Goal: Information Seeking & Learning: Learn about a topic

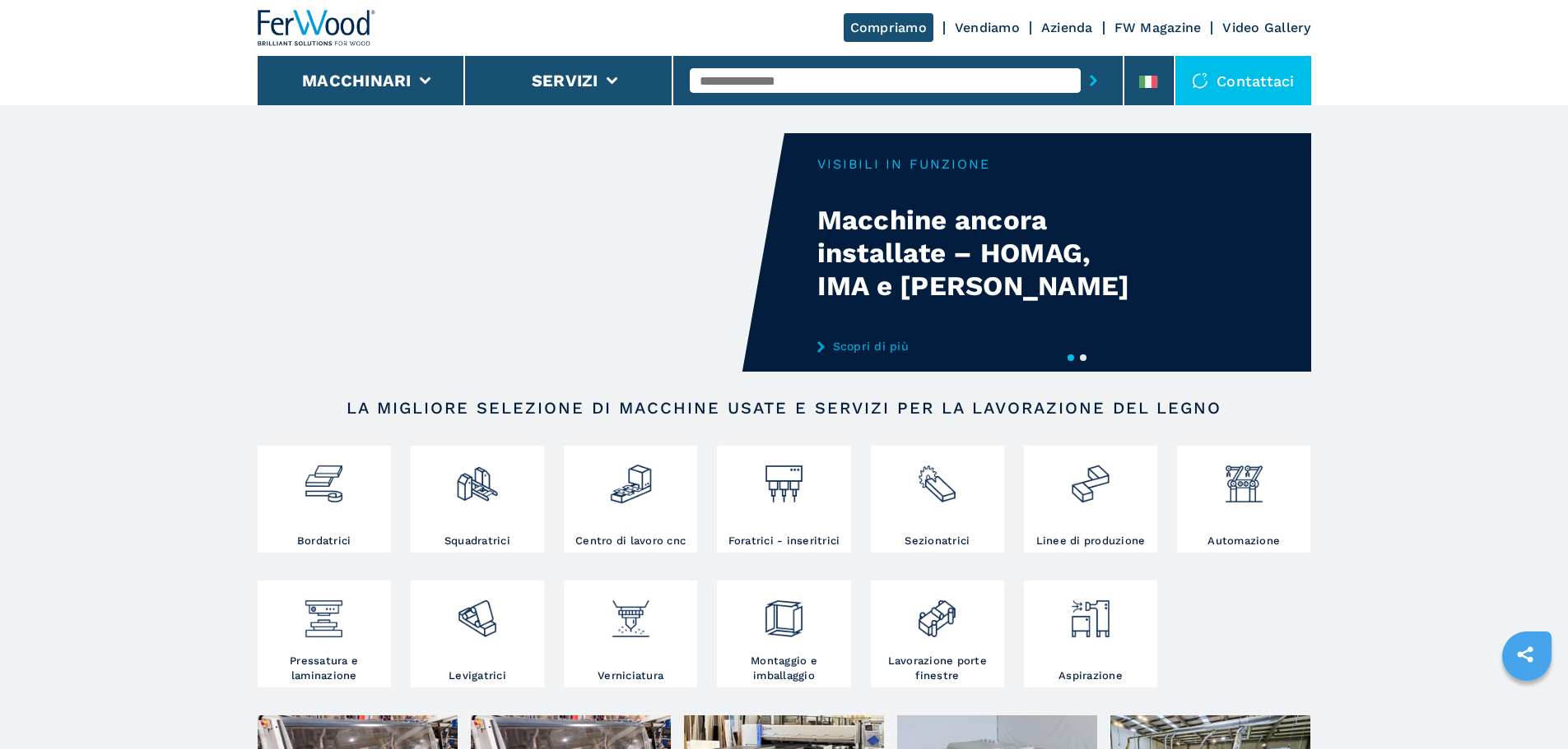
click at [841, 81] on input "text" at bounding box center [885, 81] width 391 height 25
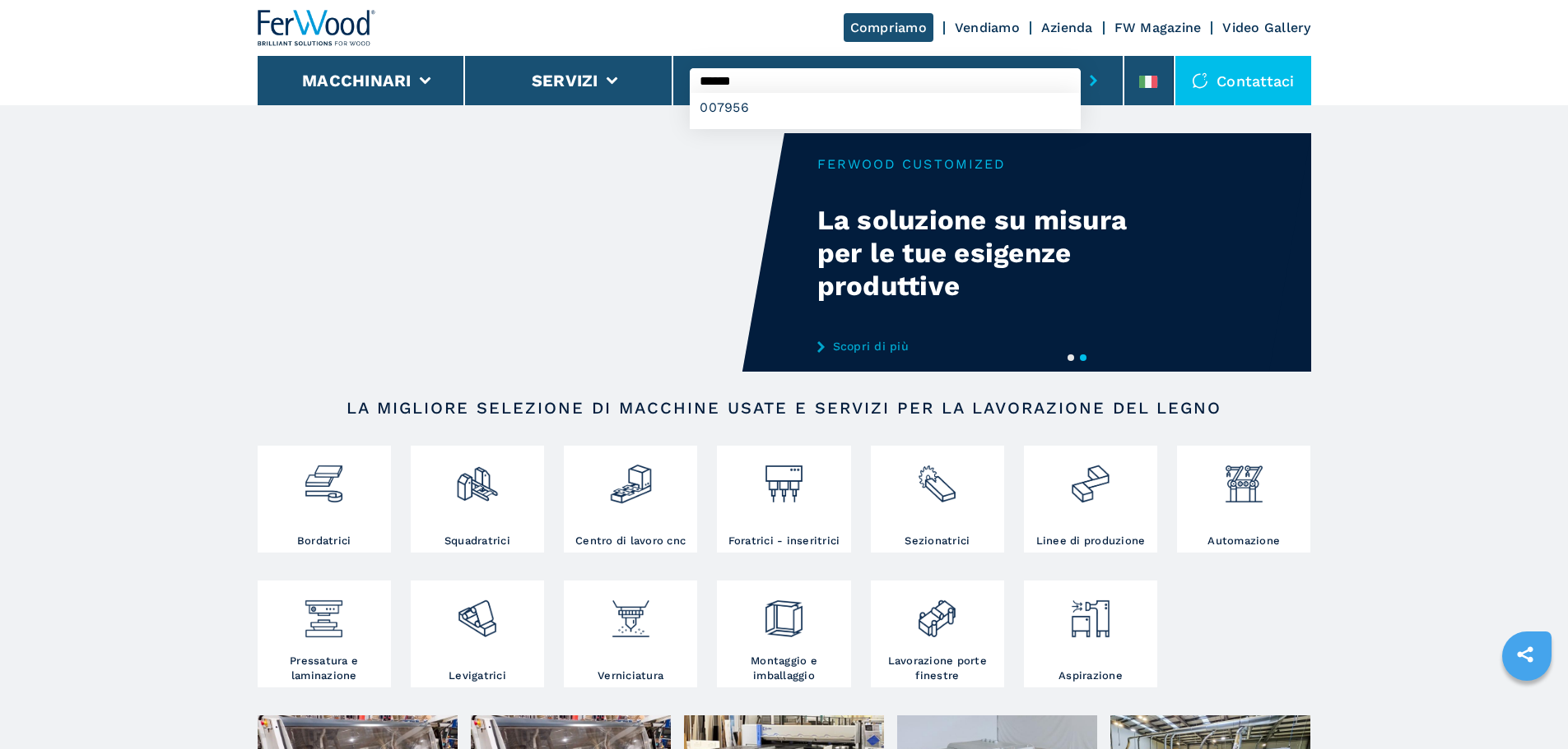
type input "******"
click at [1081, 61] on button "submit-button" at bounding box center [1093, 80] width 26 height 37
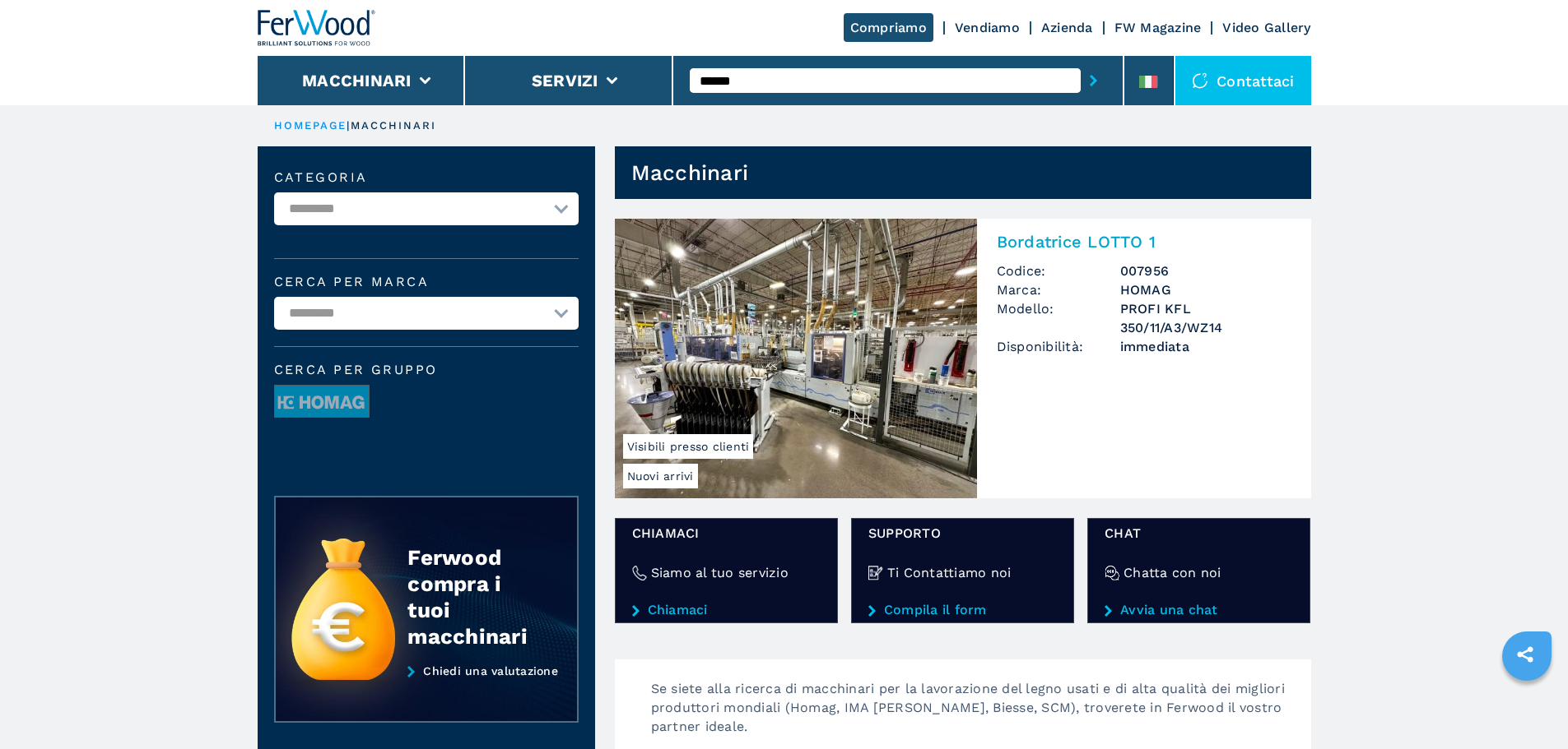
click at [896, 303] on img at bounding box center [796, 359] width 362 height 280
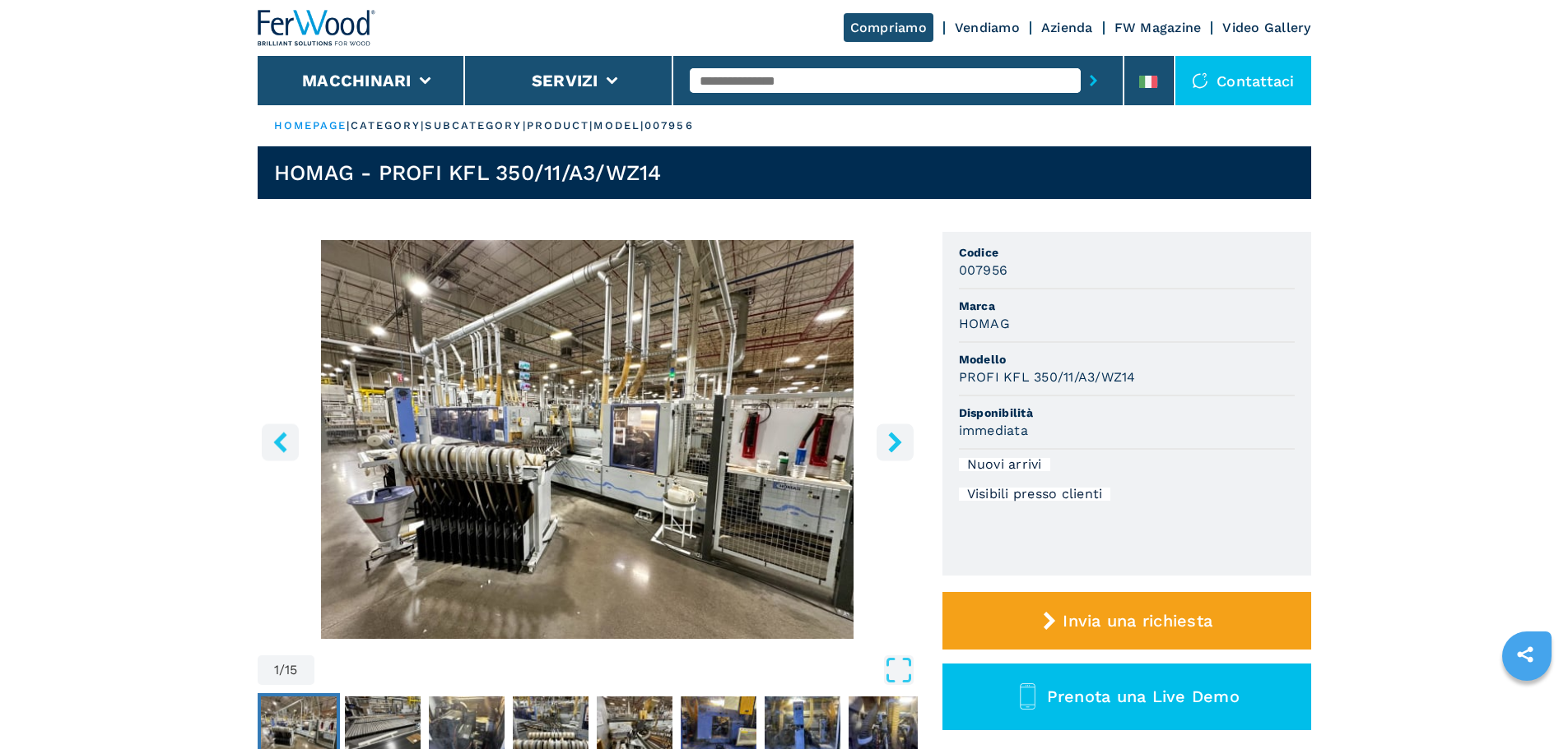
click at [669, 463] on img "Go to Slide 1" at bounding box center [587, 439] width 660 height 399
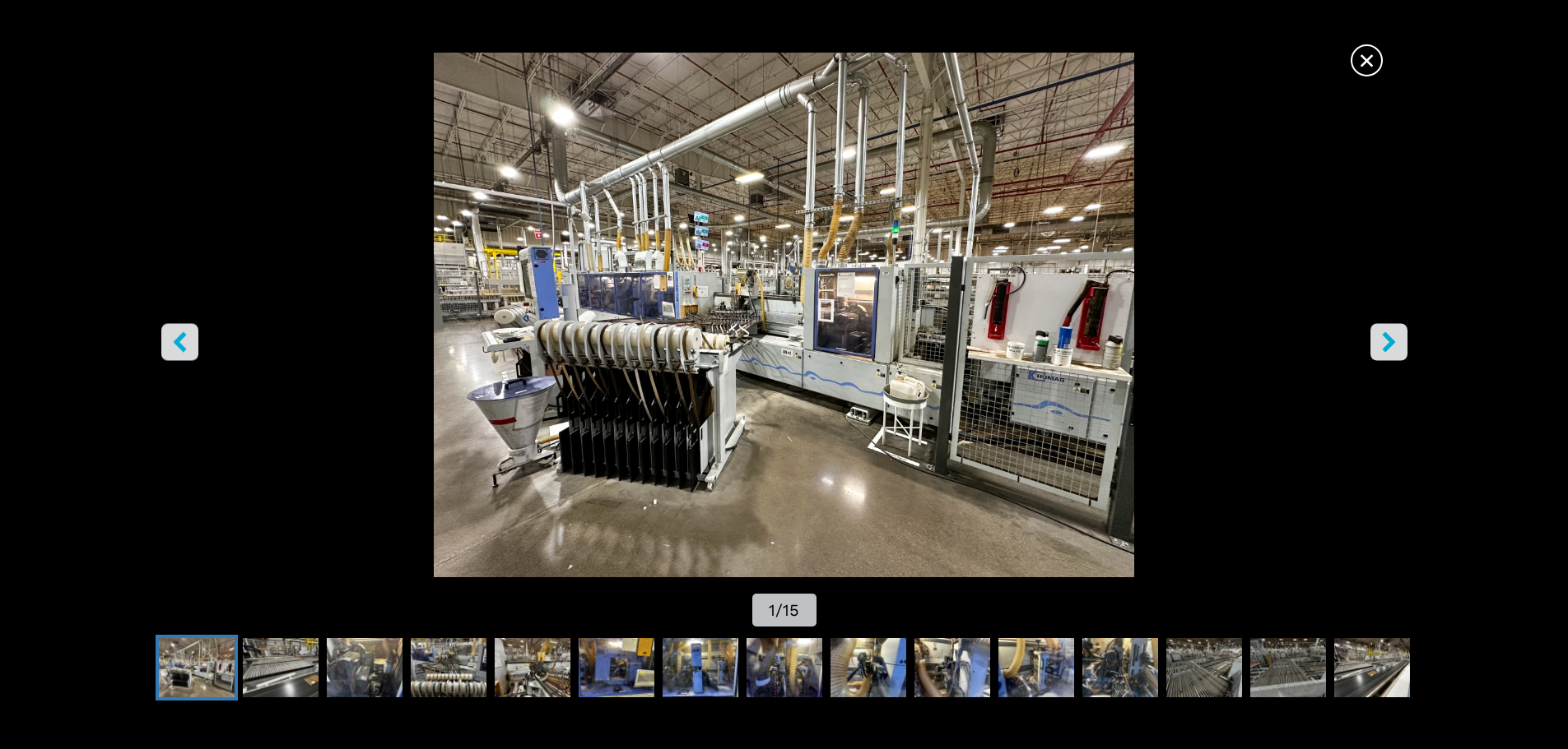
click at [1389, 348] on icon "right-button" at bounding box center [1389, 341] width 13 height 20
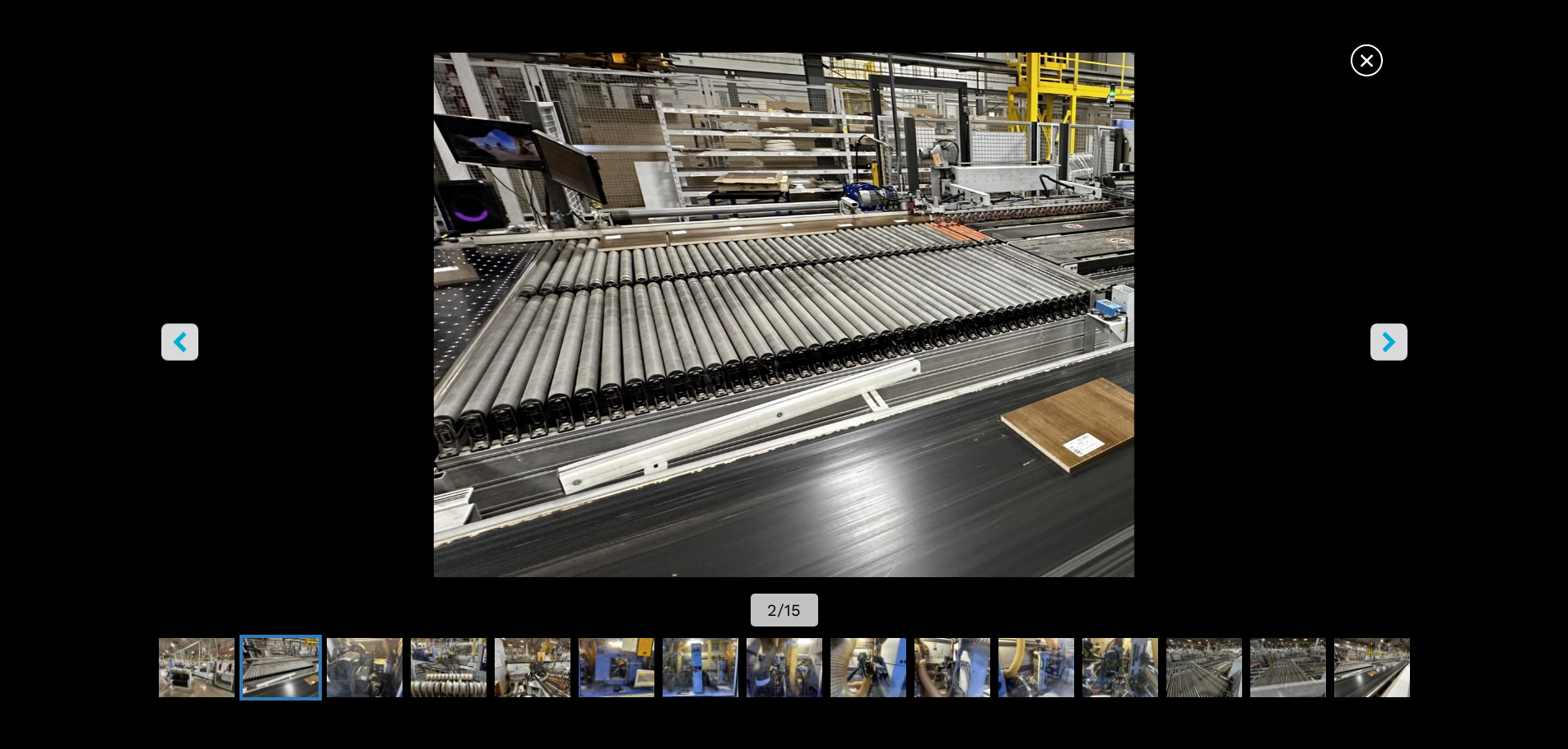
click at [1389, 348] on icon "right-button" at bounding box center [1389, 341] width 13 height 20
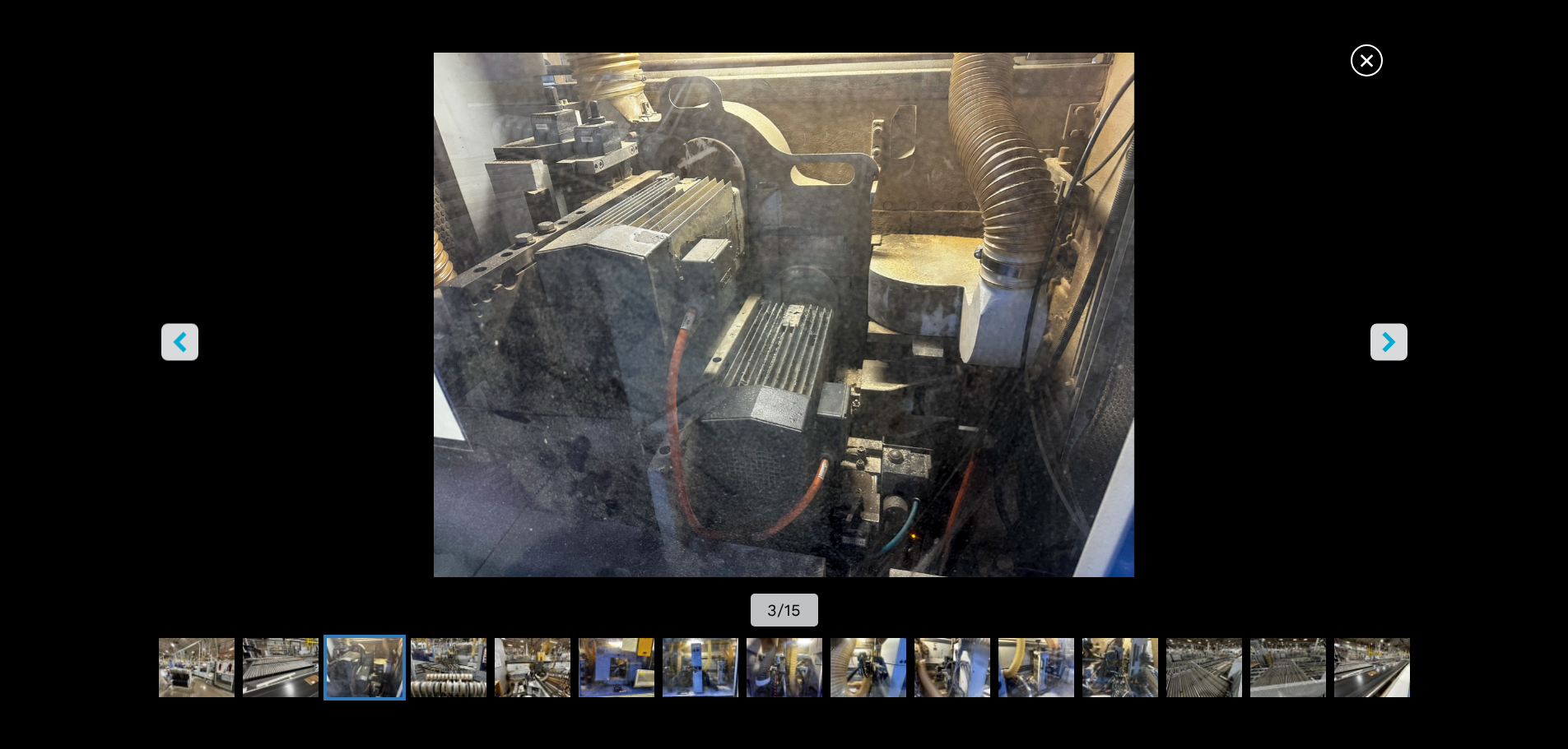
click at [1389, 348] on icon "right-button" at bounding box center [1389, 341] width 13 height 20
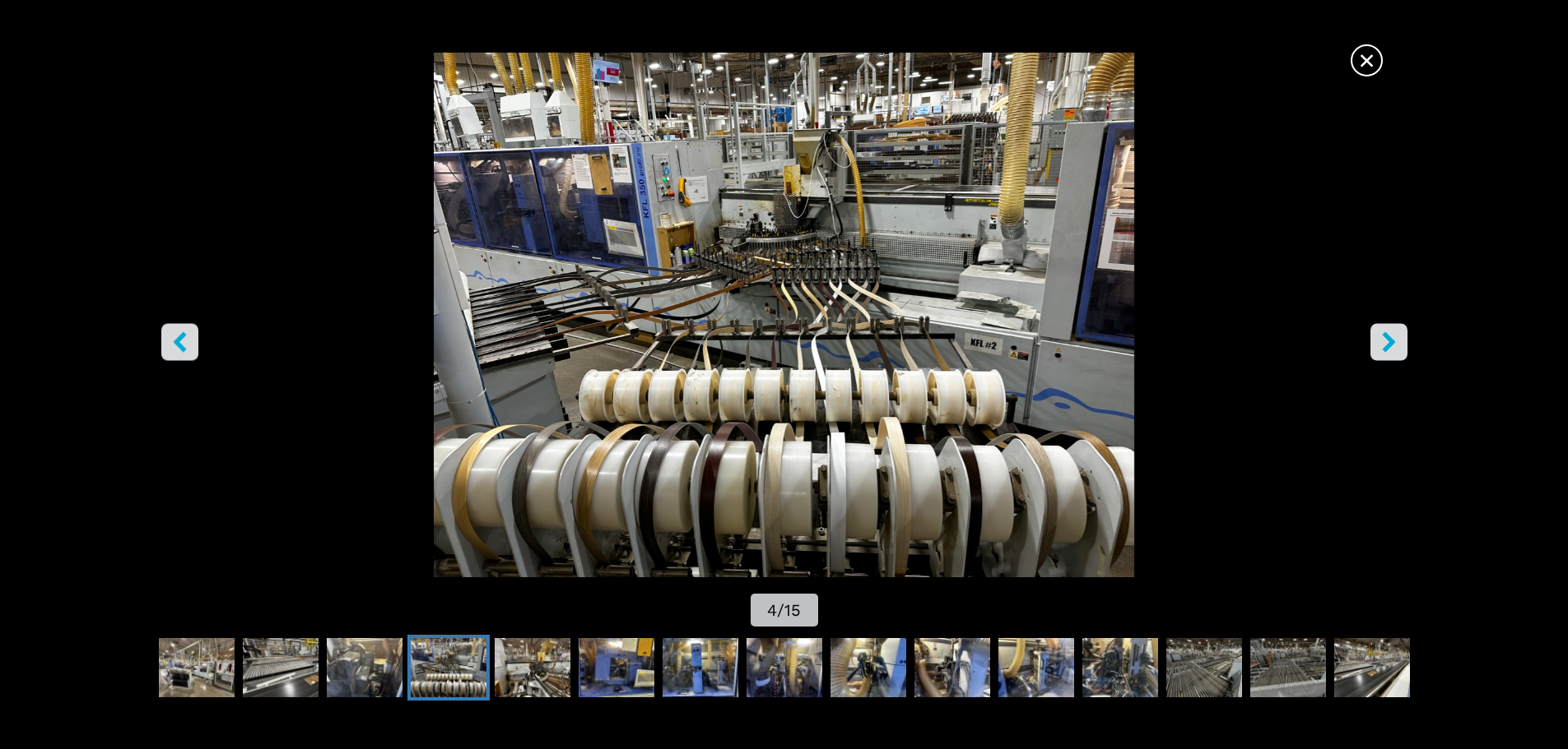
click at [1389, 348] on icon "right-button" at bounding box center [1389, 341] width 13 height 20
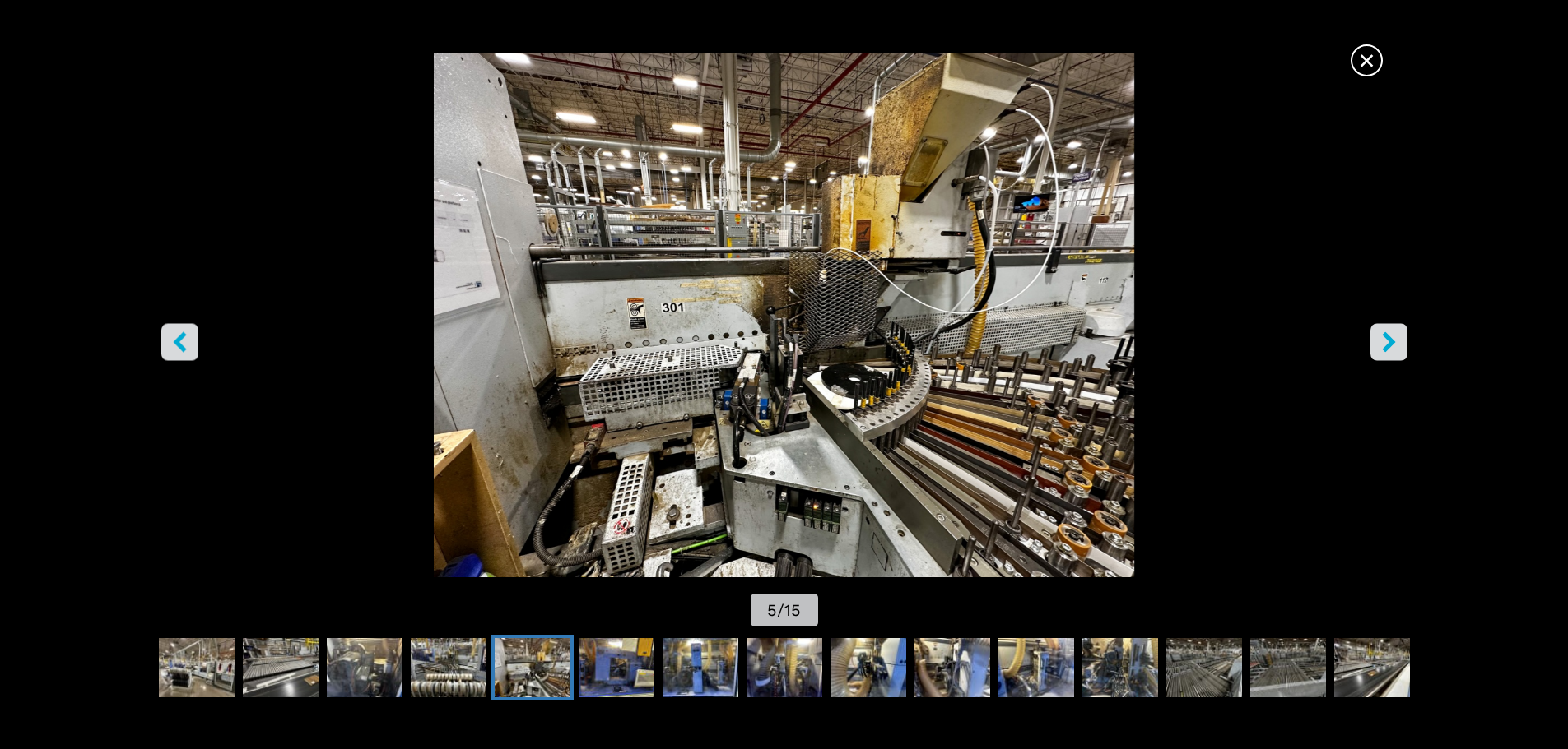
click at [1389, 348] on icon "right-button" at bounding box center [1389, 341] width 13 height 20
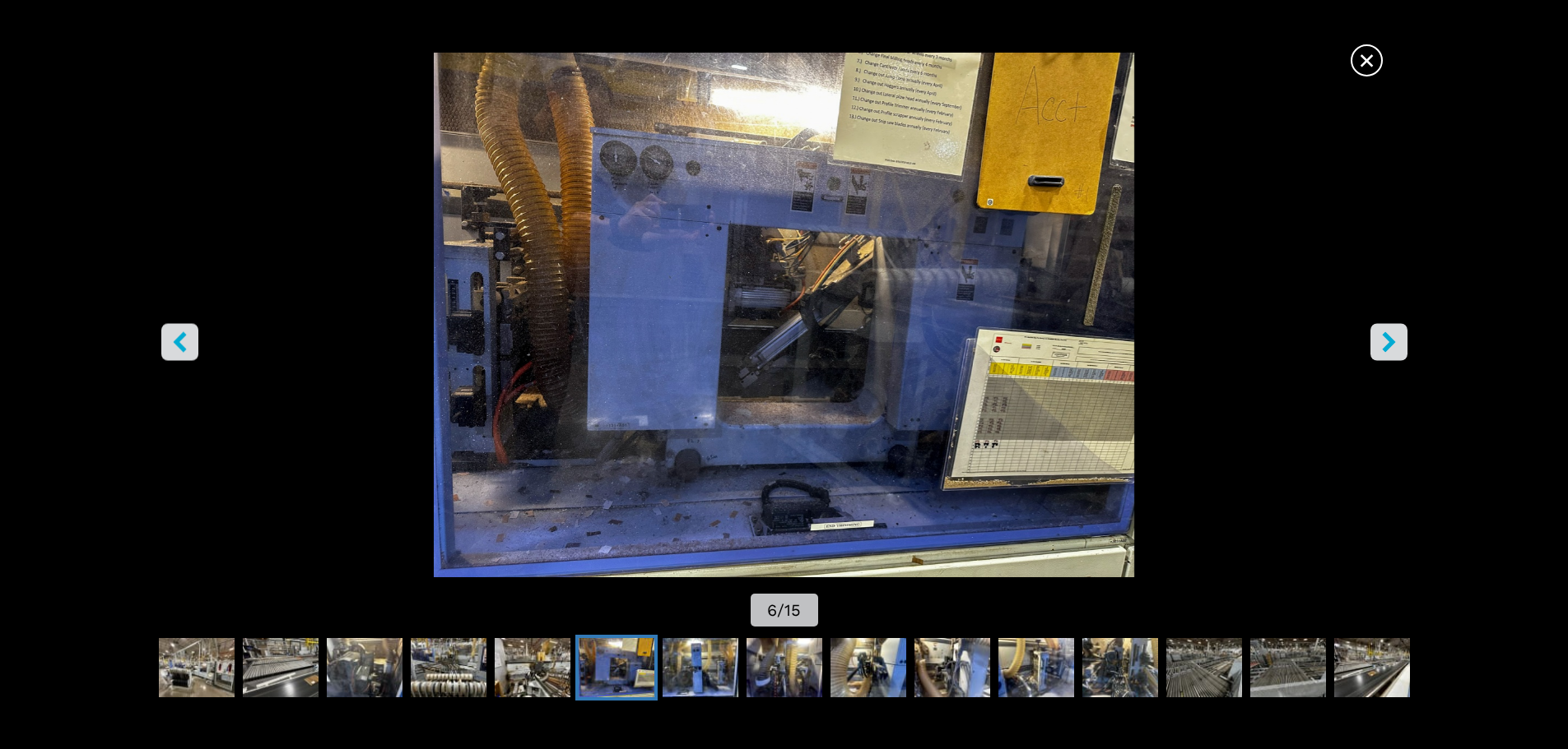
click at [1389, 348] on icon "right-button" at bounding box center [1389, 341] width 13 height 20
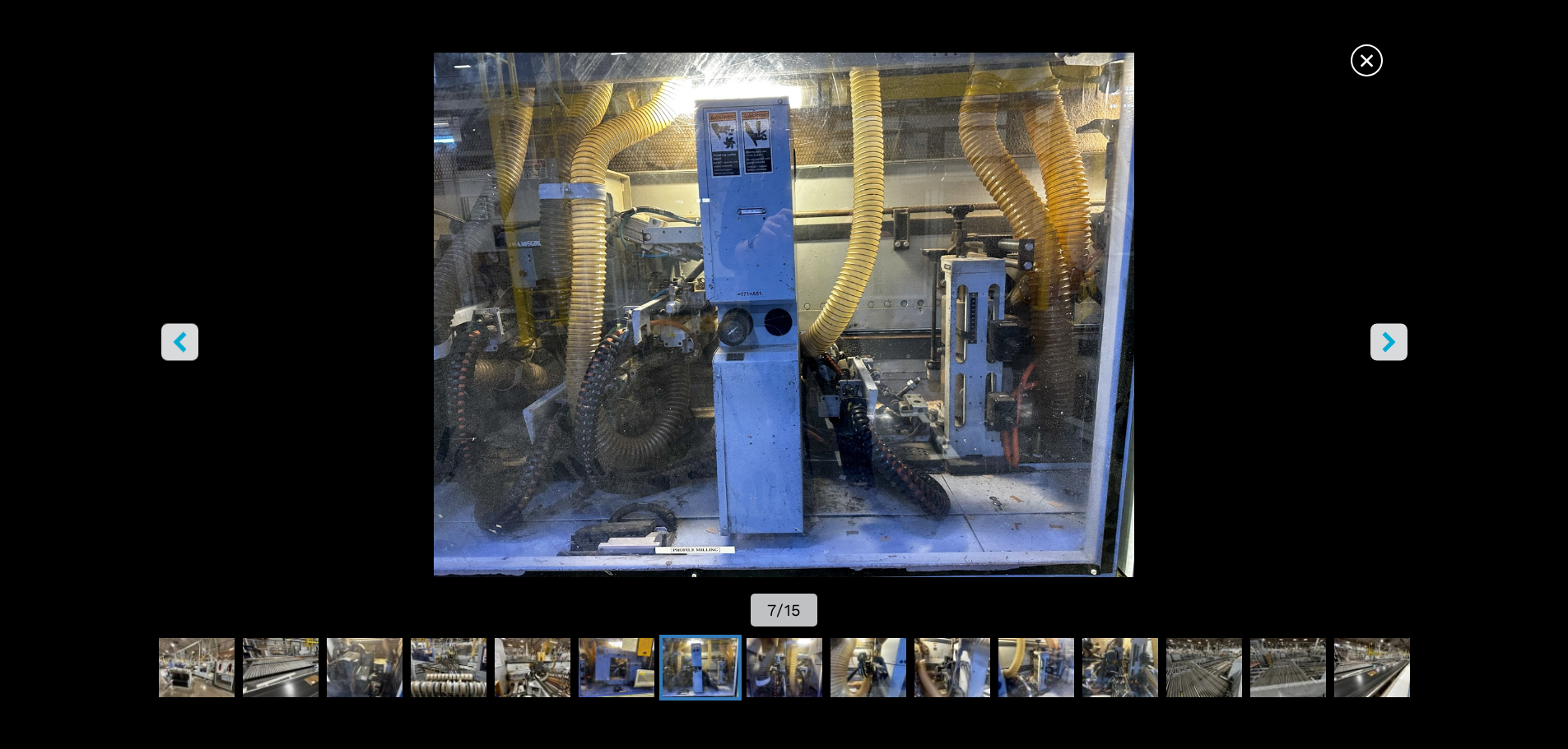
click at [1389, 348] on icon "right-button" at bounding box center [1389, 341] width 13 height 20
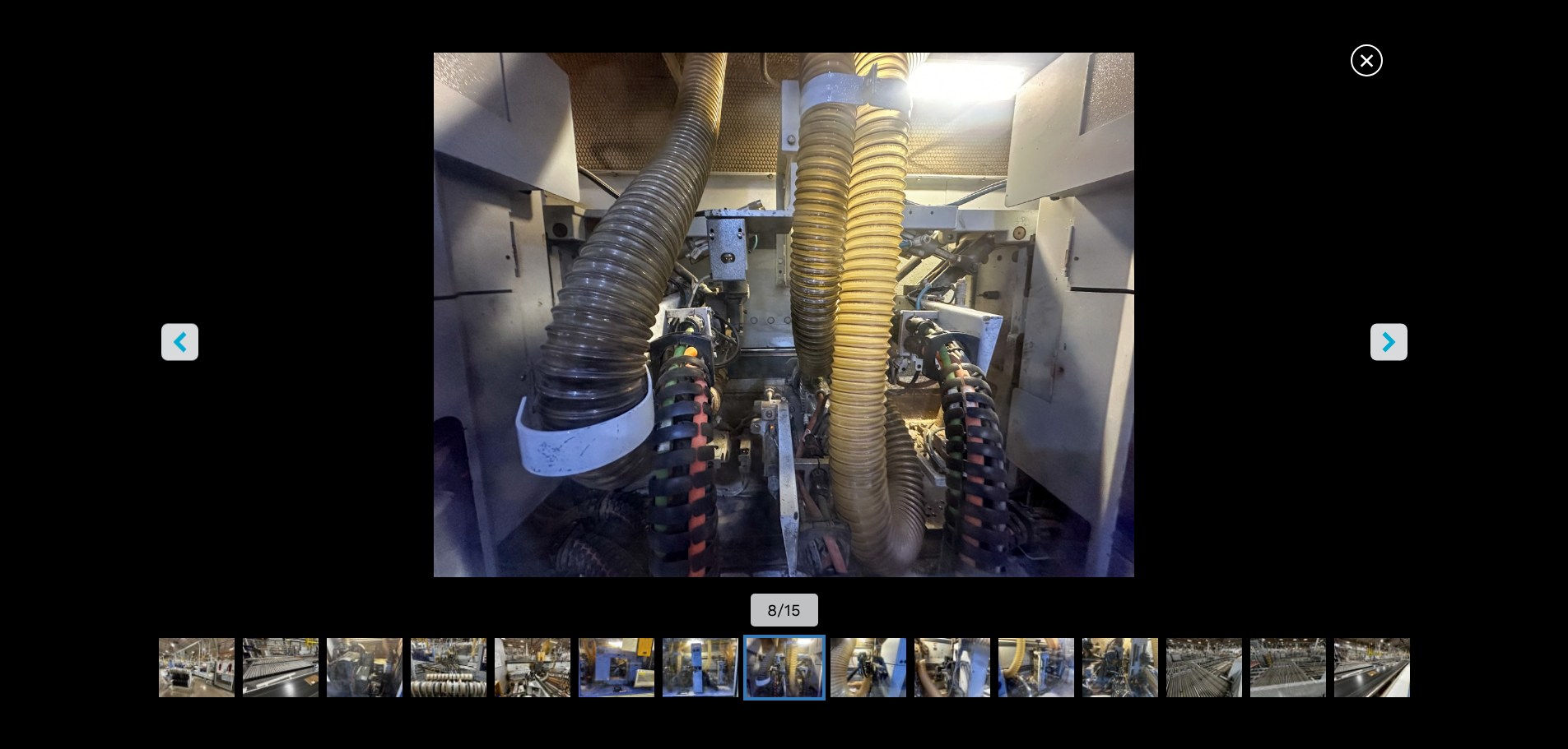
click at [1389, 348] on icon "right-button" at bounding box center [1389, 341] width 13 height 20
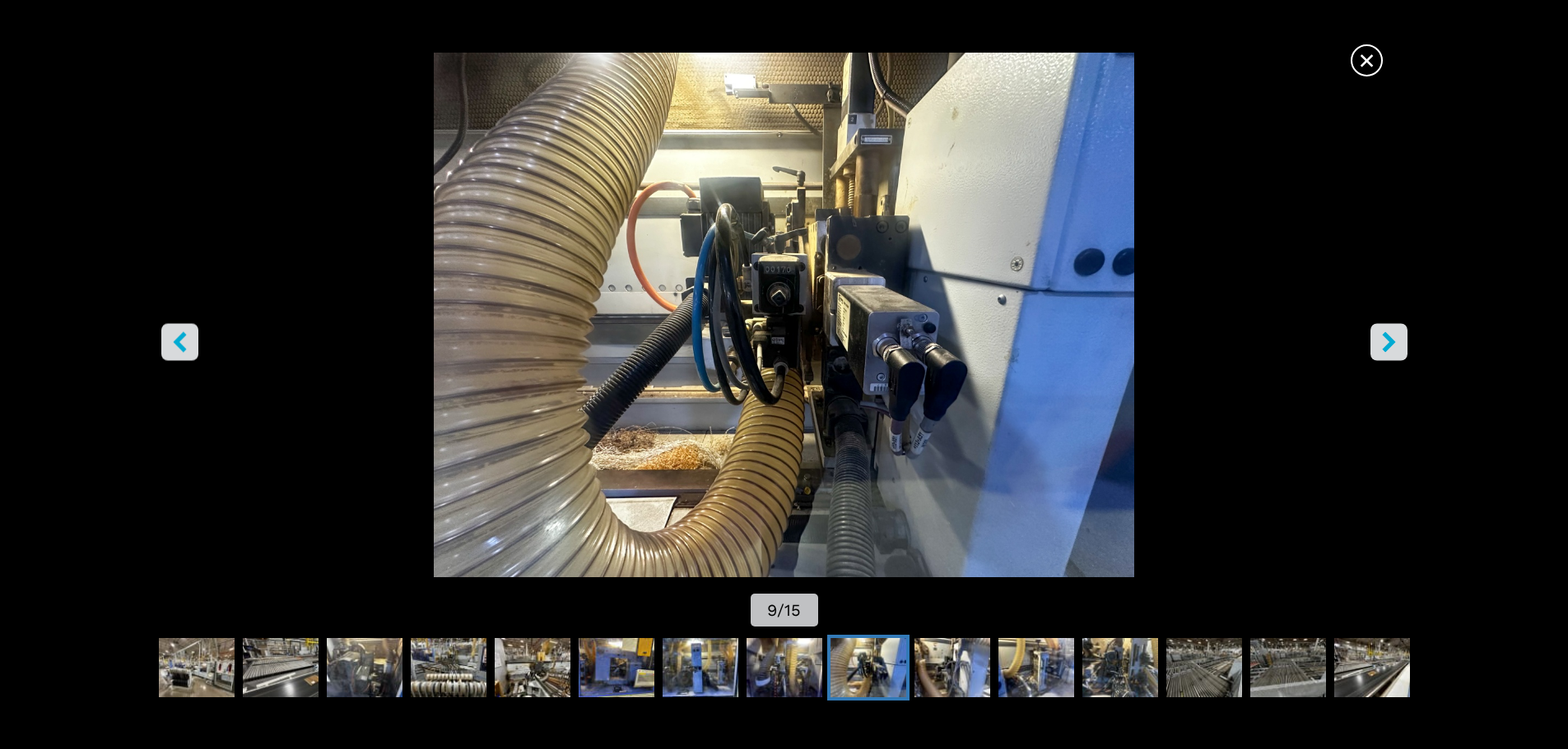
click at [1389, 348] on icon "right-button" at bounding box center [1389, 341] width 13 height 20
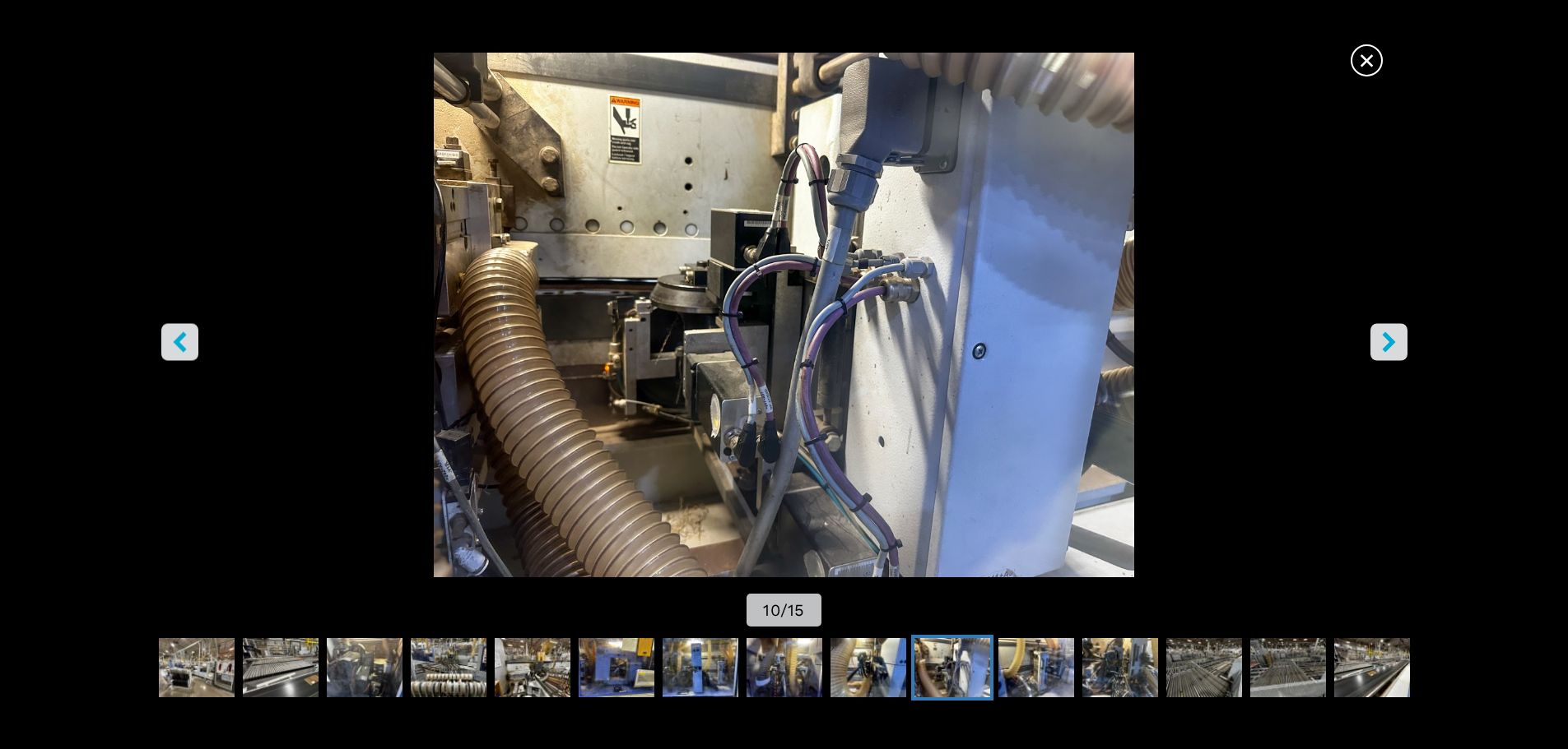
click at [1389, 348] on icon "right-button" at bounding box center [1389, 341] width 13 height 20
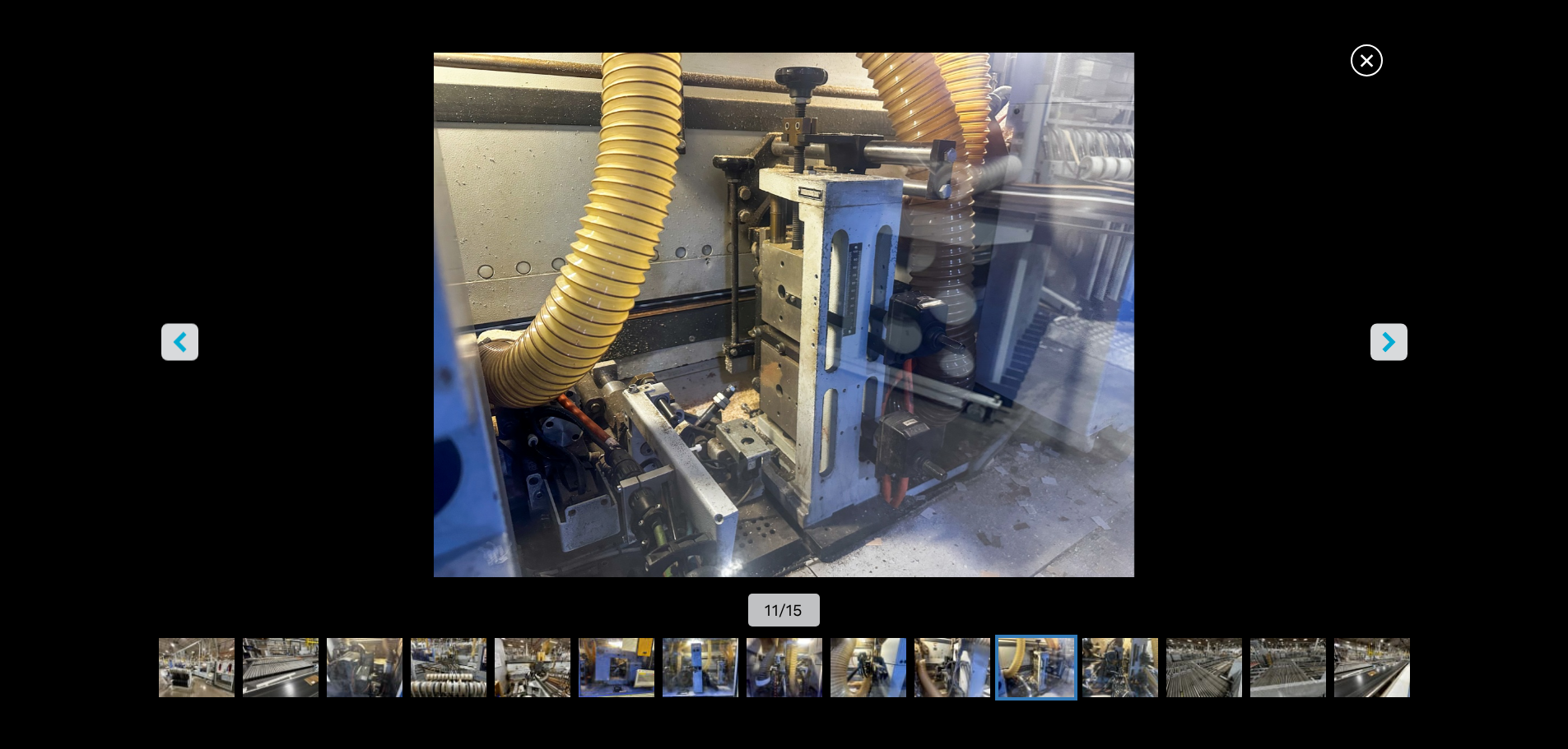
click at [1389, 348] on icon "right-button" at bounding box center [1389, 341] width 13 height 20
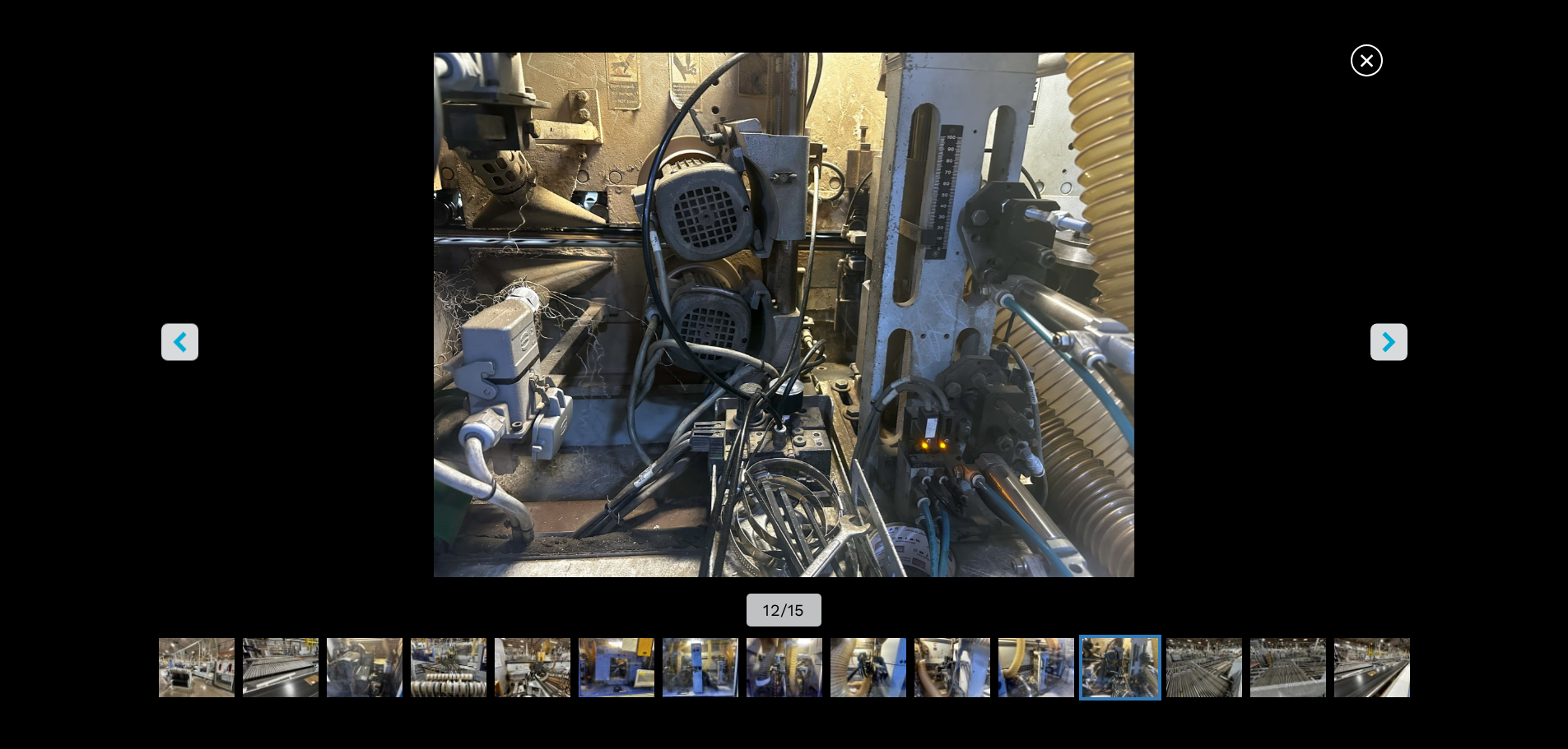
click at [1389, 348] on icon "right-button" at bounding box center [1389, 341] width 13 height 20
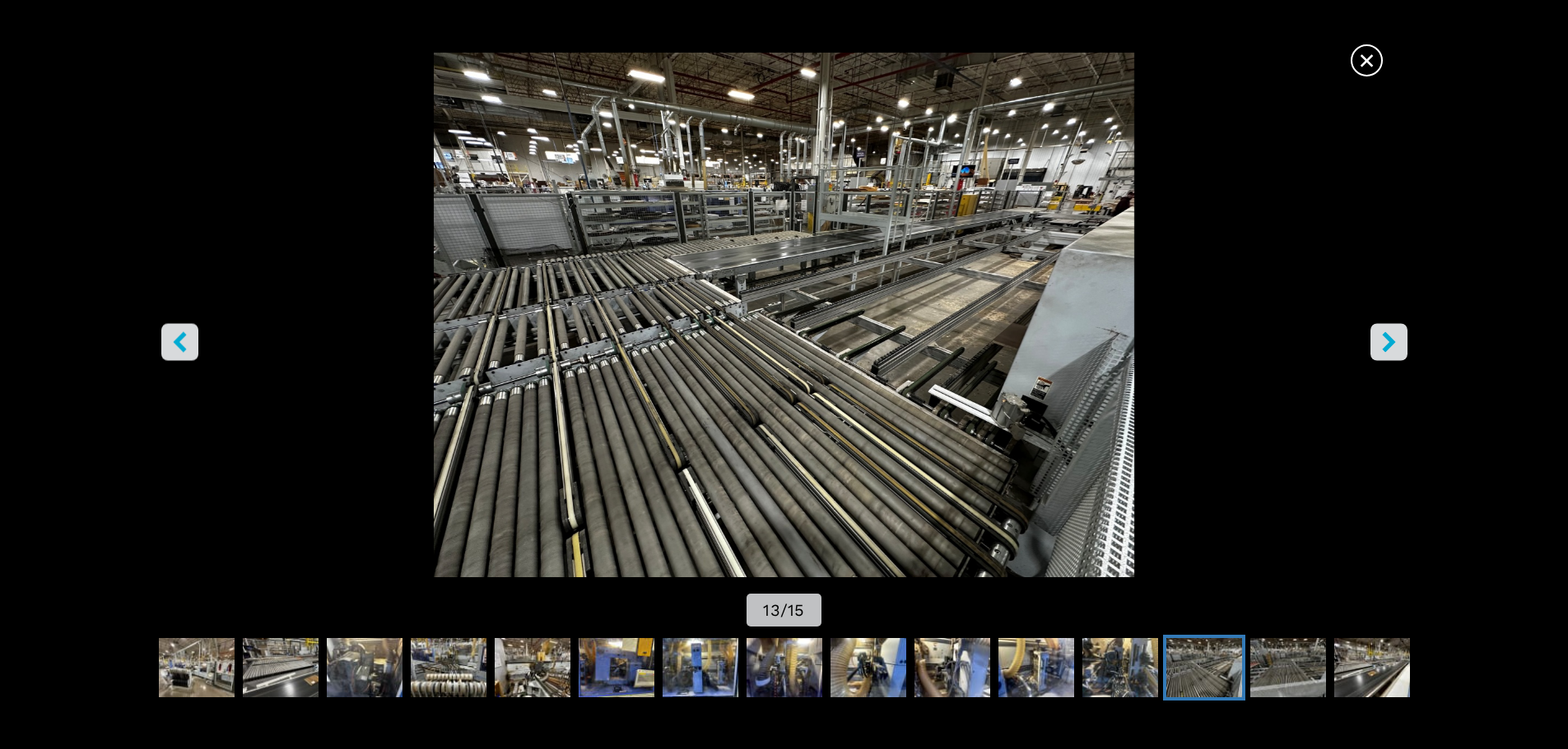
click at [1053, 246] on img "Go to Slide 13" at bounding box center [783, 315] width 1412 height 525
click at [1377, 343] on button "right-button" at bounding box center [1389, 341] width 37 height 37
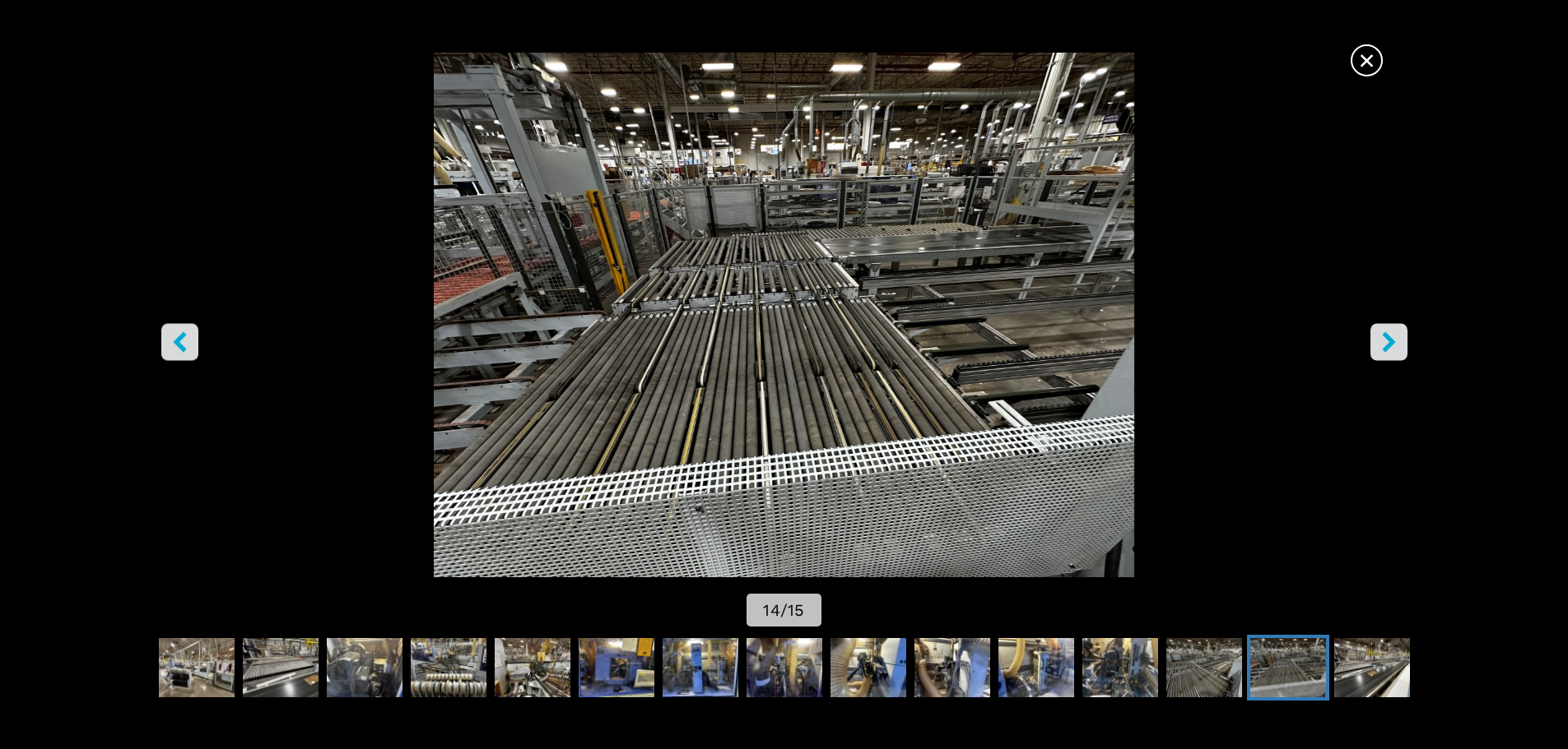
click at [1377, 343] on button "right-button" at bounding box center [1389, 341] width 37 height 37
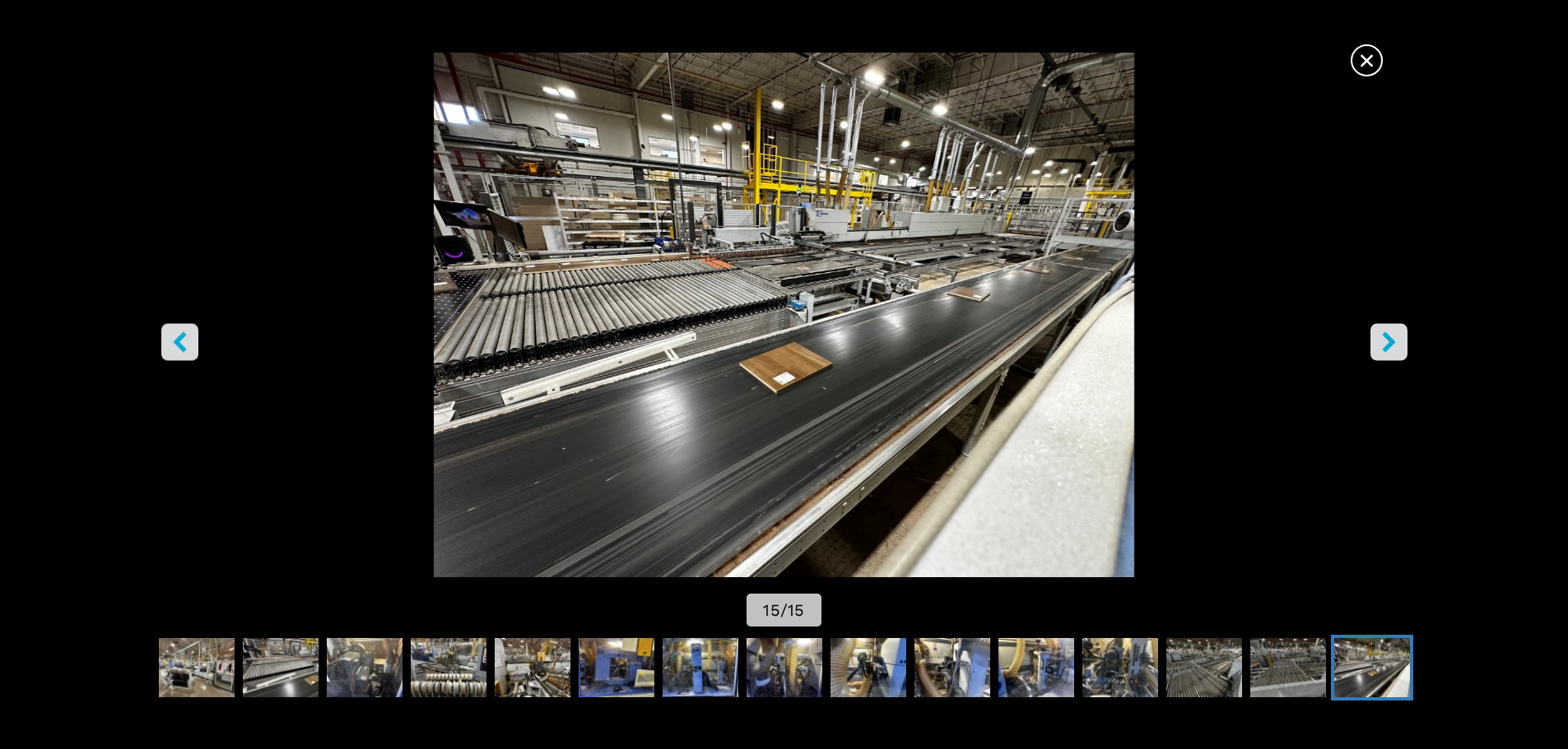
click at [886, 286] on img "Go to Slide 15" at bounding box center [783, 315] width 1412 height 525
click at [1354, 63] on span "×" at bounding box center [1366, 58] width 29 height 29
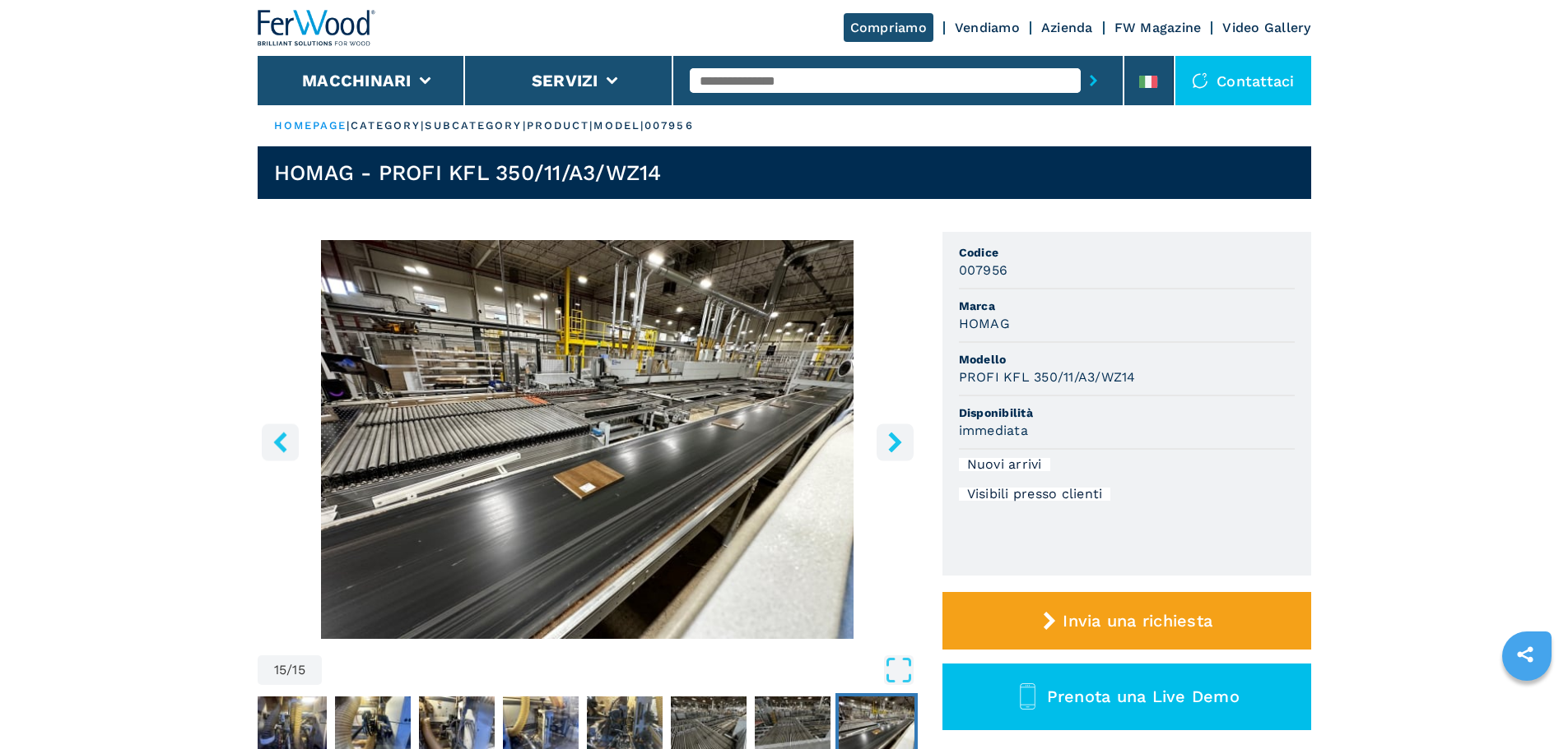
click at [703, 473] on img "Go to Slide 15" at bounding box center [587, 439] width 660 height 399
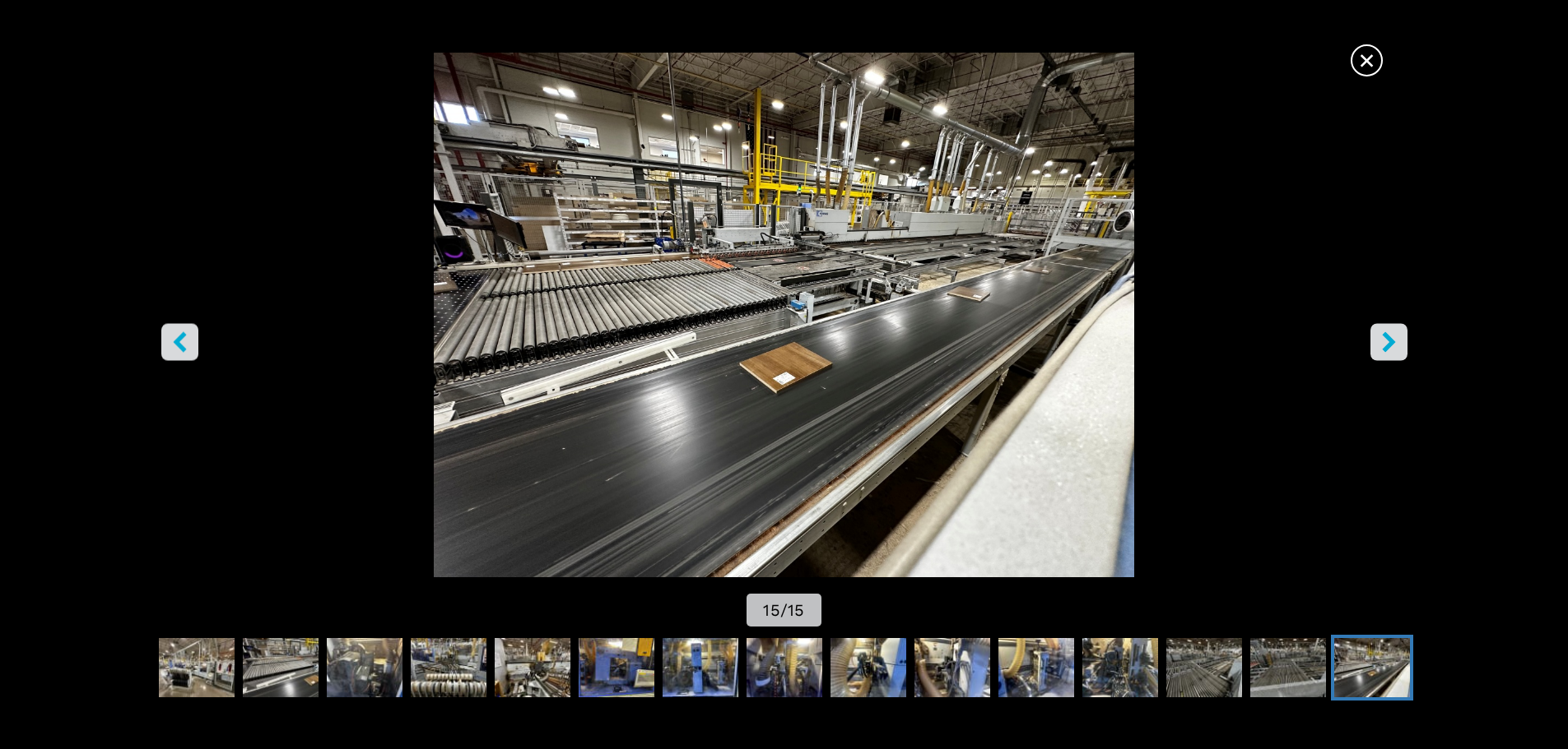
click at [1384, 337] on icon "right-button" at bounding box center [1389, 341] width 13 height 20
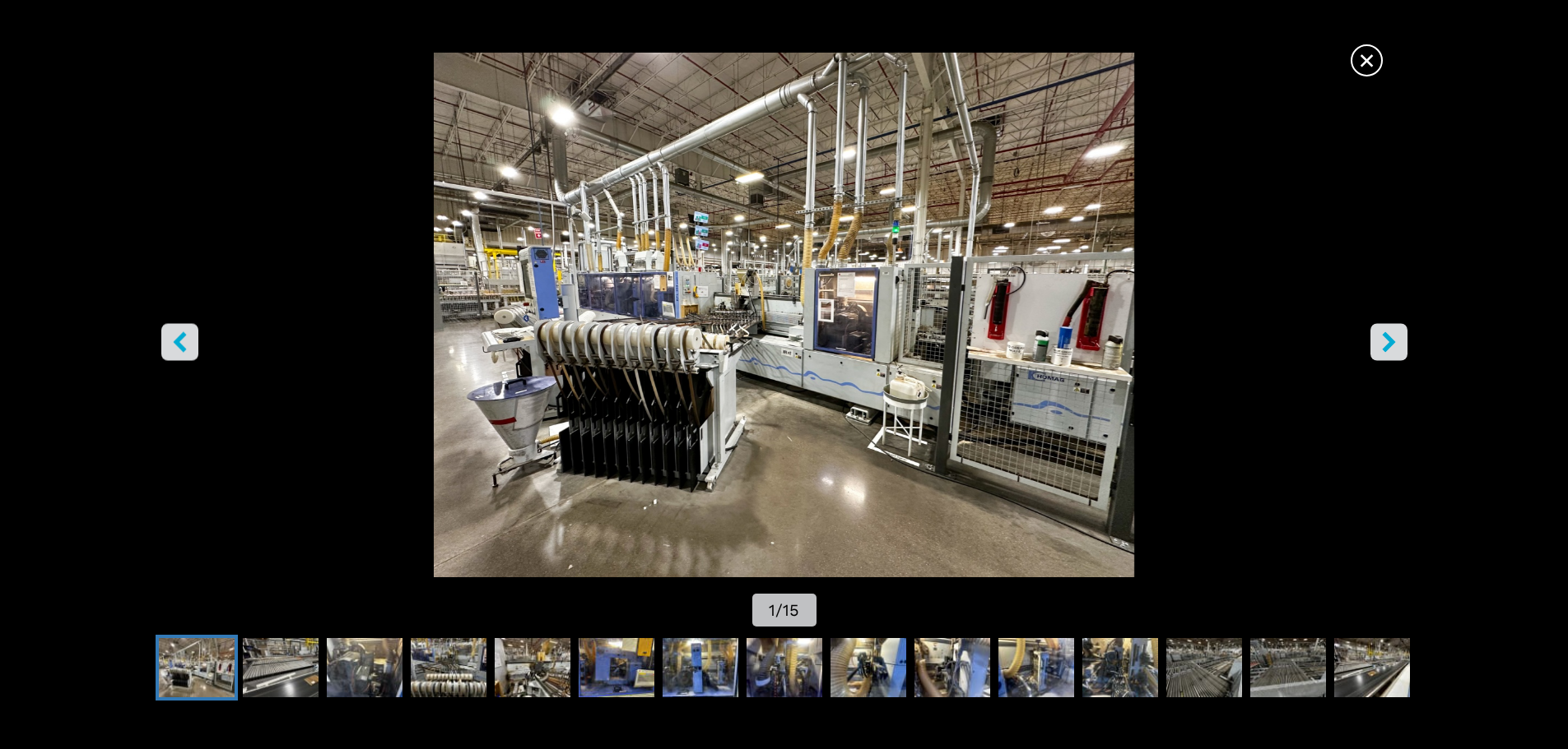
click at [1385, 336] on icon "right-button" at bounding box center [1389, 341] width 13 height 20
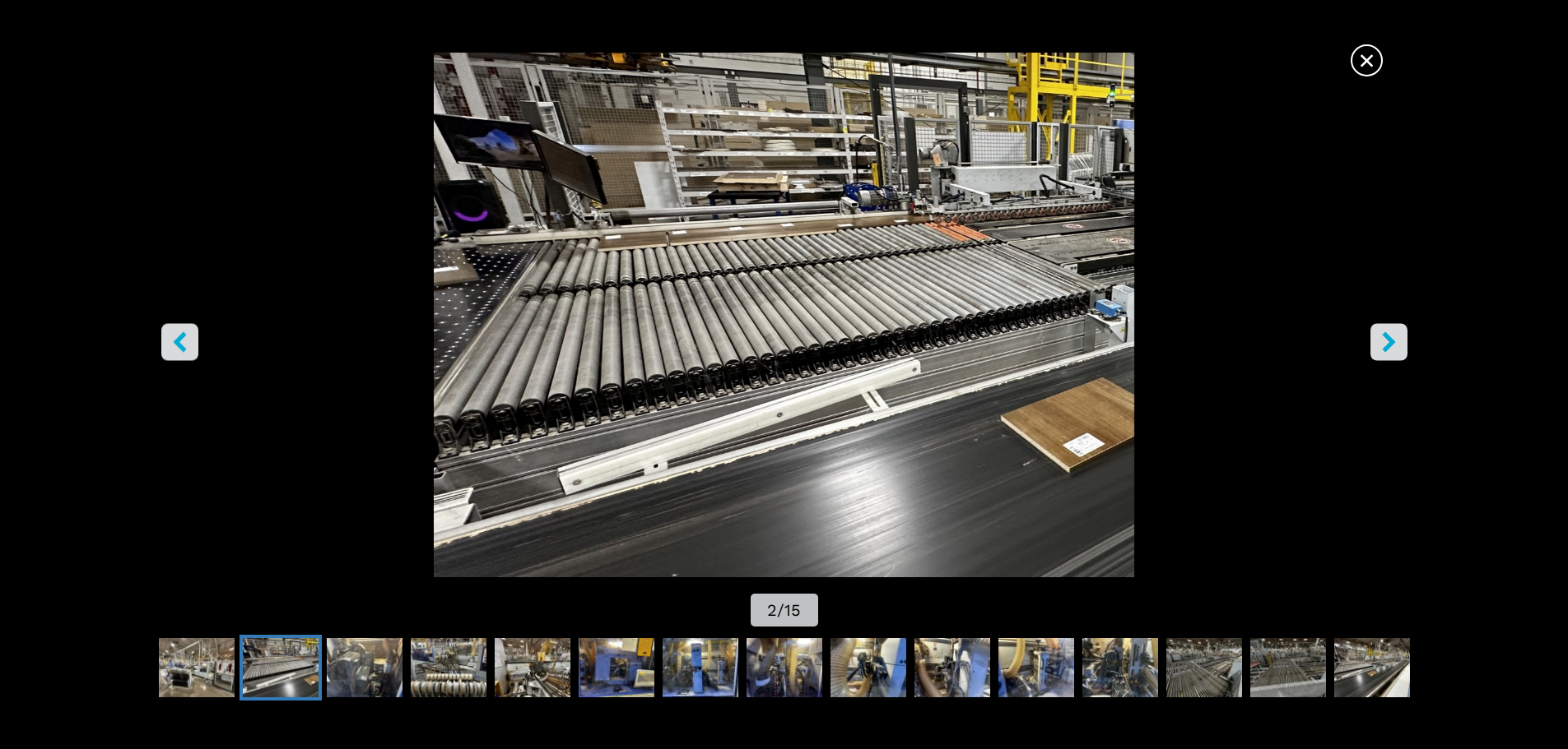
click at [1385, 336] on icon "right-button" at bounding box center [1389, 341] width 13 height 20
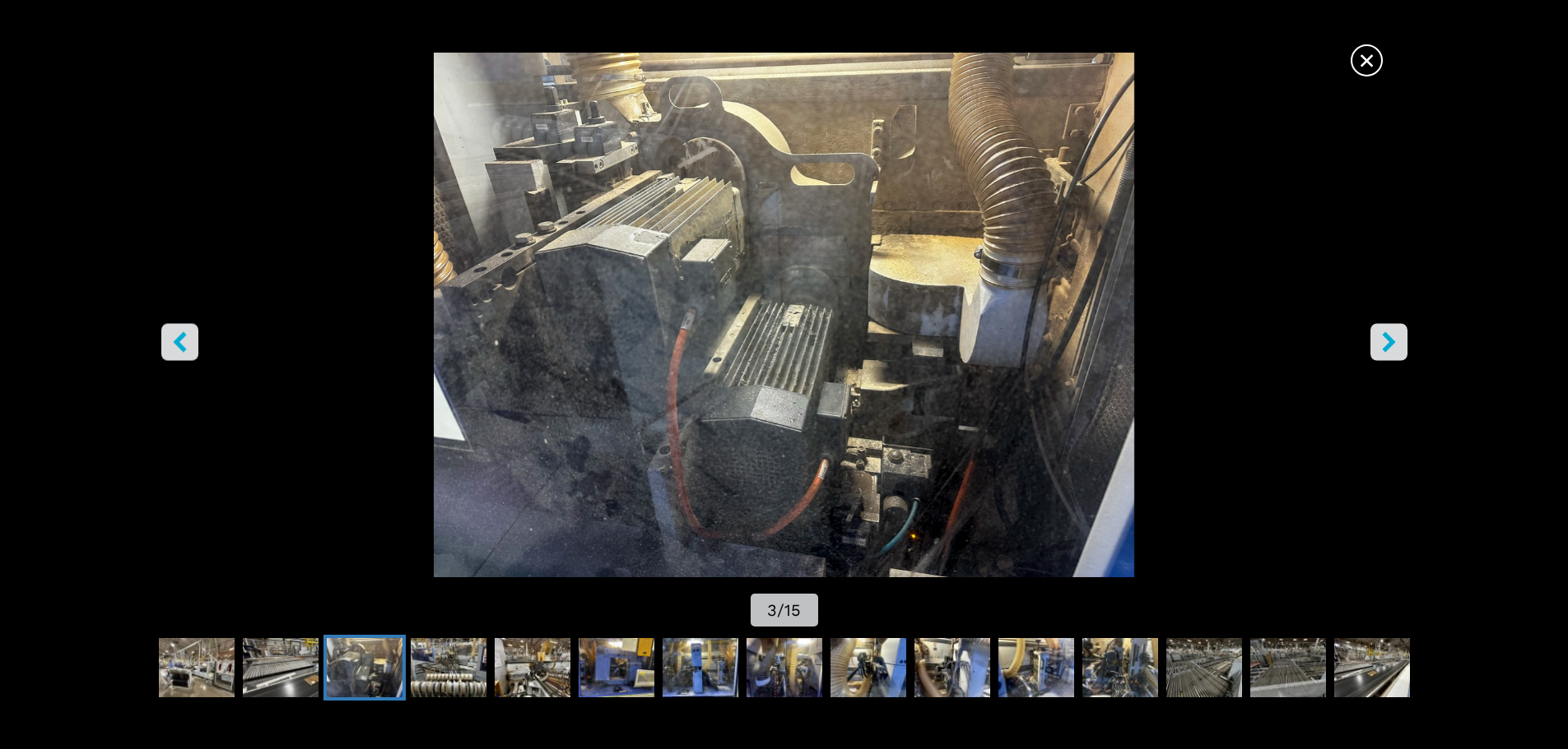
click at [1385, 336] on icon "right-button" at bounding box center [1389, 341] width 13 height 20
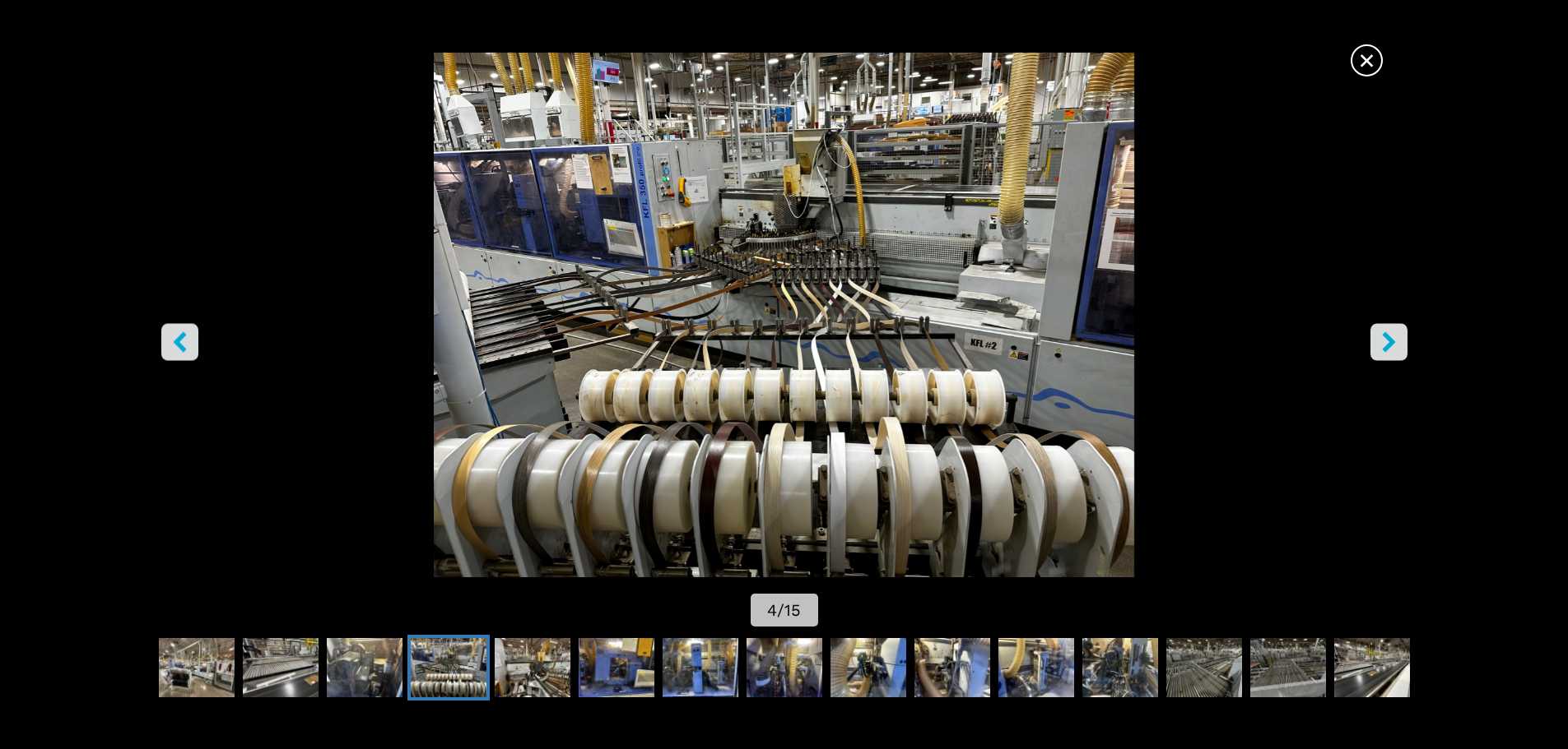
click at [1385, 336] on icon "right-button" at bounding box center [1389, 341] width 13 height 20
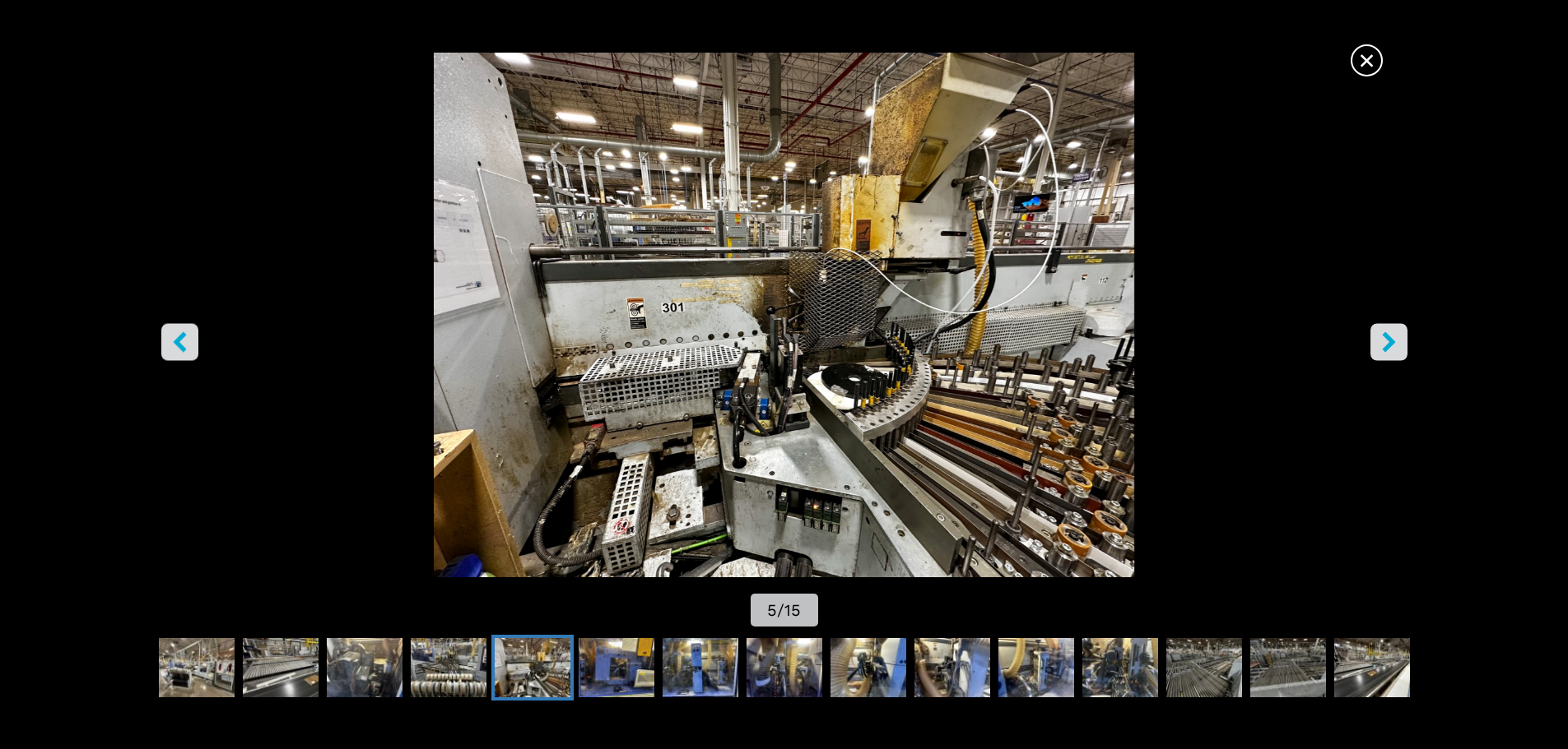
click at [1385, 336] on icon "right-button" at bounding box center [1389, 341] width 13 height 20
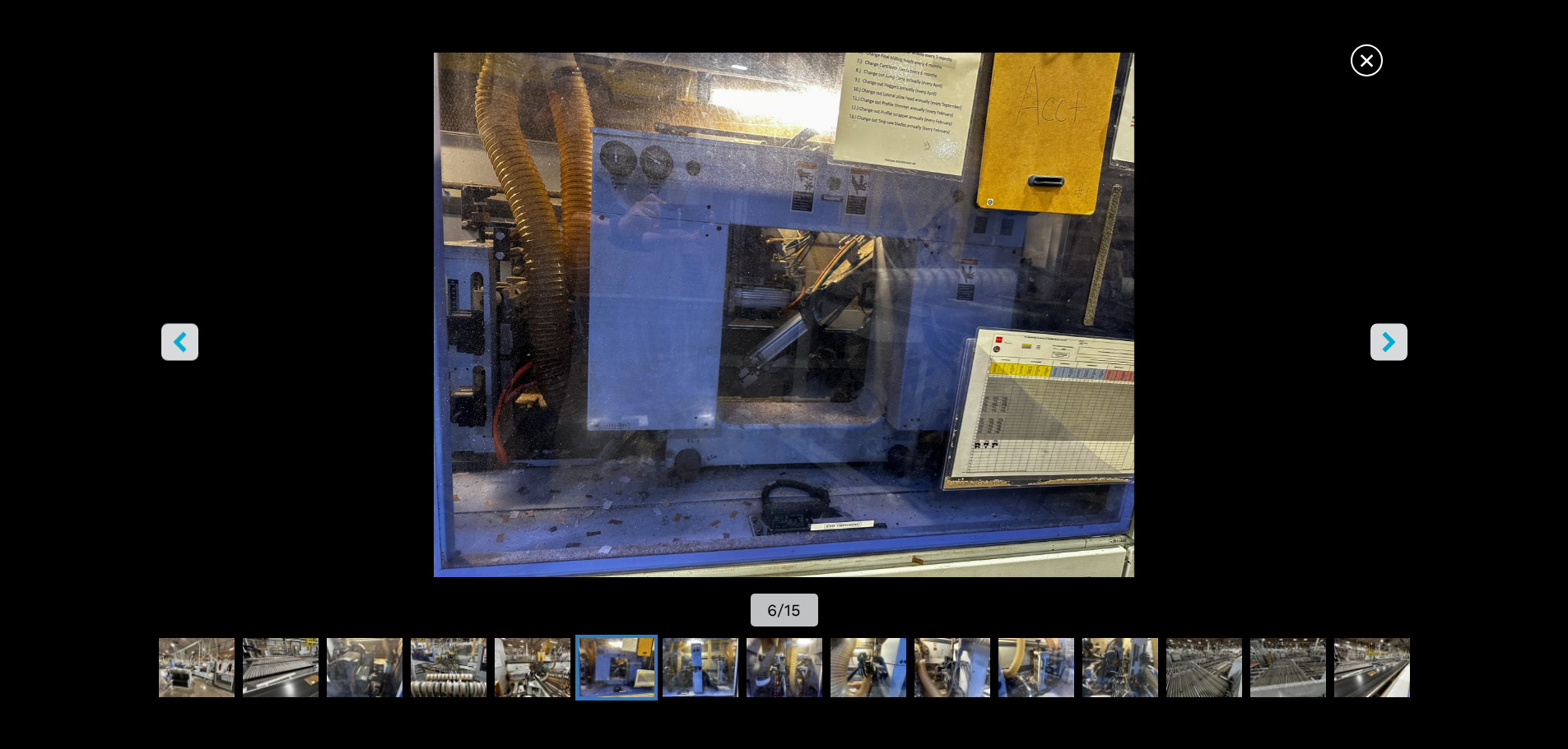
click at [1385, 336] on icon "right-button" at bounding box center [1389, 341] width 13 height 20
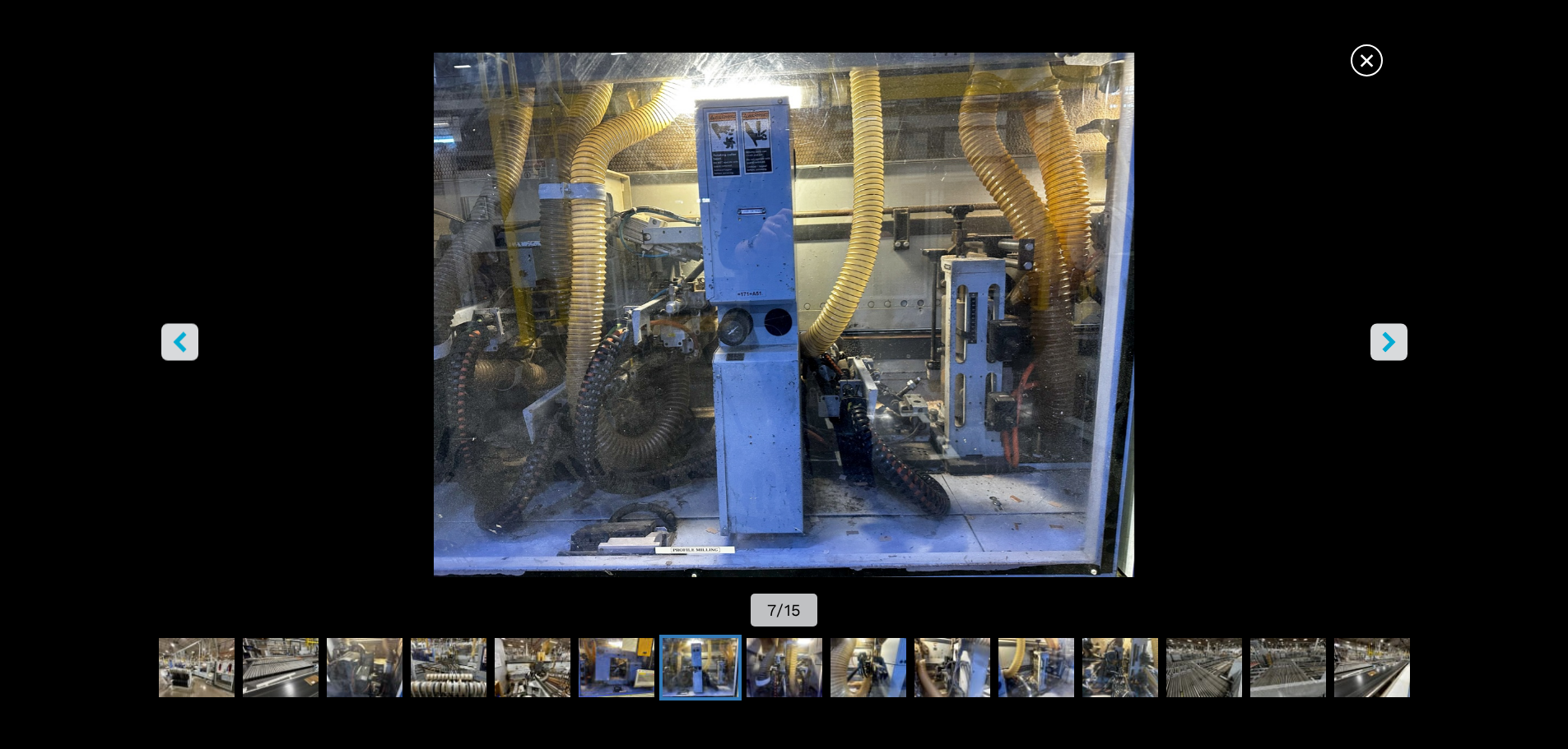
click at [1385, 336] on icon "right-button" at bounding box center [1389, 341] width 13 height 20
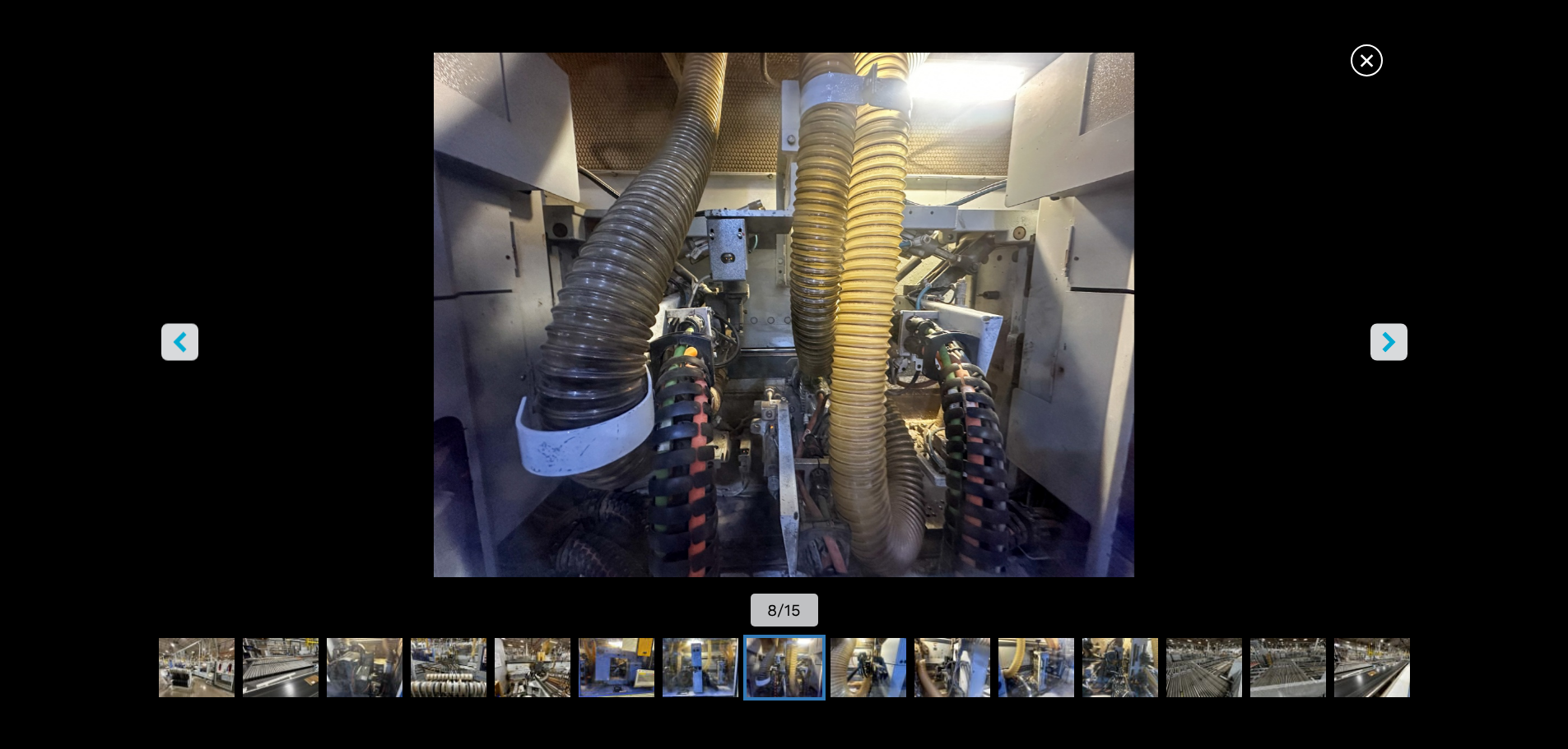
click at [1385, 336] on icon "right-button" at bounding box center [1389, 341] width 13 height 20
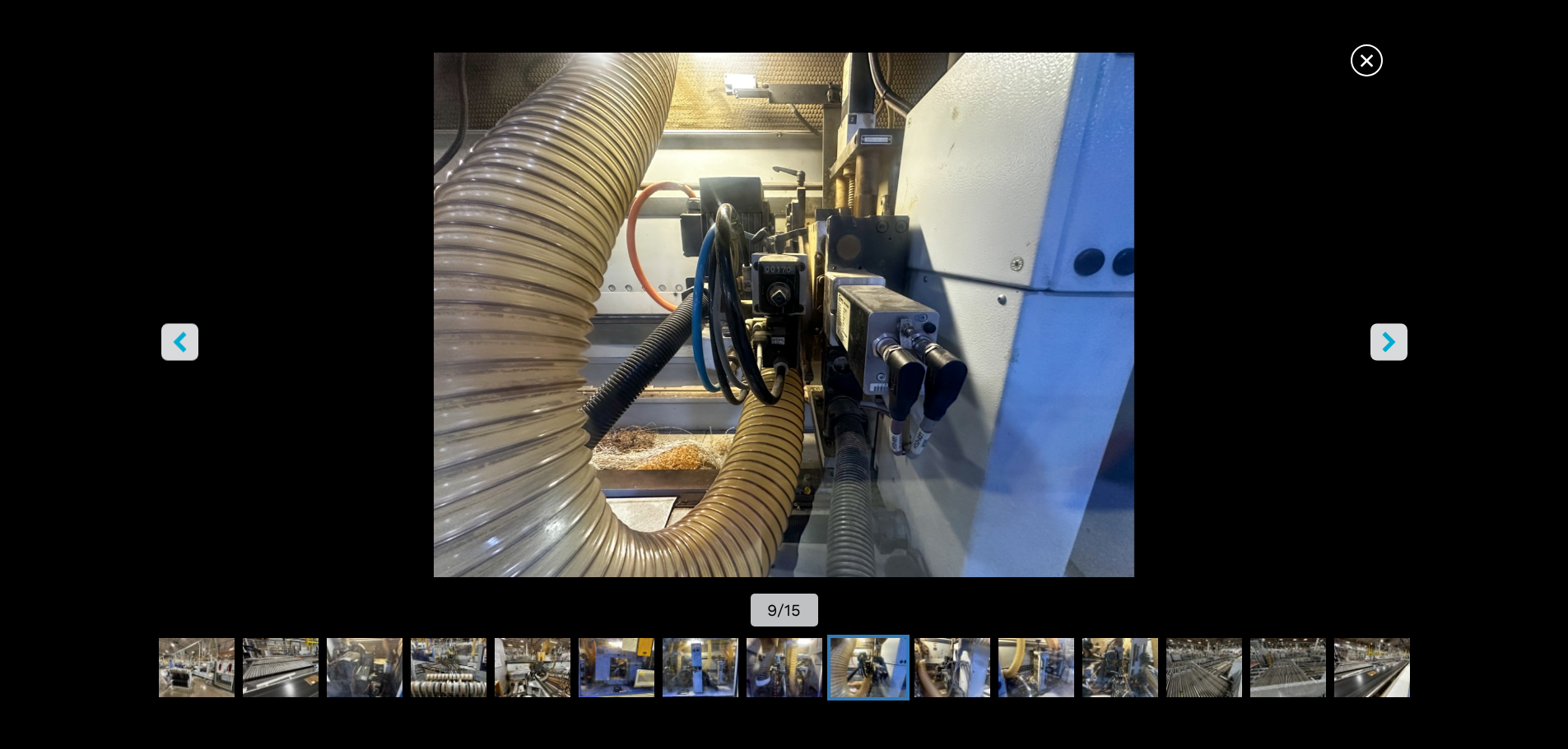
click at [1385, 336] on icon "right-button" at bounding box center [1389, 341] width 13 height 20
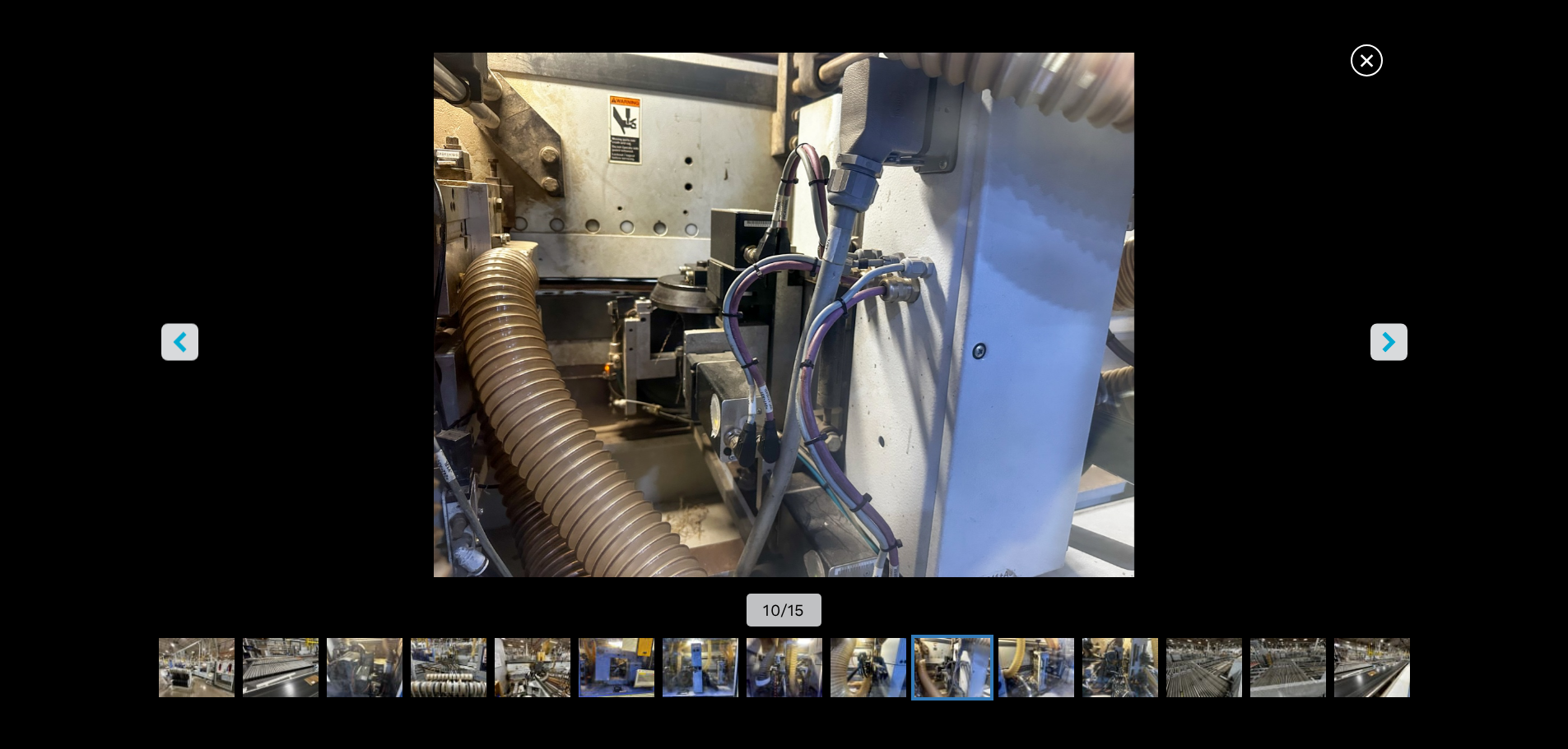
click at [1385, 336] on icon "right-button" at bounding box center [1389, 341] width 13 height 20
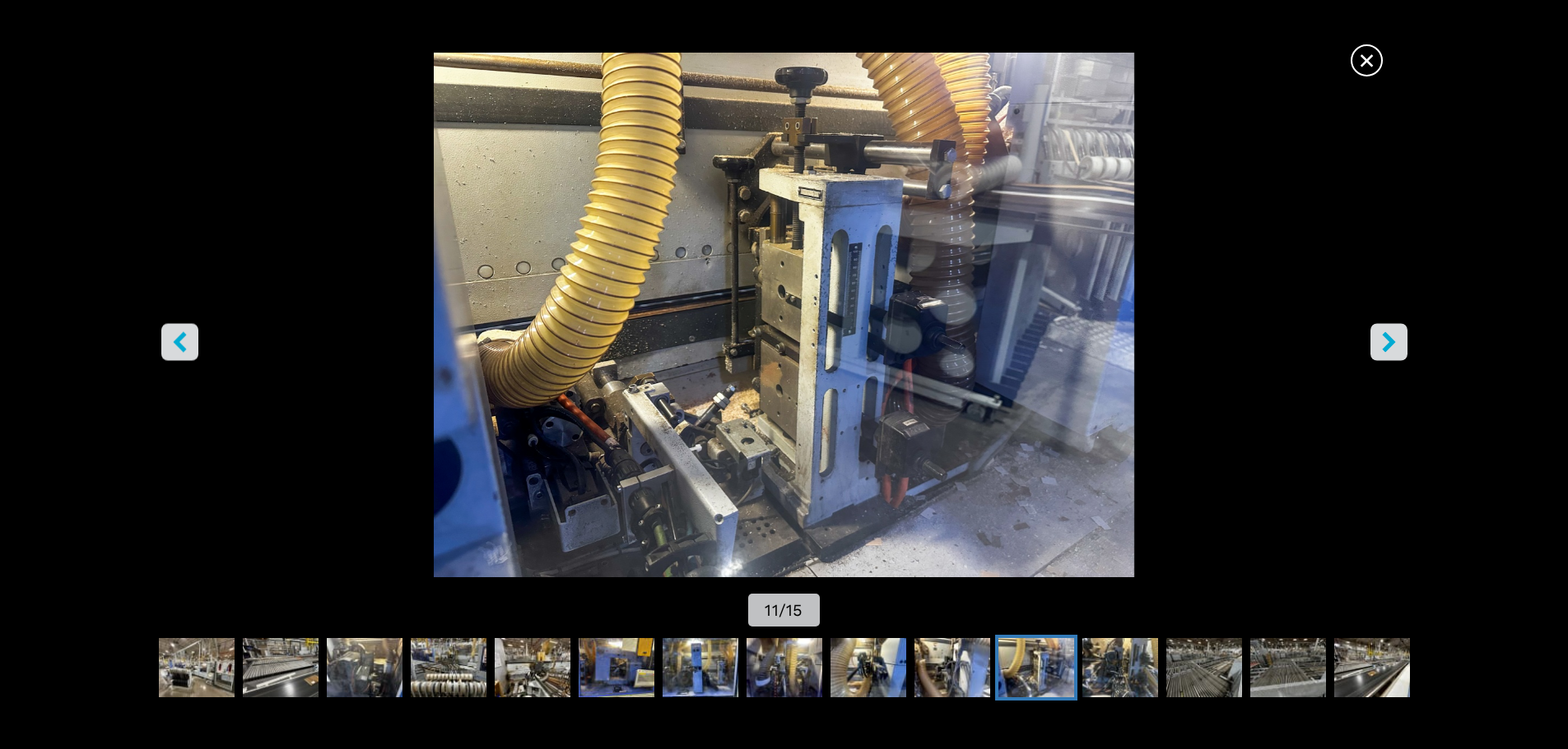
click at [1385, 336] on icon "right-button" at bounding box center [1389, 341] width 13 height 20
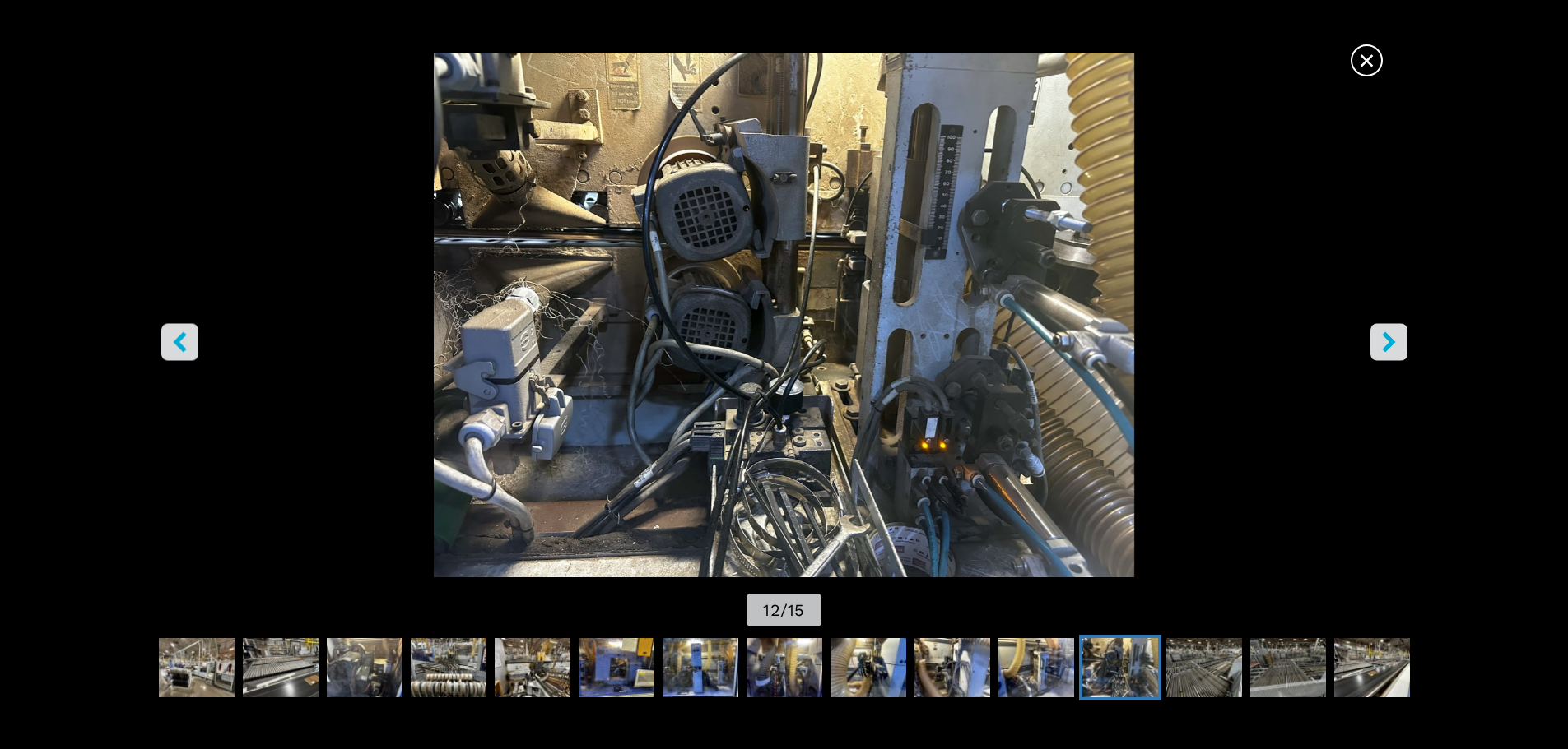
click at [1388, 342] on icon "right-button" at bounding box center [1389, 341] width 20 height 20
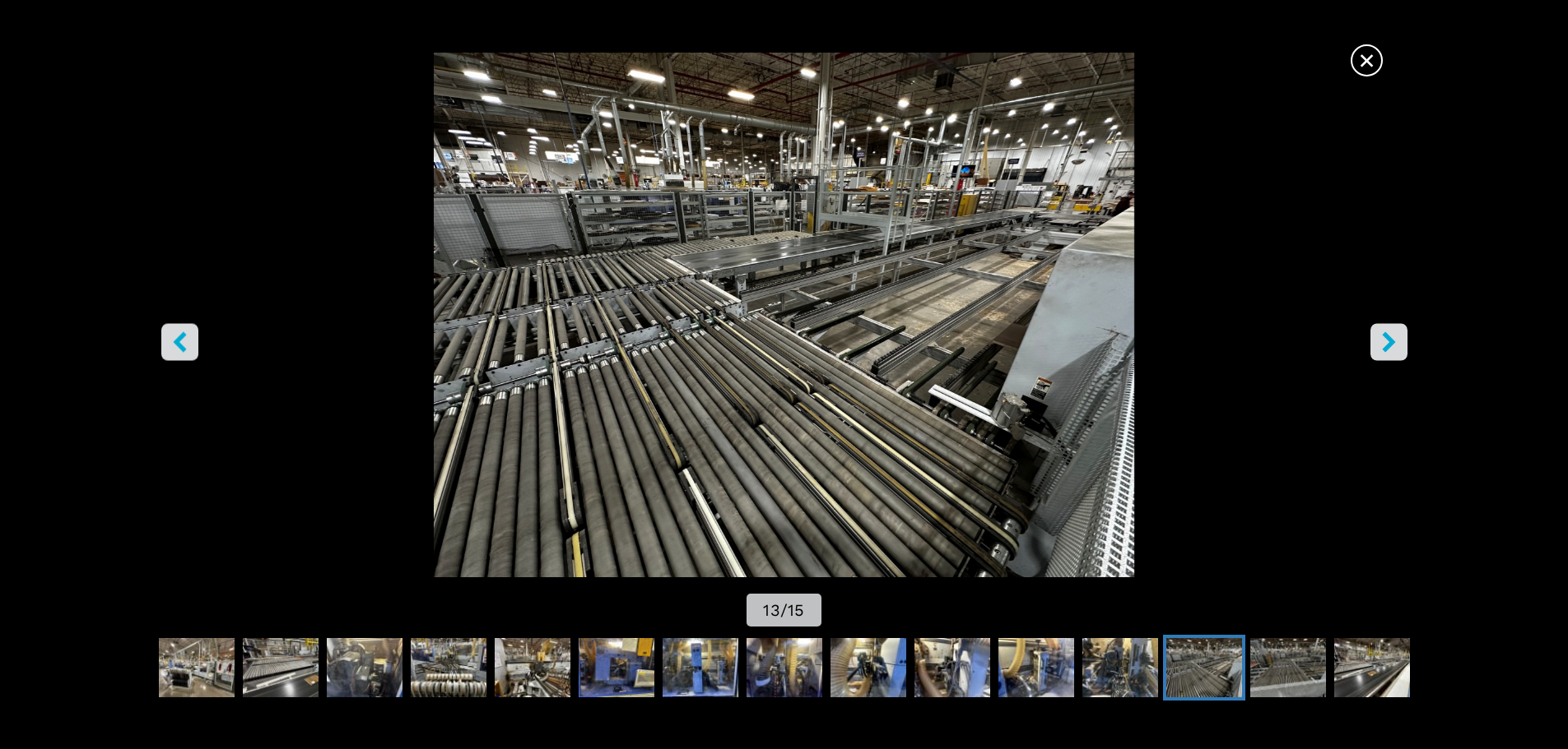
click at [1390, 343] on icon "right-button" at bounding box center [1389, 341] width 13 height 20
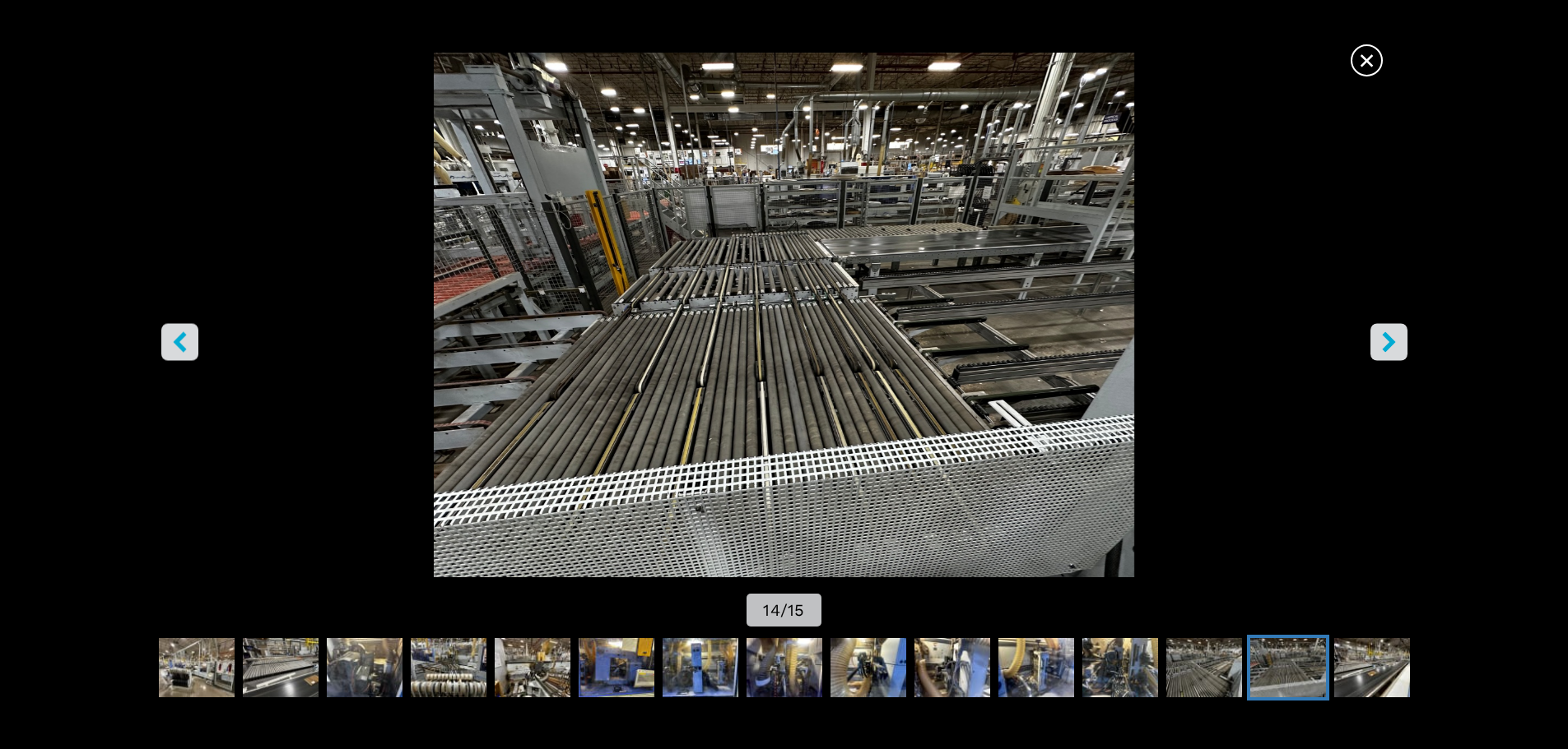
click at [1390, 343] on icon "right-button" at bounding box center [1389, 341] width 13 height 20
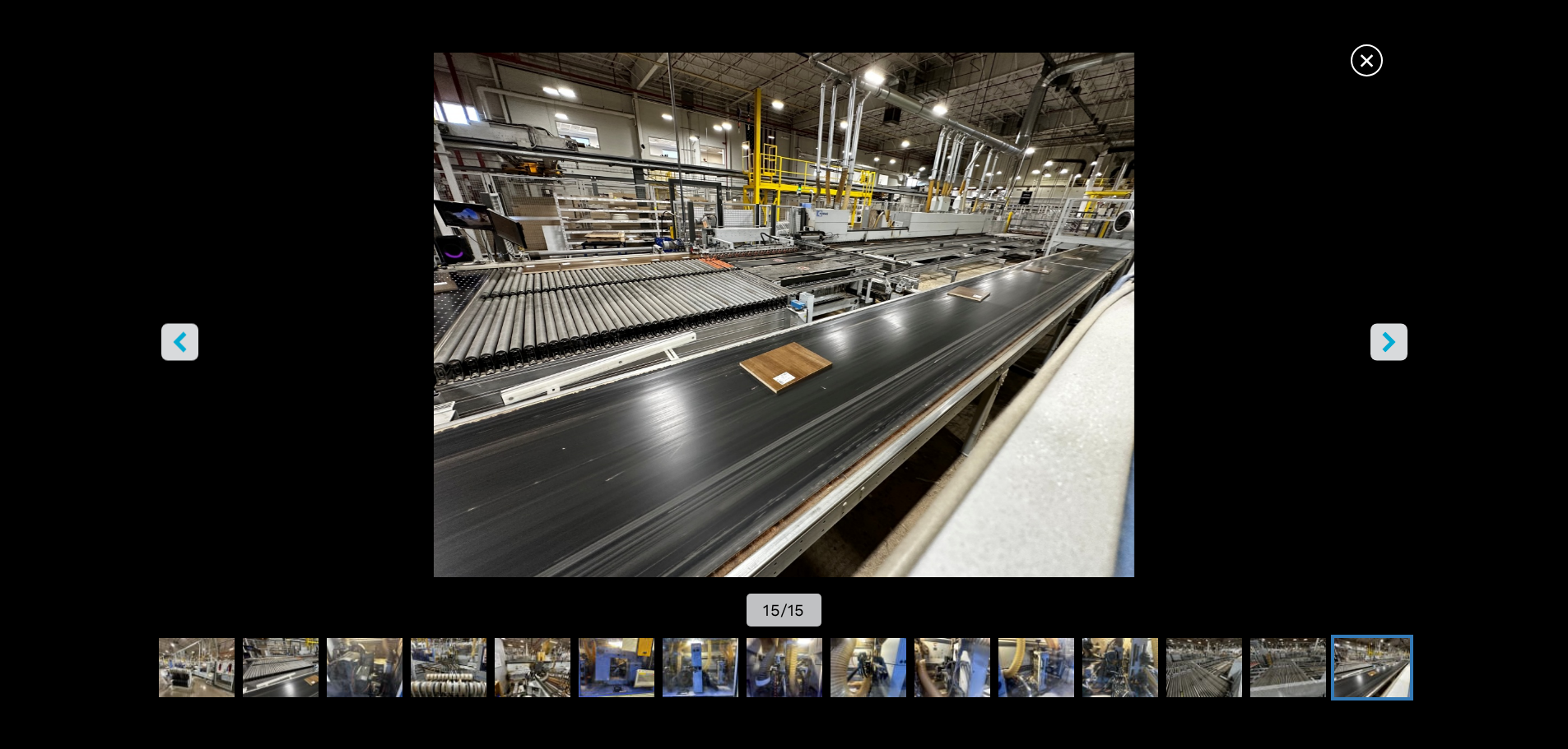
click at [1399, 348] on button "right-button" at bounding box center [1389, 341] width 37 height 37
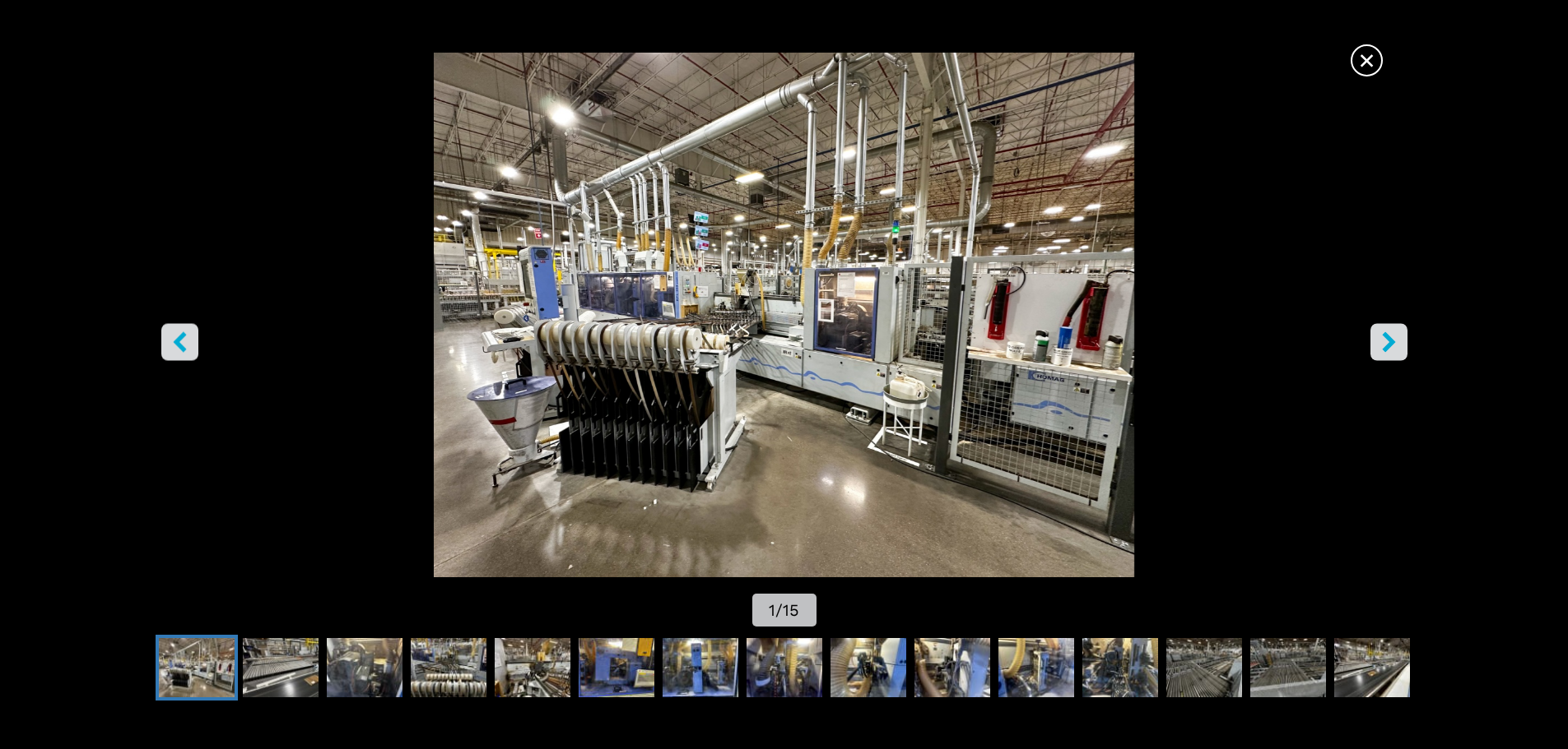
click at [1397, 348] on icon "right-button" at bounding box center [1389, 341] width 20 height 20
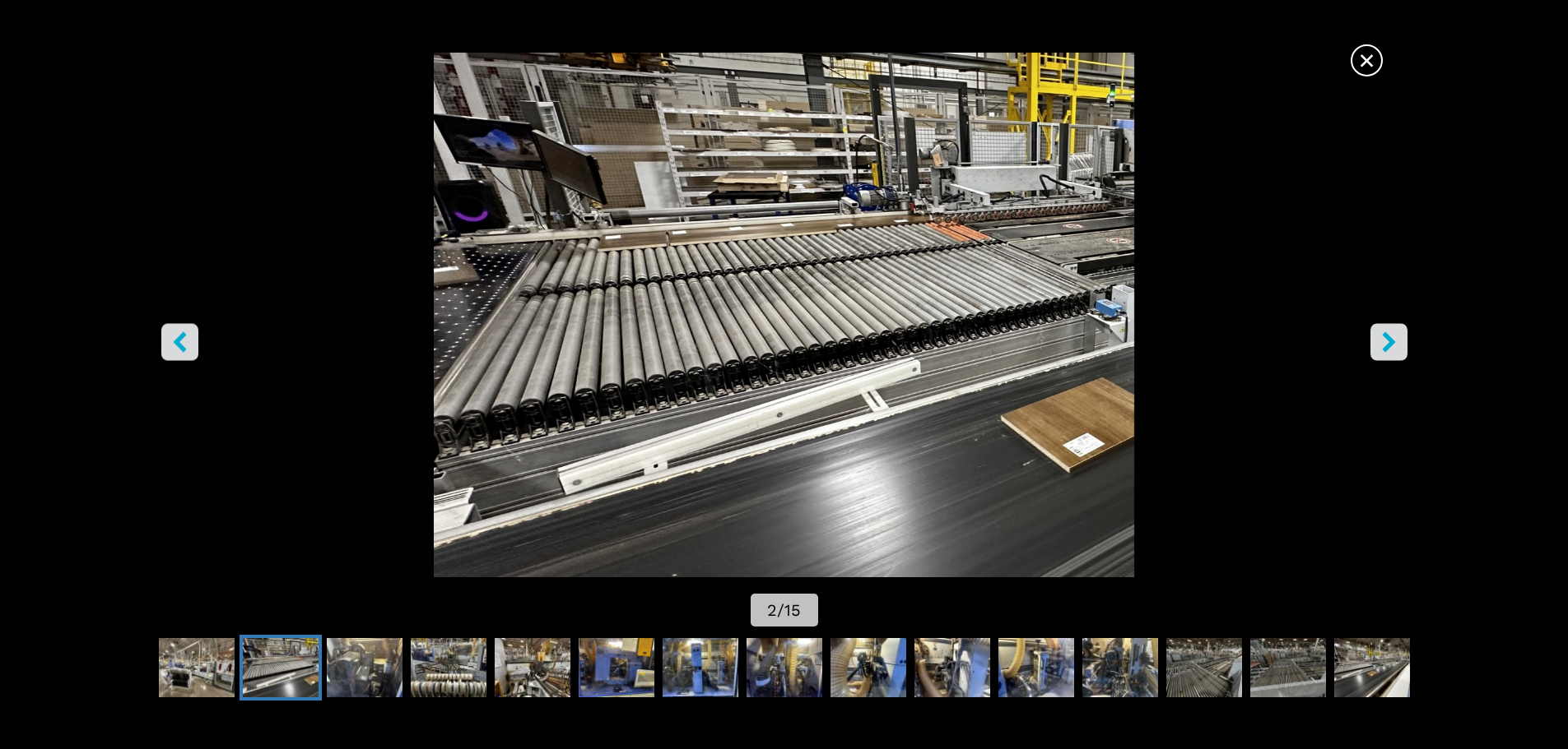
click at [1397, 348] on icon "right-button" at bounding box center [1389, 341] width 20 height 20
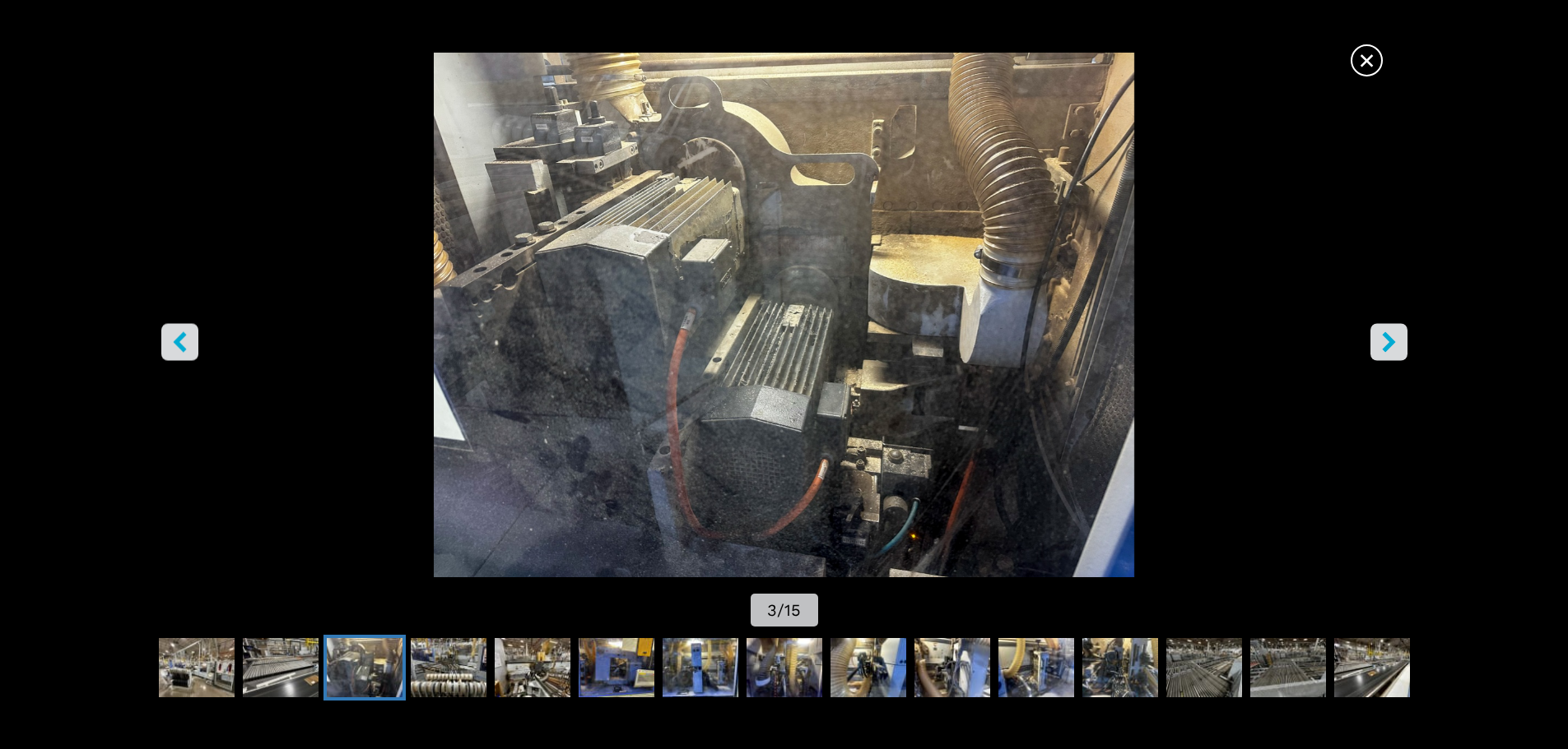
click at [1397, 348] on icon "right-button" at bounding box center [1389, 341] width 20 height 20
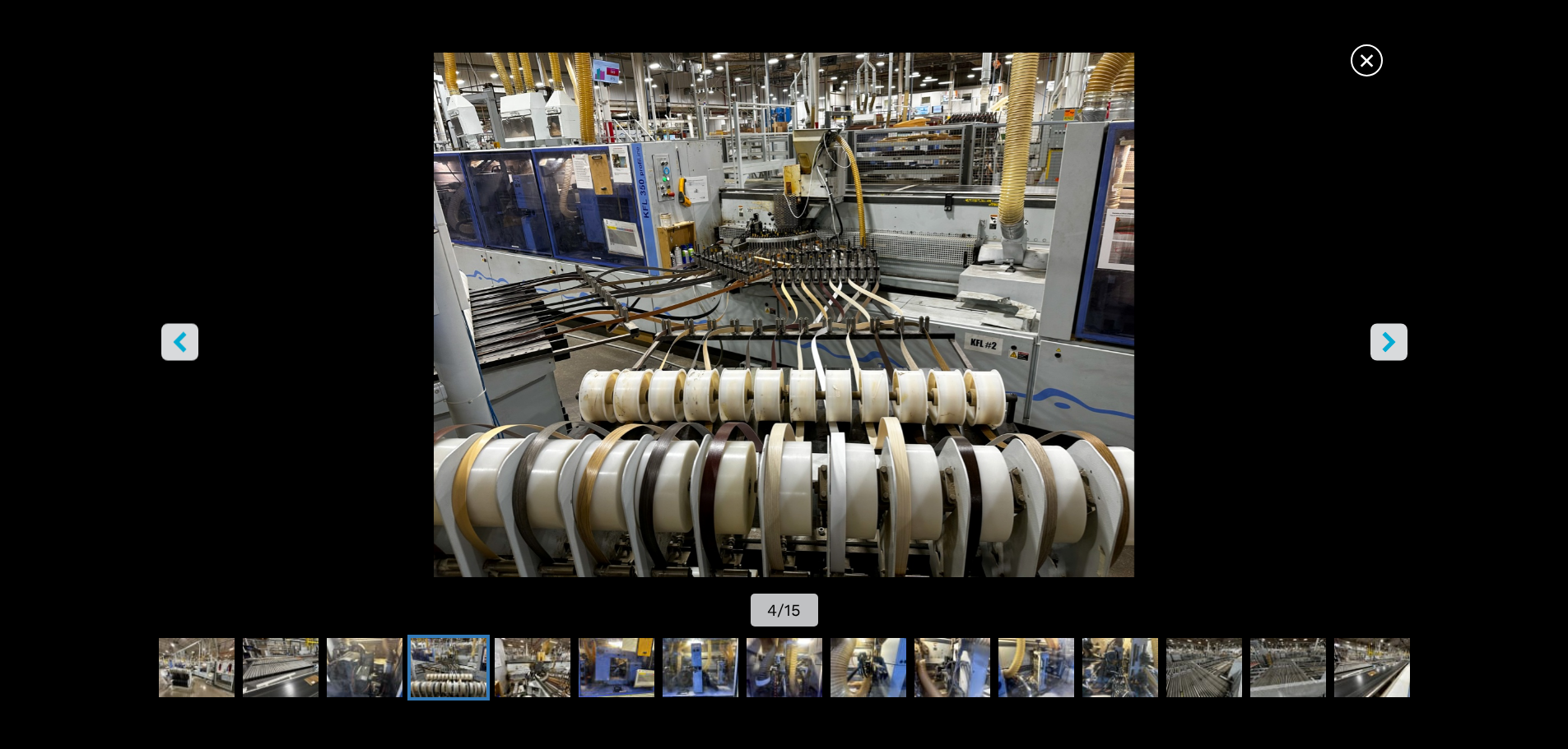
click at [1397, 348] on icon "right-button" at bounding box center [1389, 341] width 20 height 20
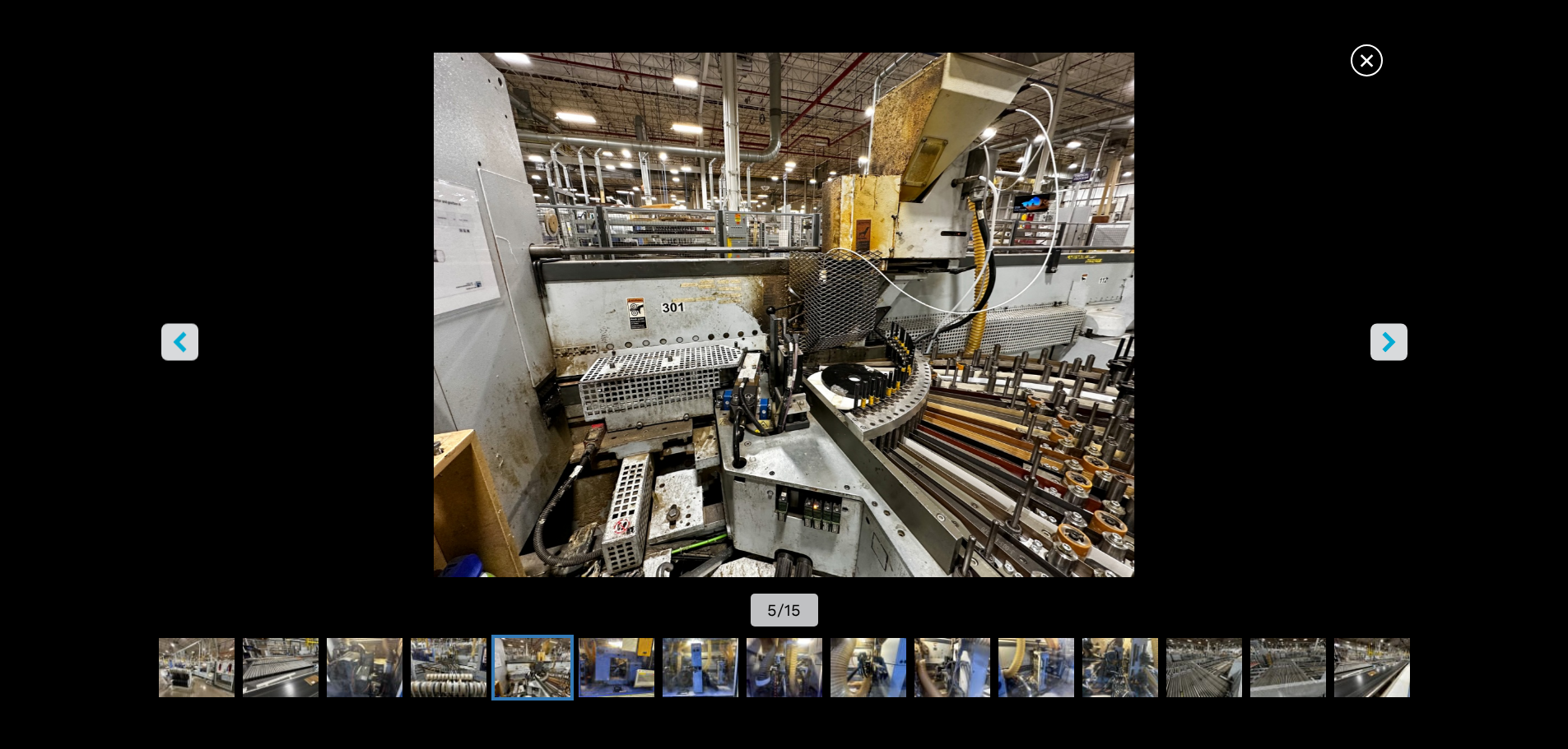
click at [1397, 348] on icon "right-button" at bounding box center [1389, 341] width 20 height 20
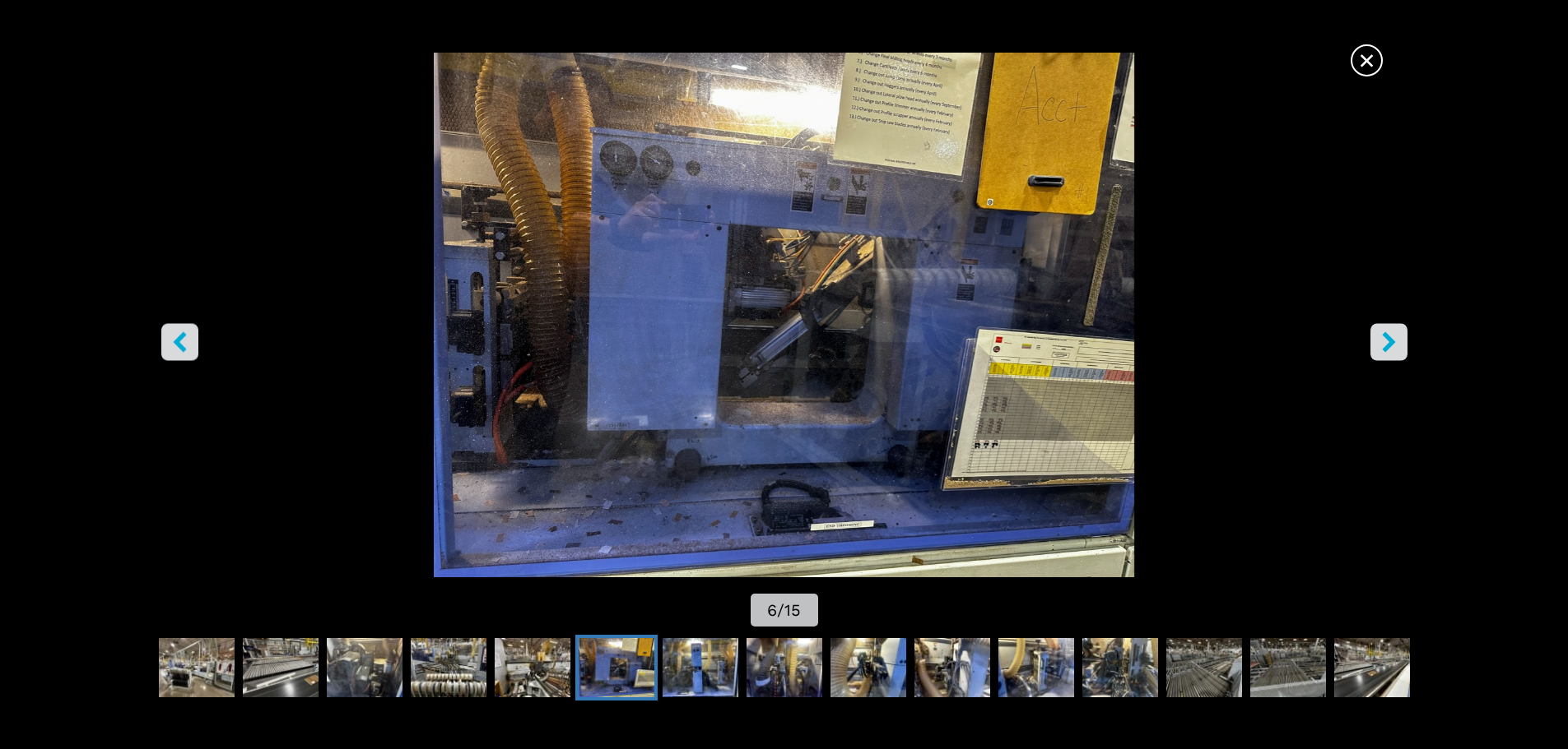
click at [1397, 348] on icon "right-button" at bounding box center [1389, 341] width 20 height 20
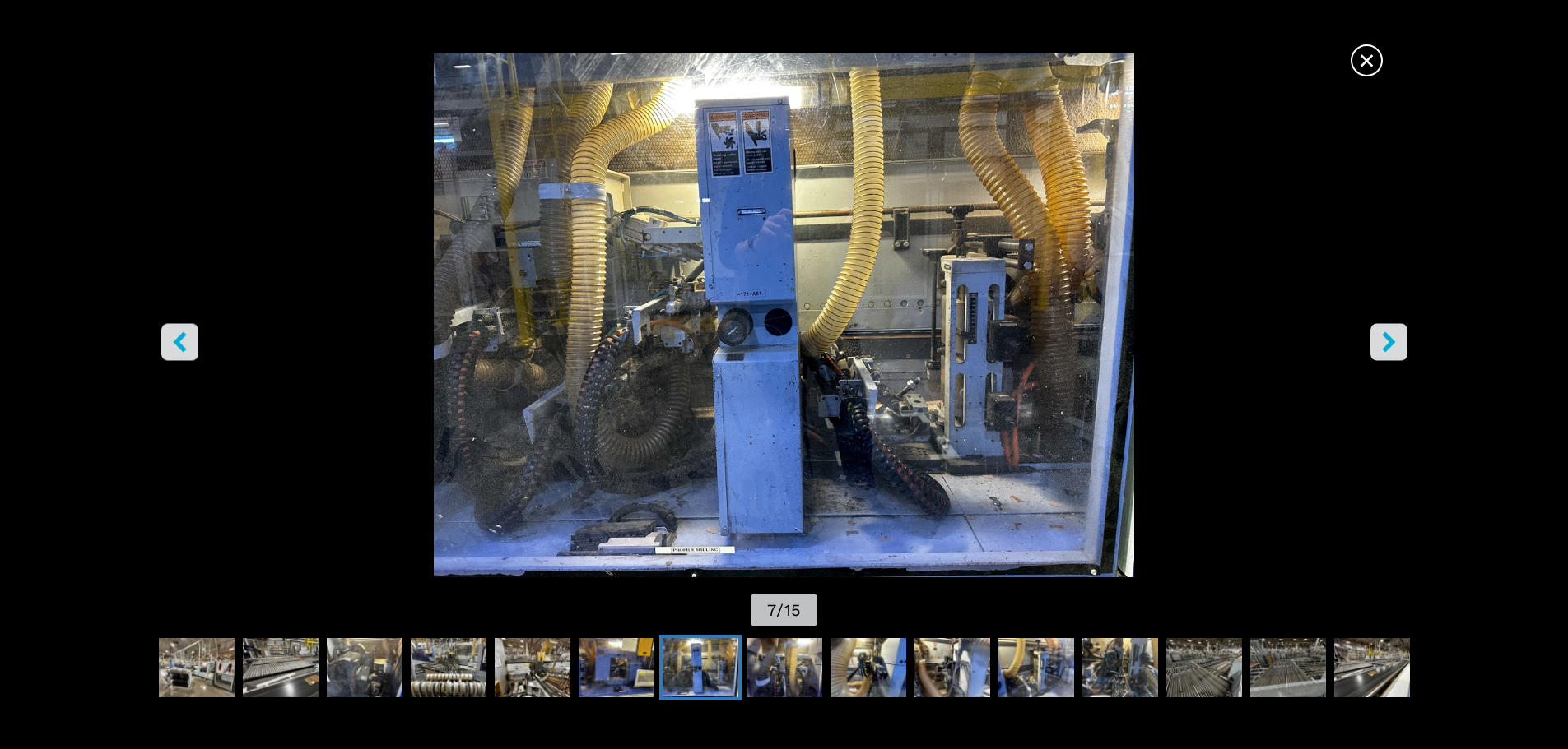
click at [1397, 348] on icon "right-button" at bounding box center [1389, 341] width 20 height 20
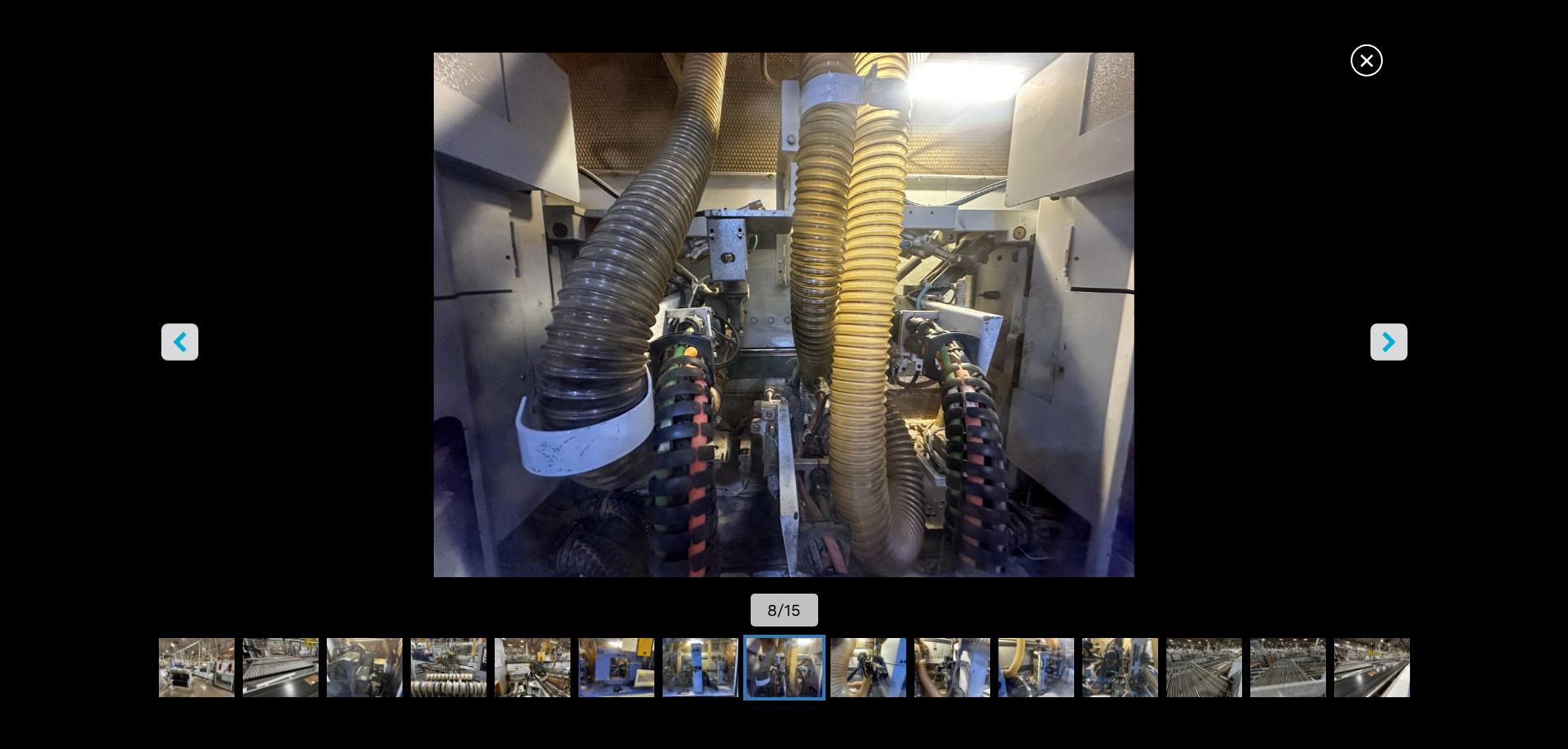
click at [1397, 348] on icon "right-button" at bounding box center [1389, 341] width 20 height 20
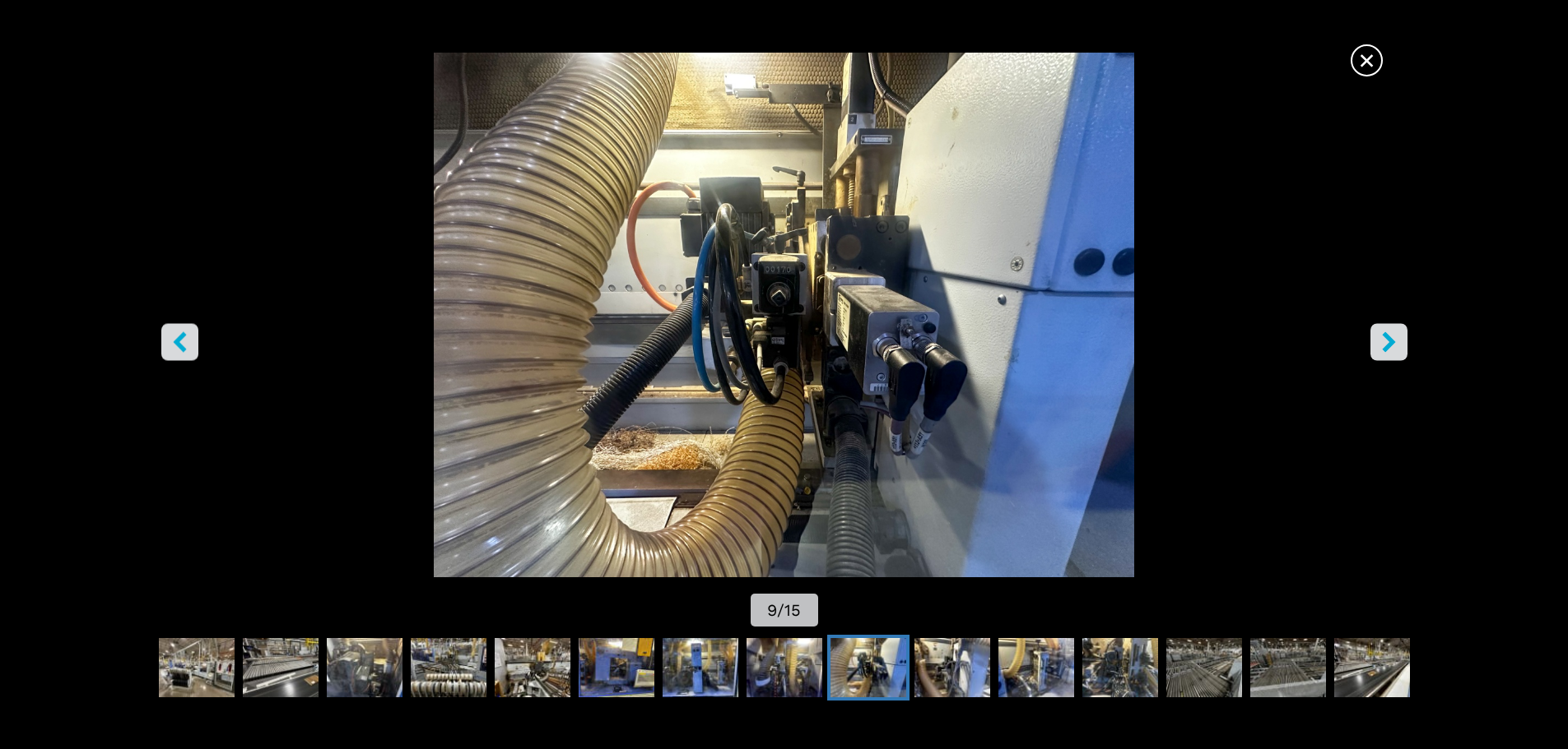
click at [1397, 348] on icon "right-button" at bounding box center [1389, 341] width 20 height 20
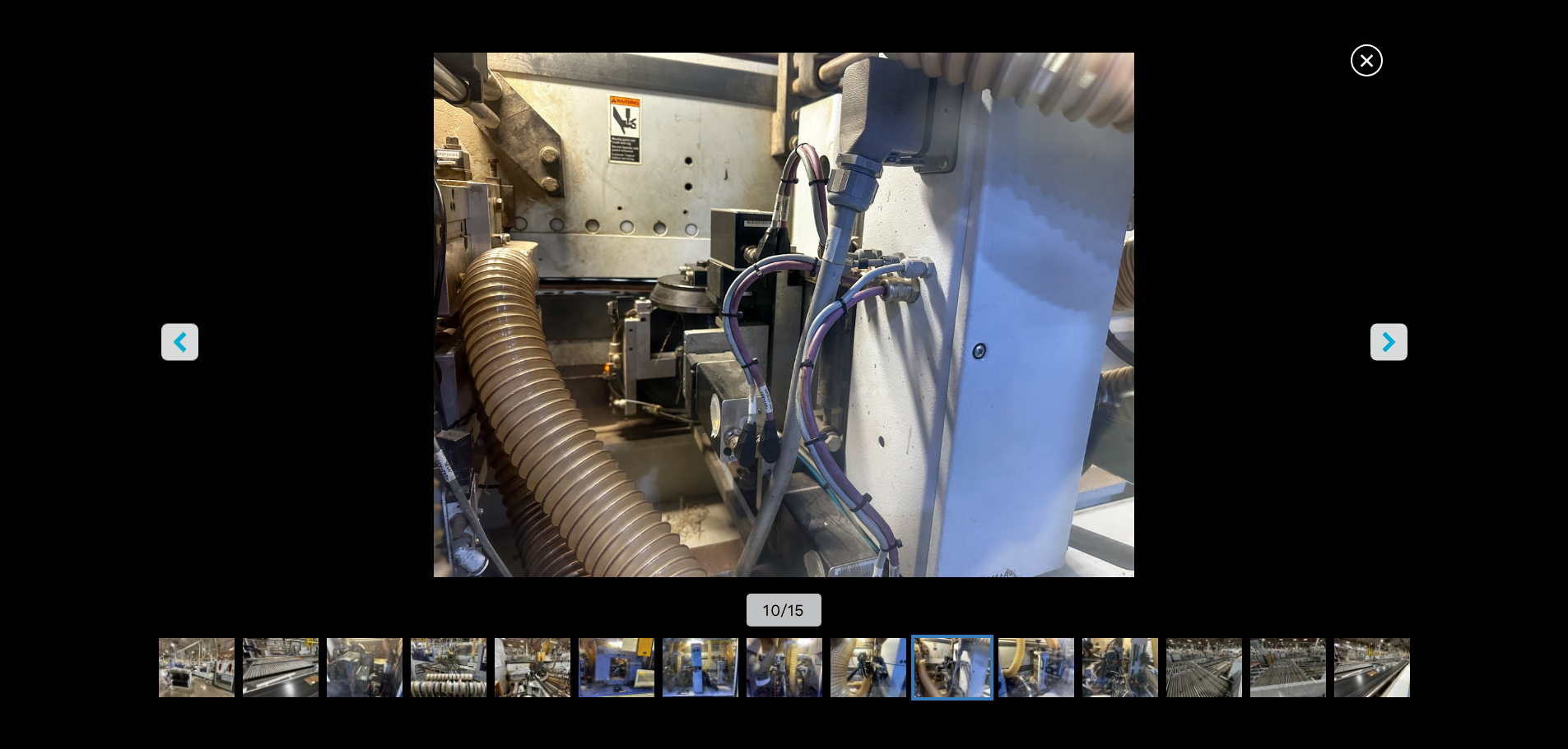
click at [1394, 351] on icon "right-button" at bounding box center [1389, 341] width 20 height 20
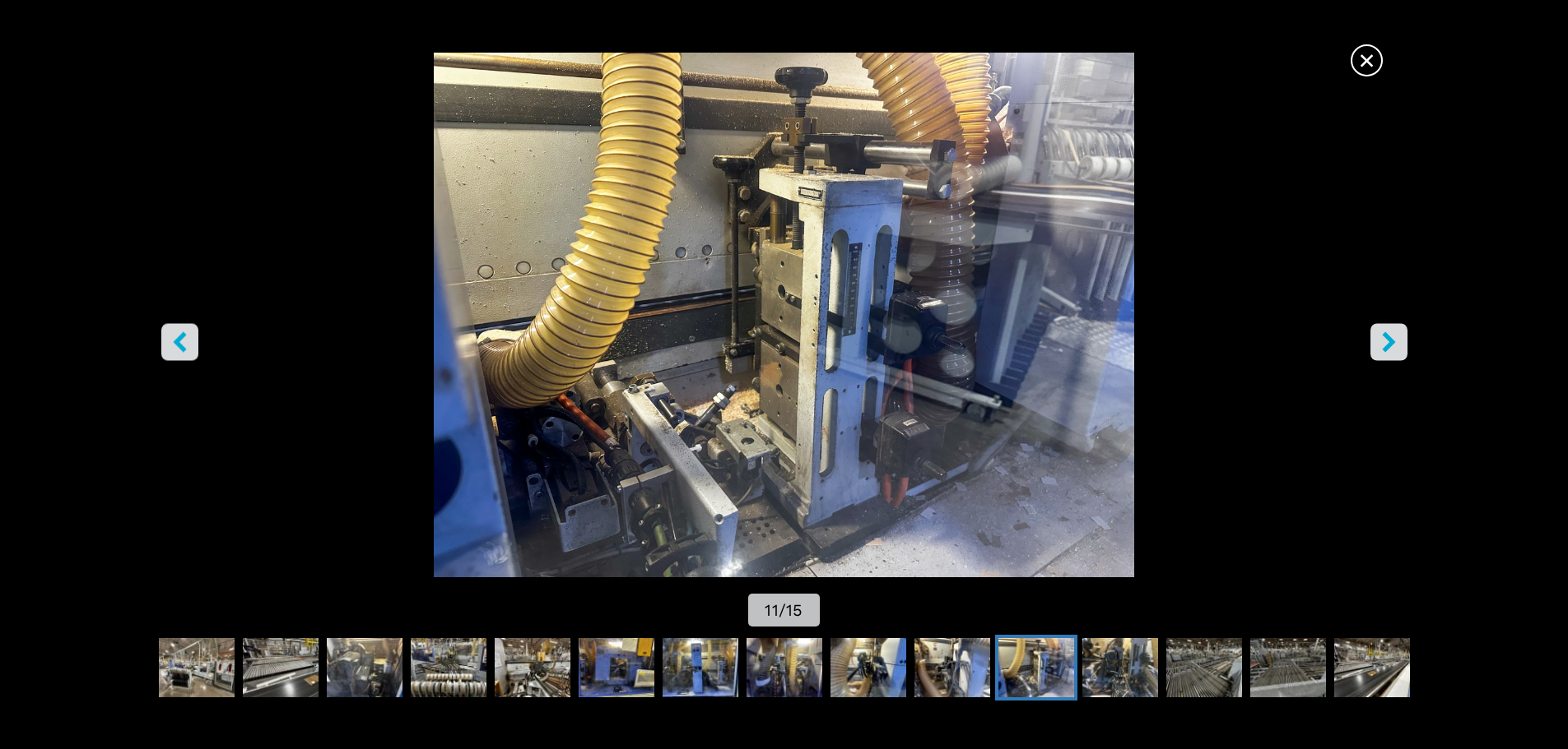
click at [1394, 351] on icon "right-button" at bounding box center [1389, 341] width 20 height 20
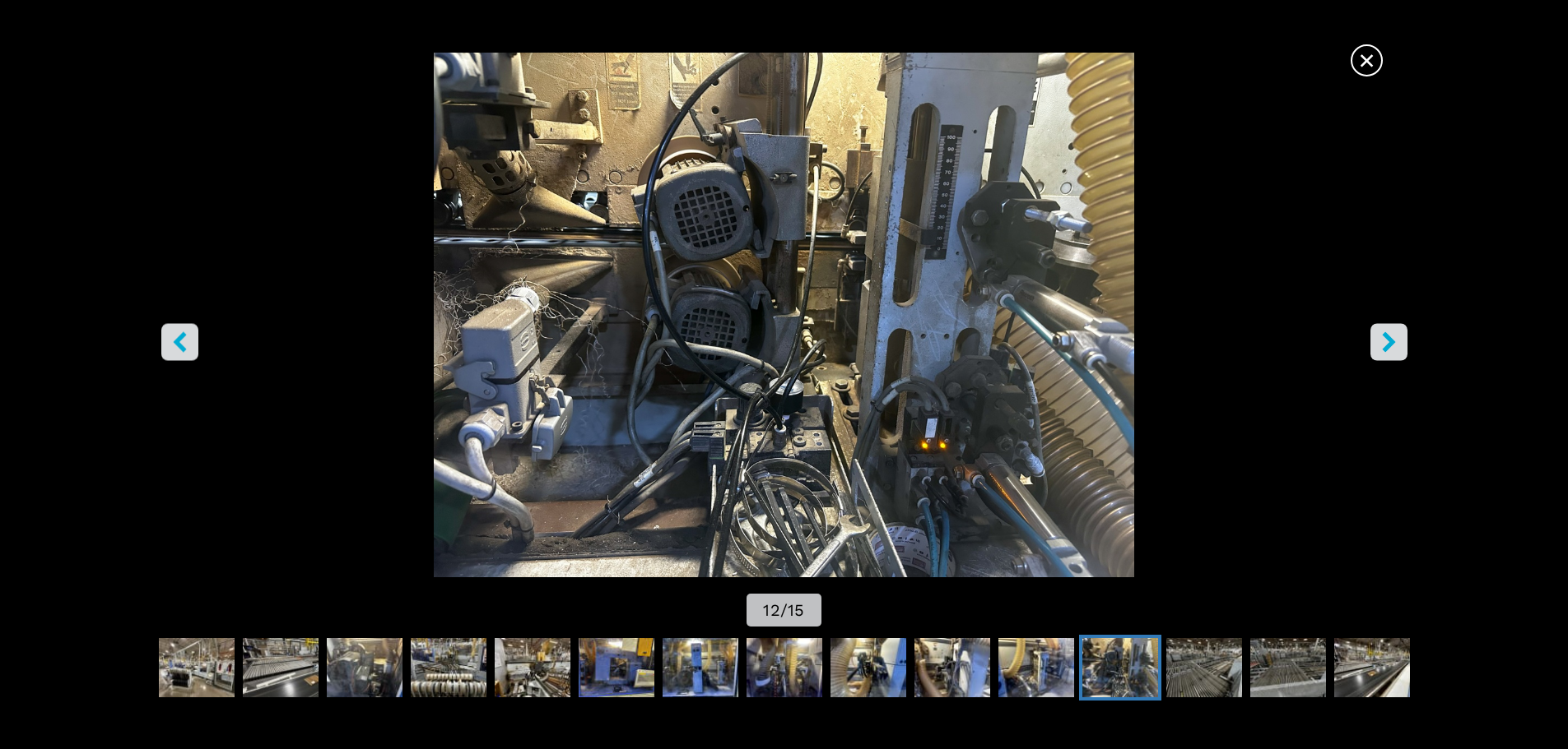
click at [1394, 351] on icon "right-button" at bounding box center [1389, 341] width 20 height 20
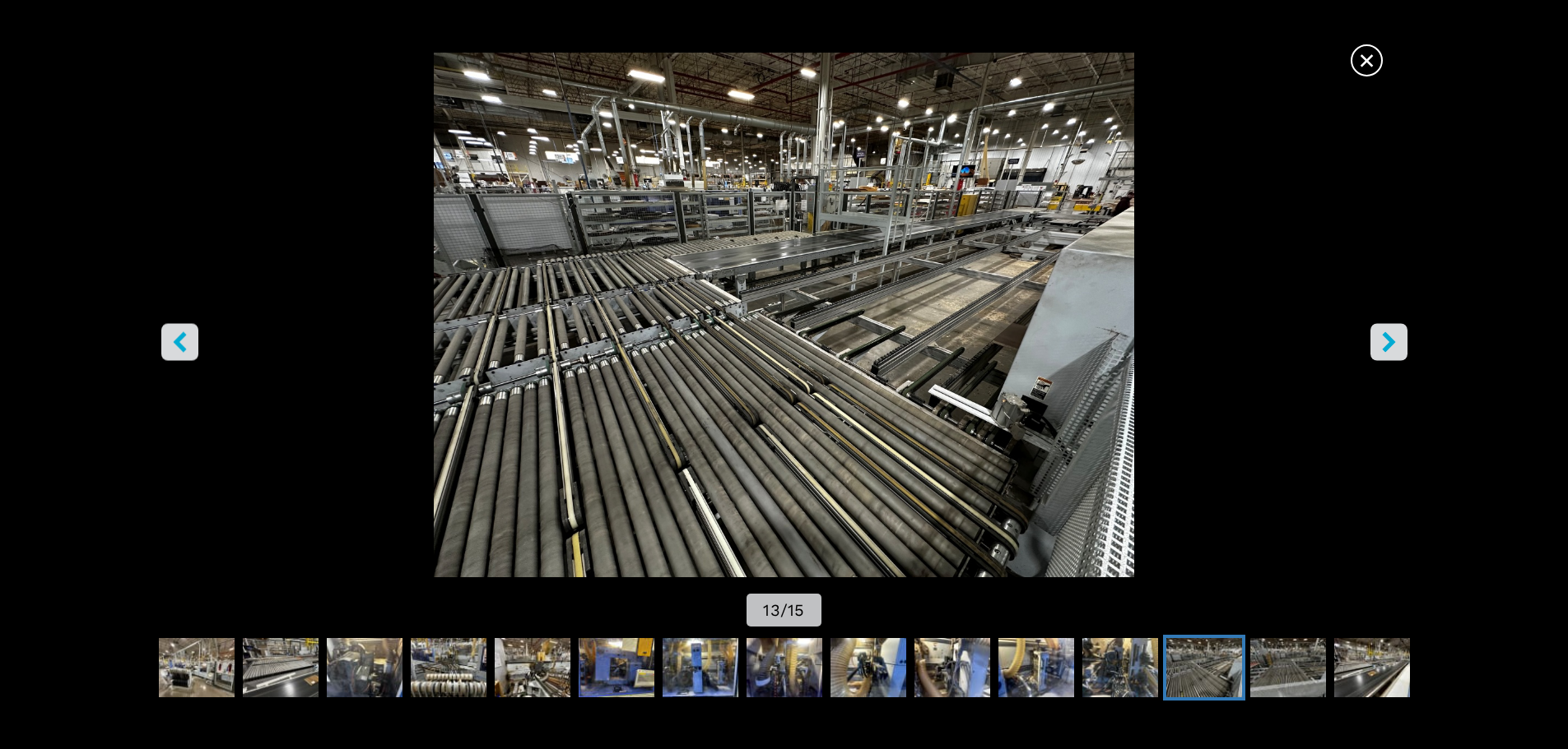
click at [1394, 351] on icon "right-button" at bounding box center [1389, 341] width 20 height 20
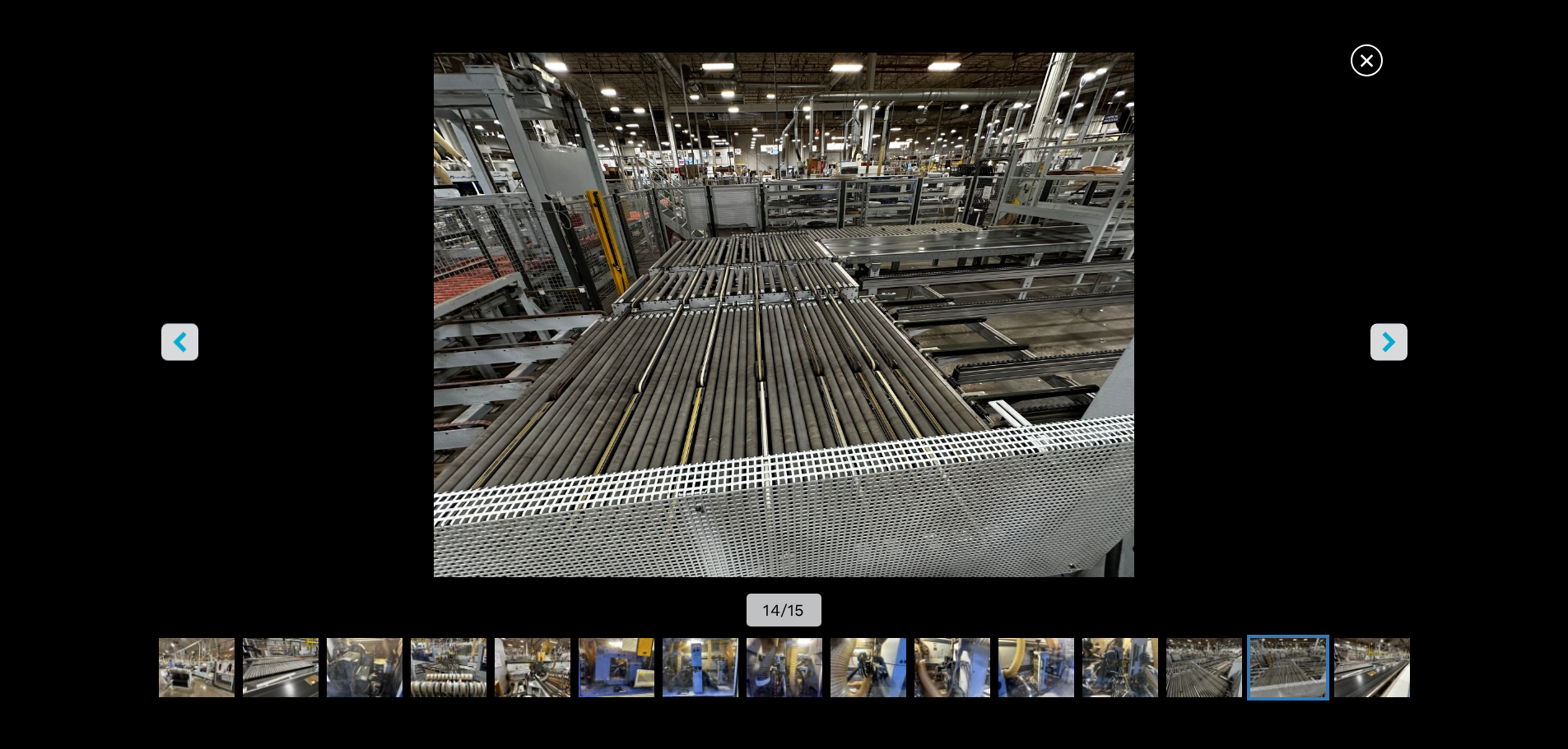
click at [1394, 351] on icon "right-button" at bounding box center [1389, 341] width 20 height 20
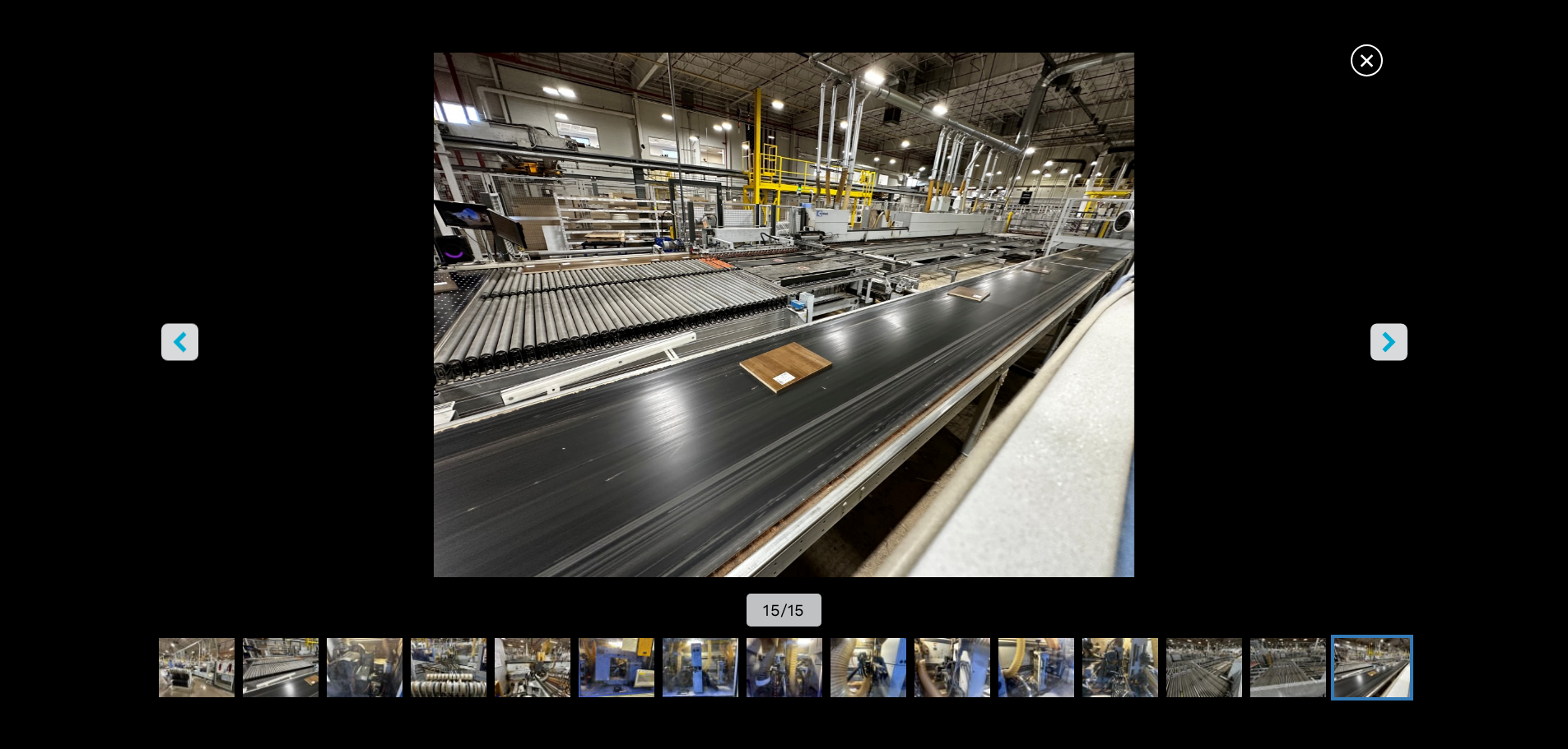
click at [1394, 351] on icon "right-button" at bounding box center [1389, 341] width 20 height 20
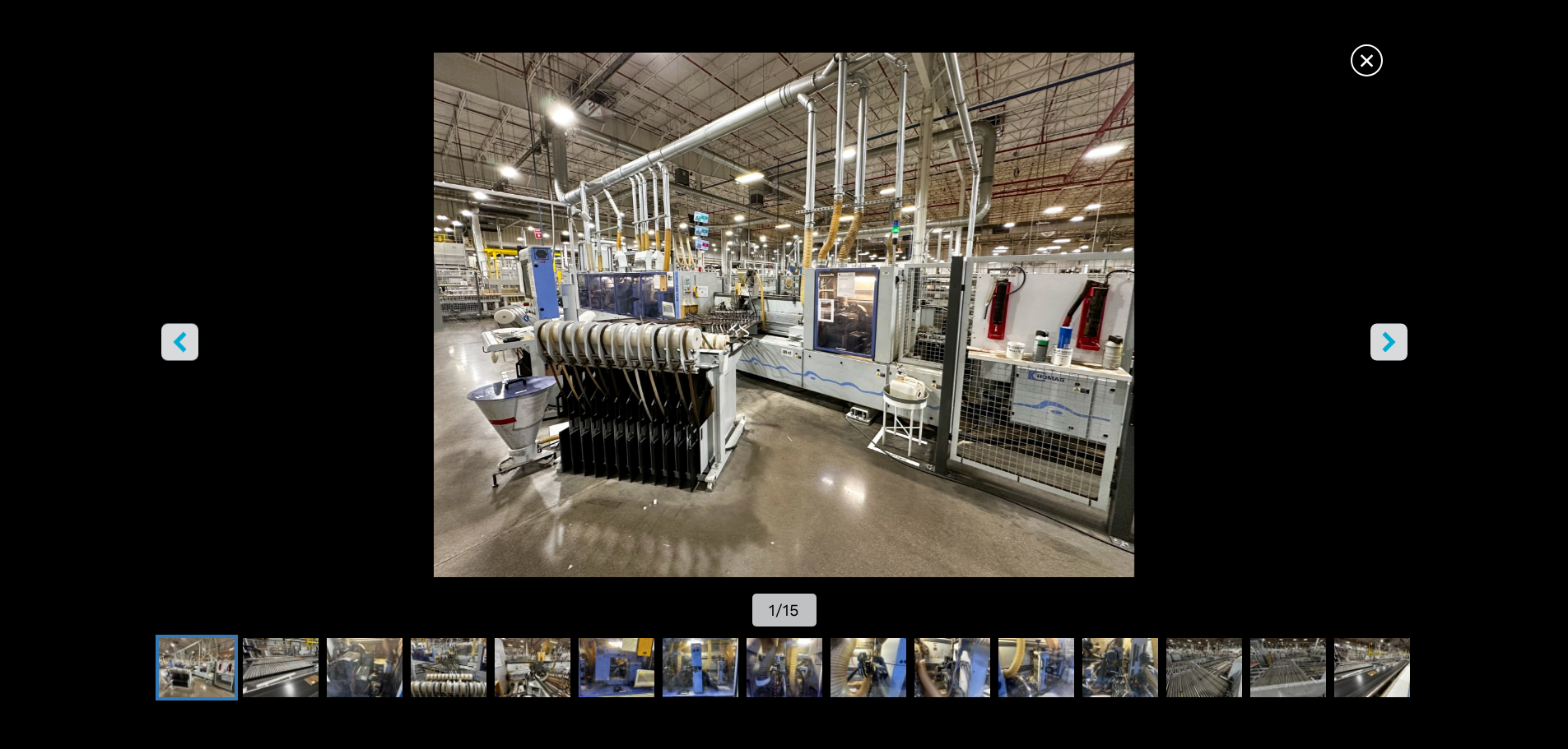
click at [1394, 346] on icon "right-button" at bounding box center [1389, 341] width 20 height 20
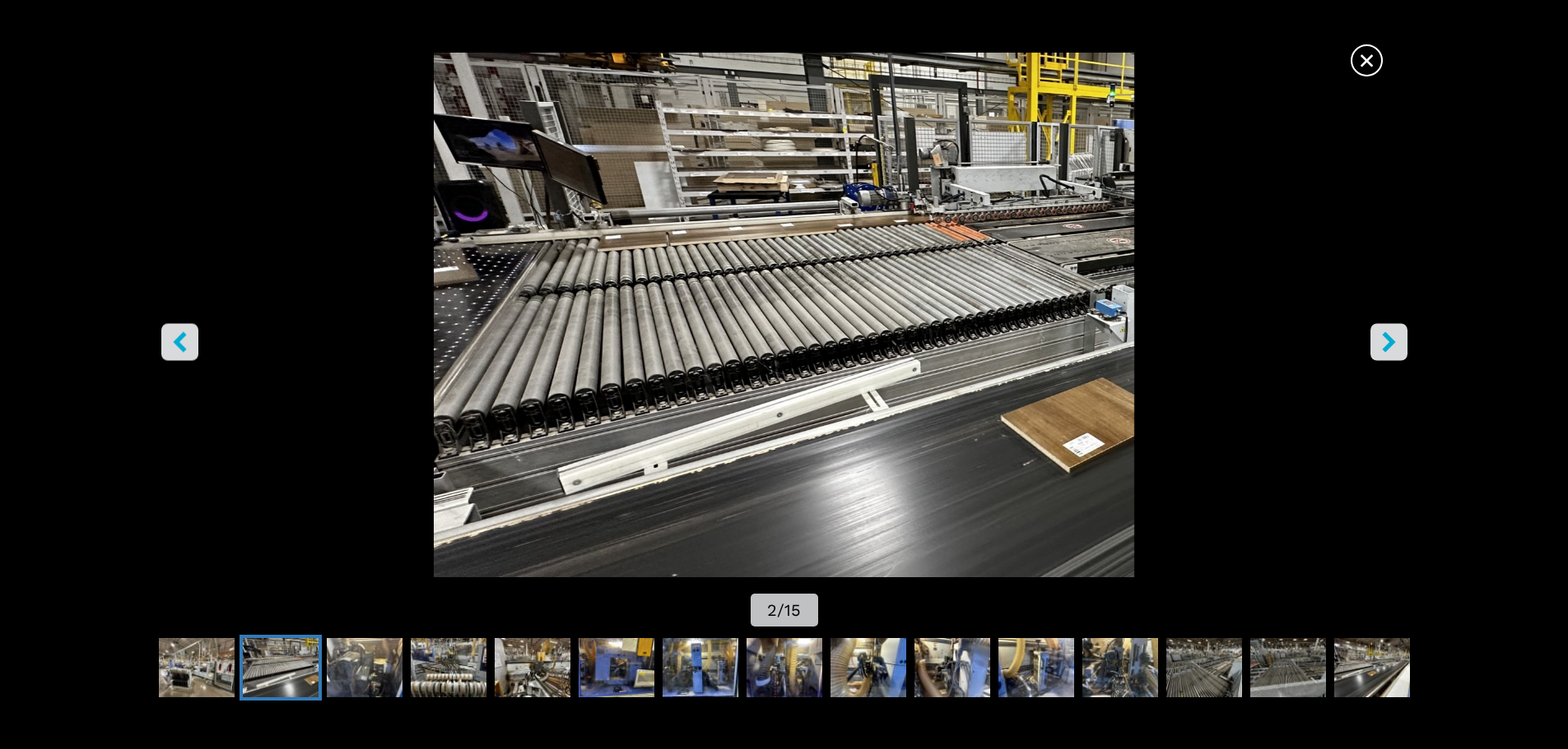
click at [1394, 346] on icon "right-button" at bounding box center [1389, 341] width 20 height 20
click at [1394, 338] on icon "right-button" at bounding box center [1389, 341] width 20 height 20
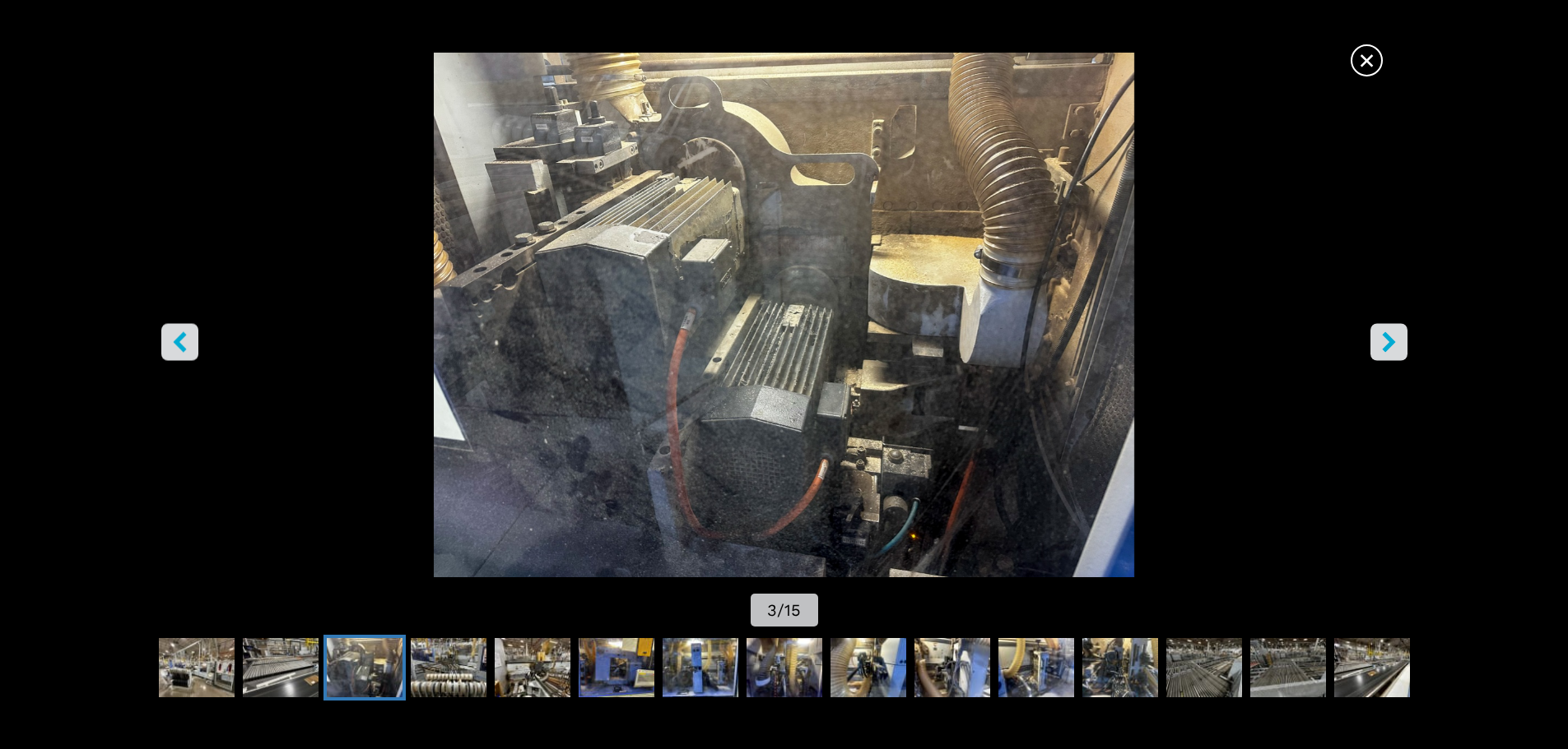
click at [1394, 338] on icon "right-button" at bounding box center [1389, 341] width 20 height 20
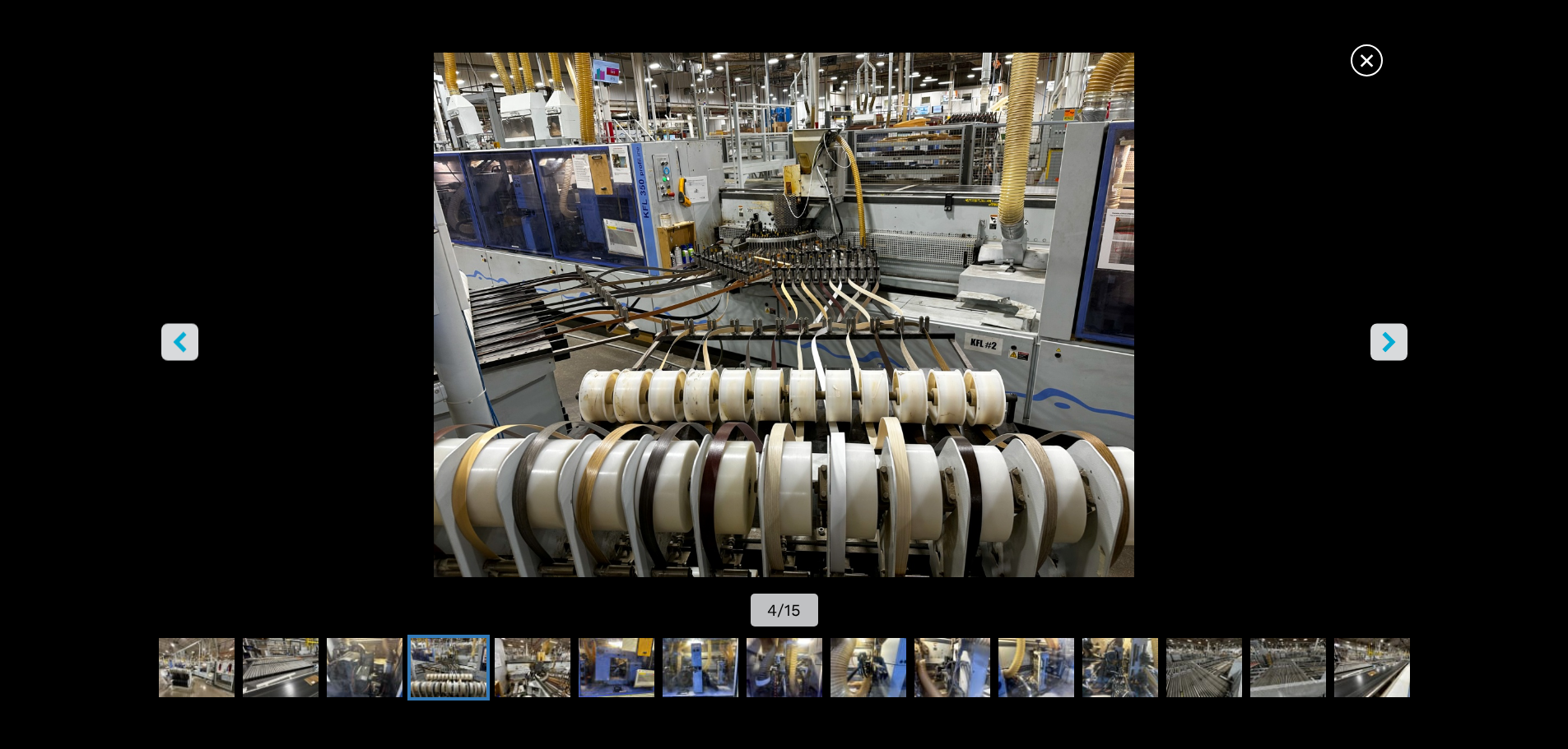
click at [1392, 339] on icon "right-button" at bounding box center [1389, 341] width 20 height 20
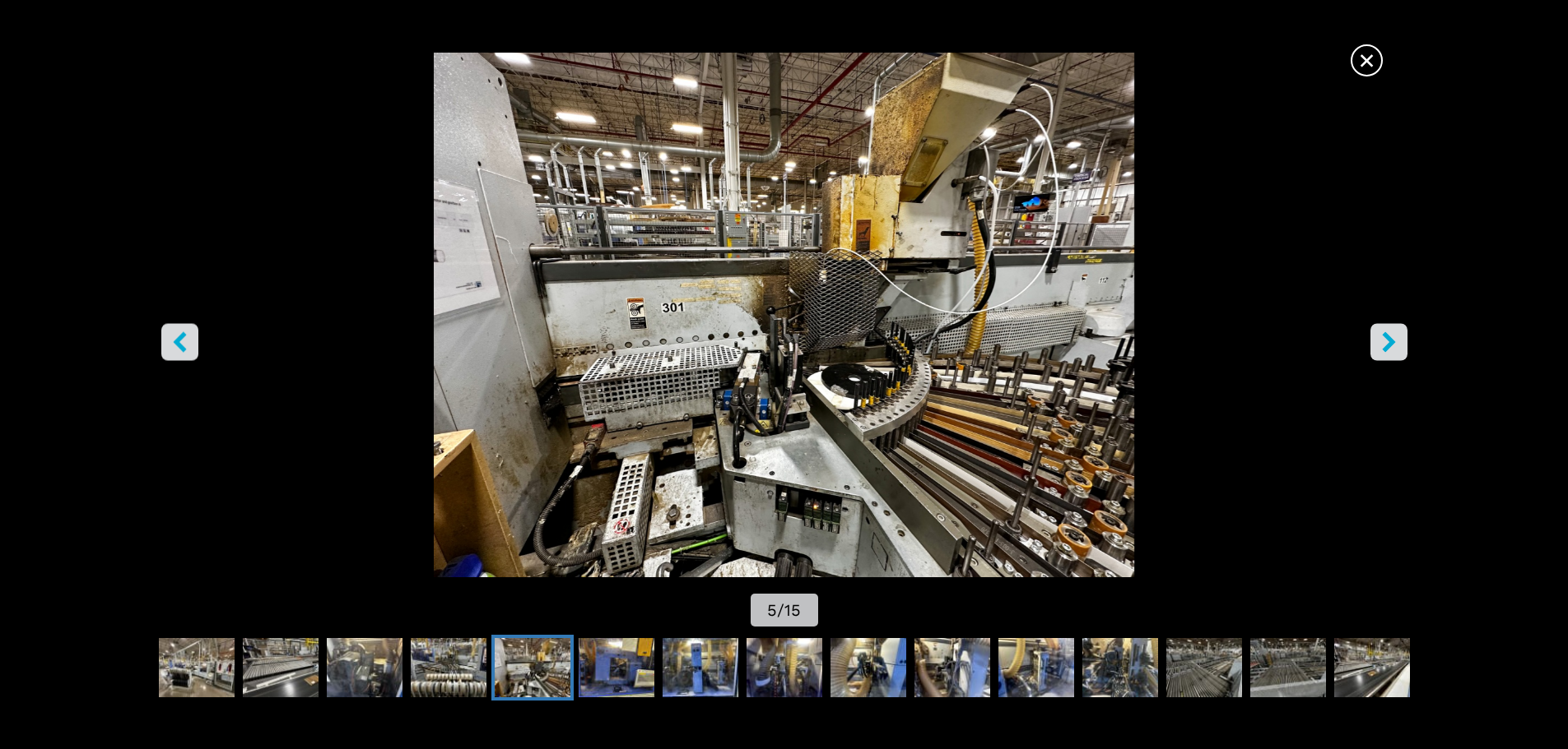
click at [1392, 339] on icon "right-button" at bounding box center [1389, 341] width 20 height 20
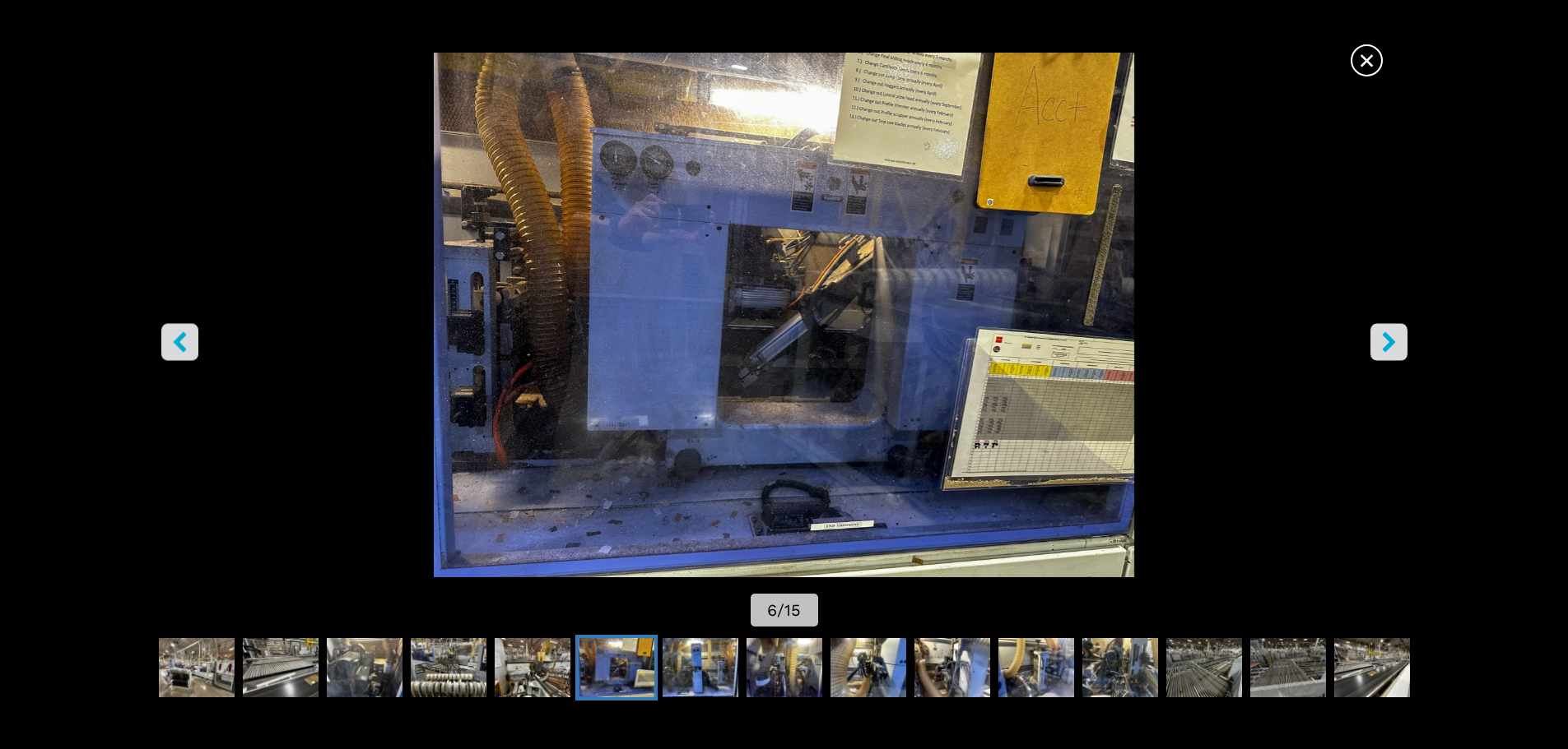
click at [1392, 339] on icon "right-button" at bounding box center [1389, 341] width 20 height 20
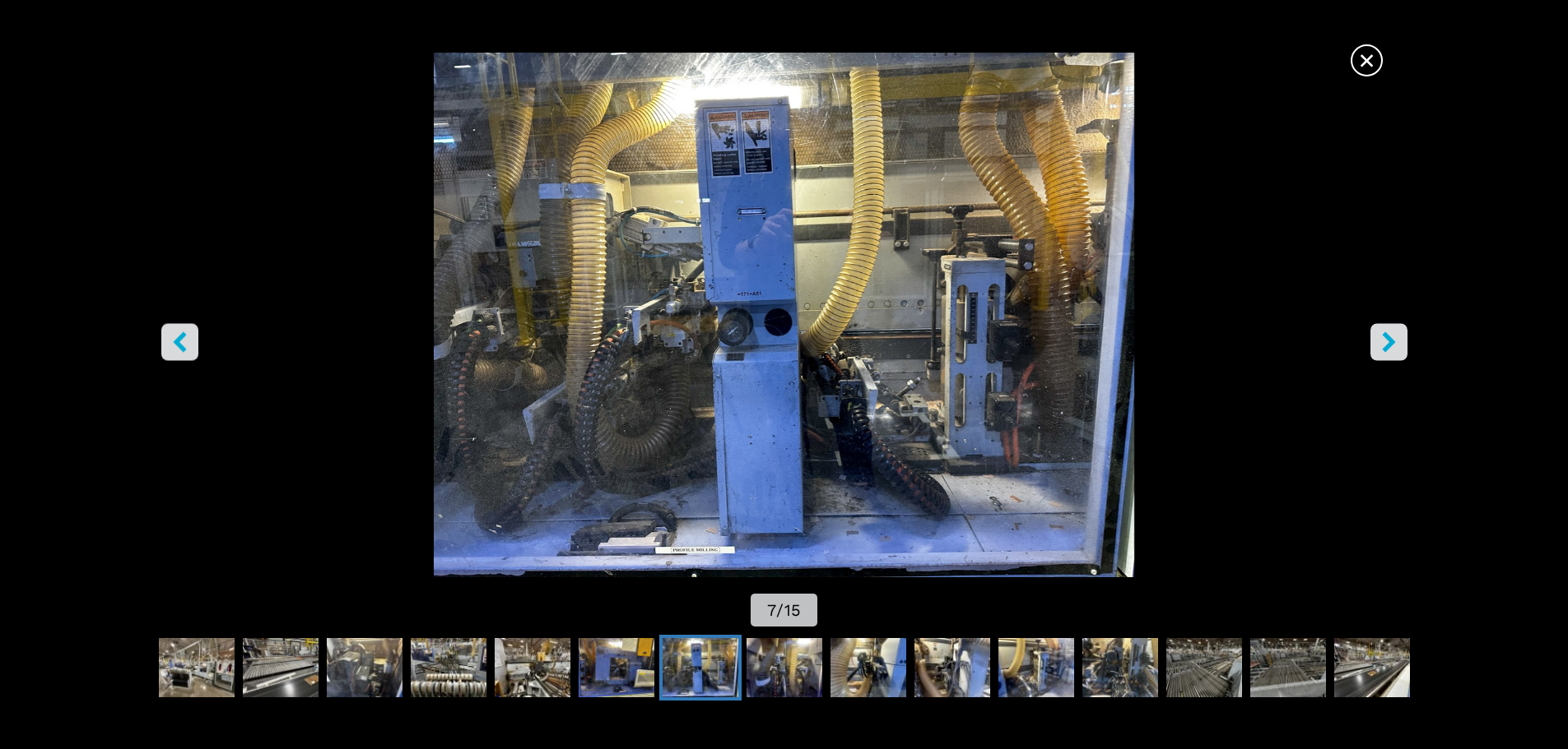
click at [1392, 339] on icon "right-button" at bounding box center [1389, 341] width 20 height 20
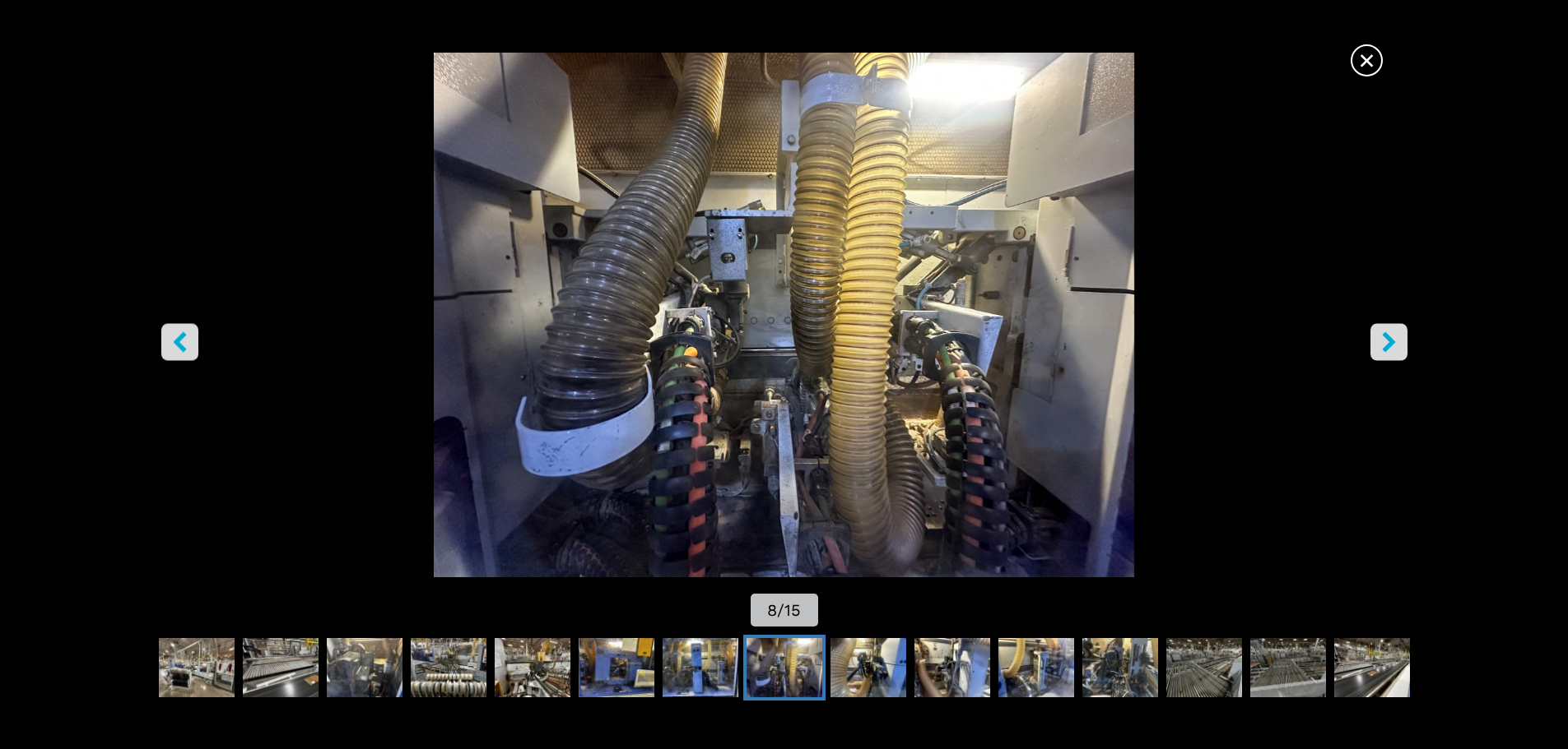
click at [1390, 341] on icon "right-button" at bounding box center [1389, 341] width 13 height 20
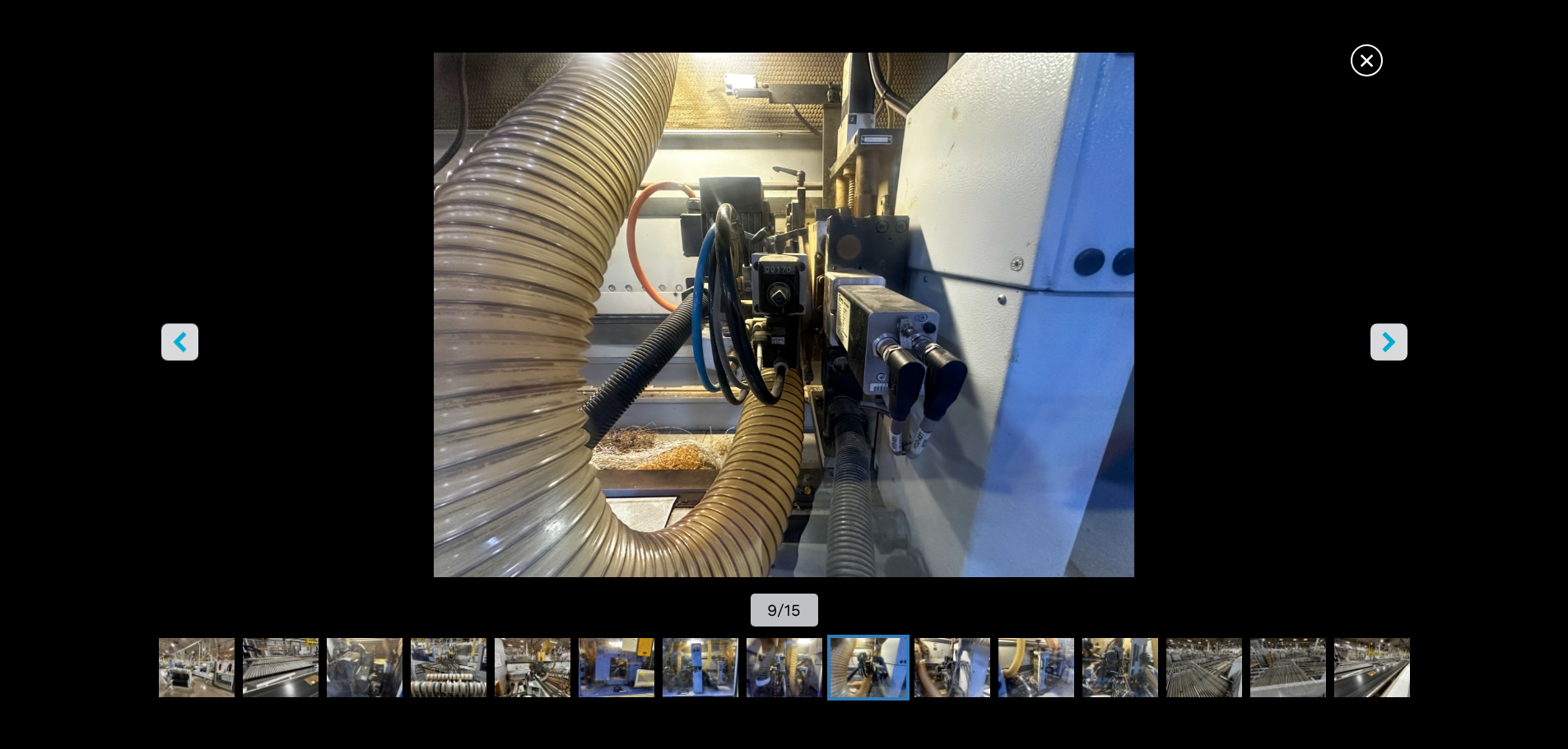
click at [1390, 341] on icon "right-button" at bounding box center [1389, 341] width 13 height 20
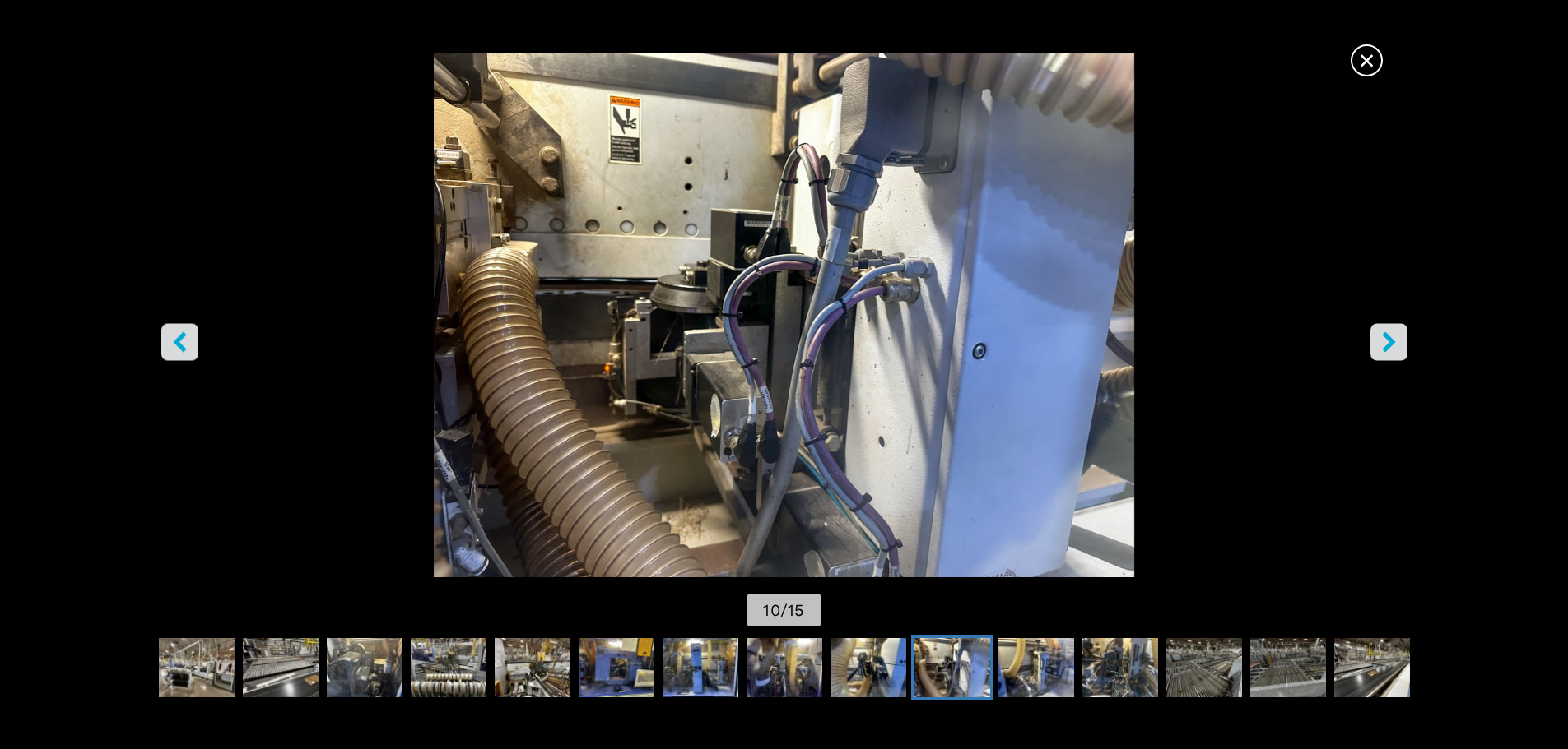
click at [1390, 341] on icon "right-button" at bounding box center [1389, 341] width 13 height 20
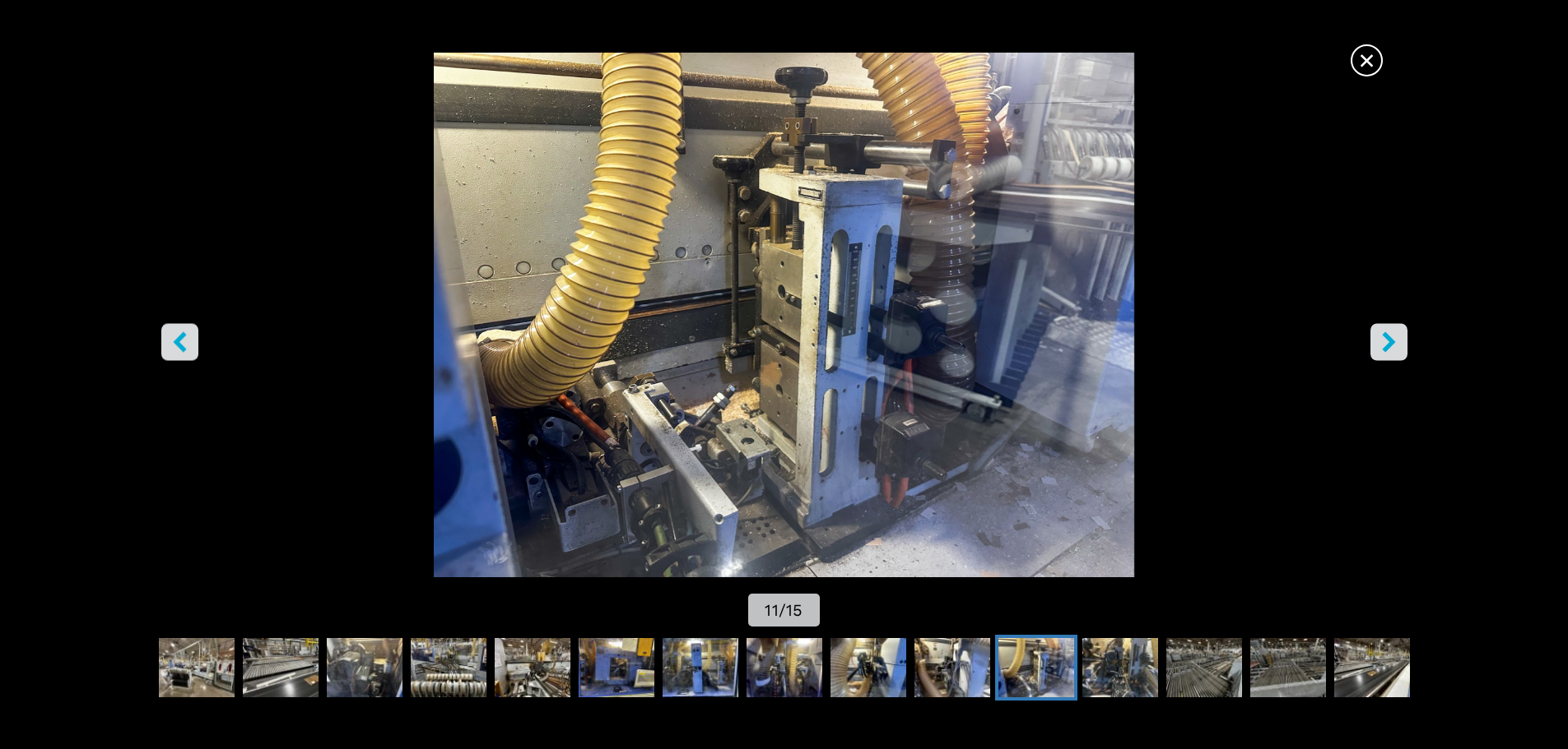
click at [1390, 341] on icon "right-button" at bounding box center [1389, 341] width 13 height 20
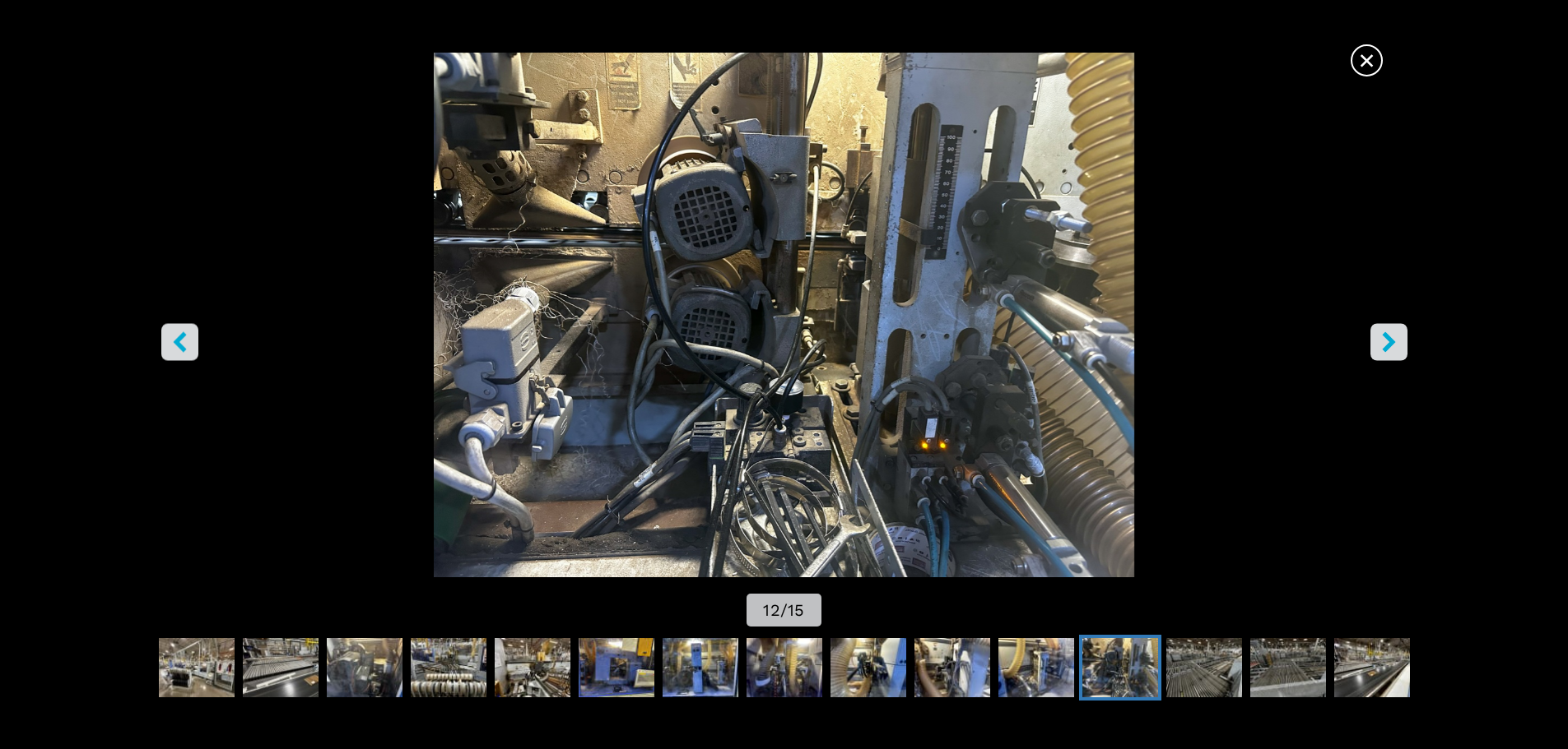
click at [1390, 341] on icon "right-button" at bounding box center [1389, 341] width 13 height 20
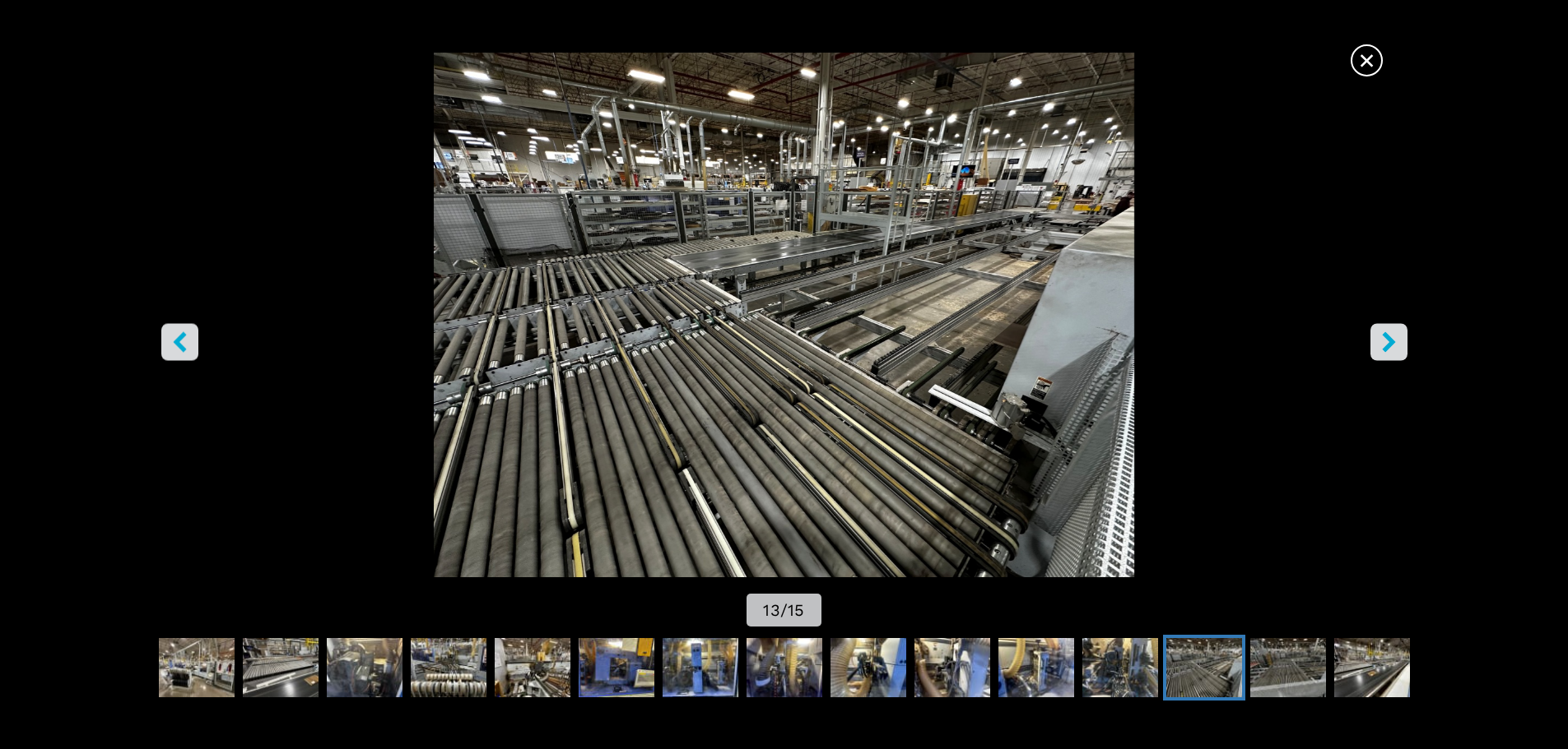
click at [1390, 341] on icon "right-button" at bounding box center [1389, 341] width 13 height 20
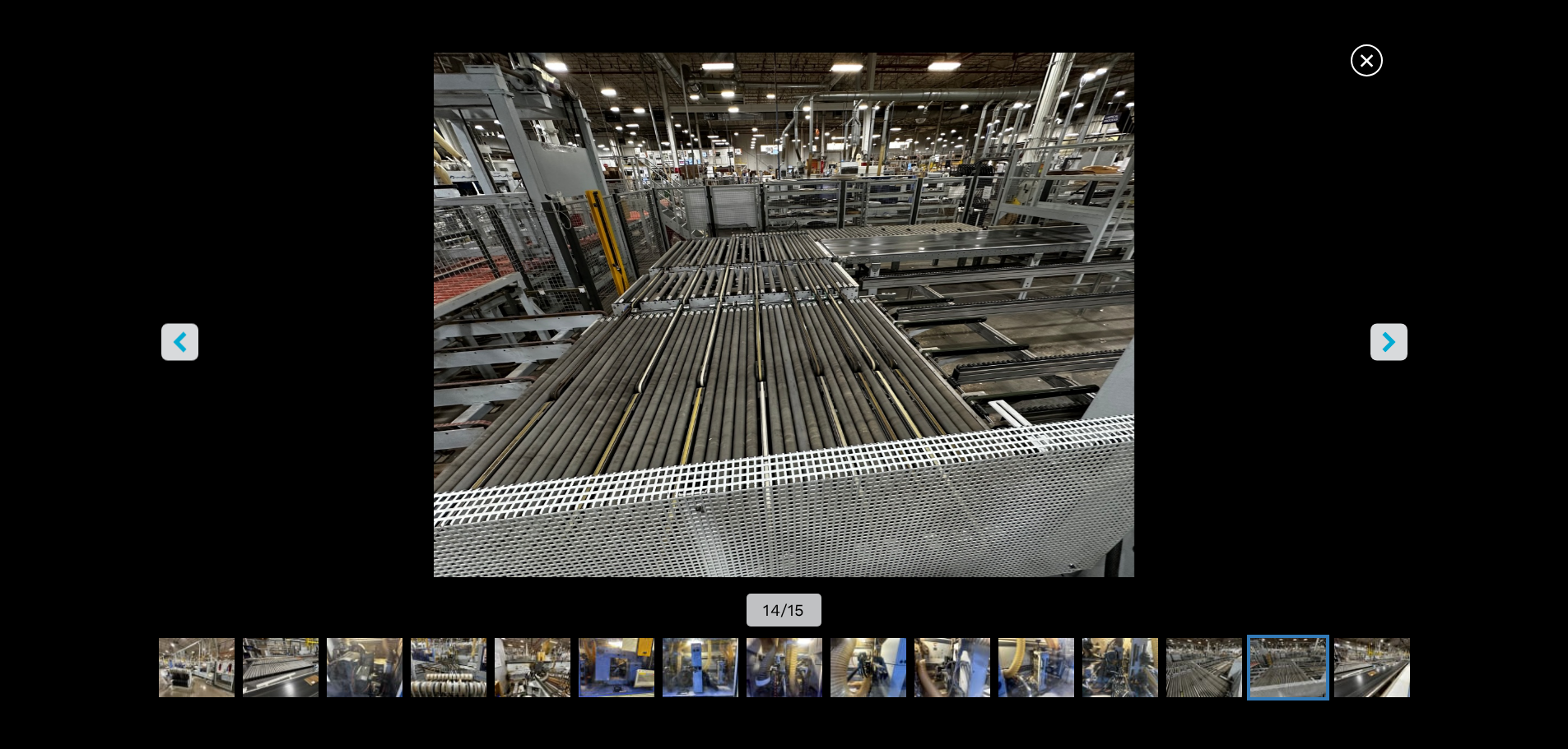
click at [1390, 341] on icon "right-button" at bounding box center [1389, 341] width 13 height 20
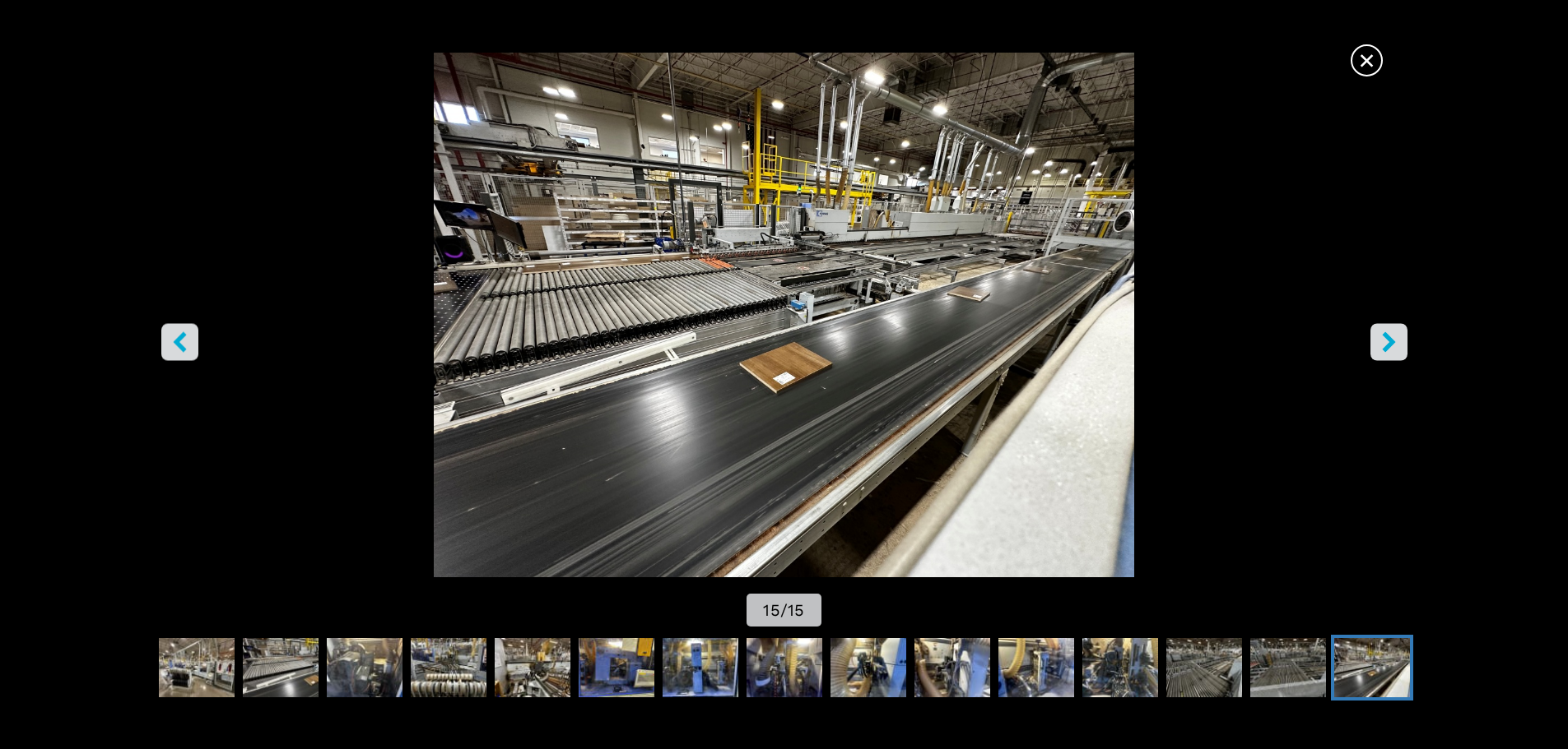
click at [1390, 341] on icon "right-button" at bounding box center [1389, 341] width 13 height 20
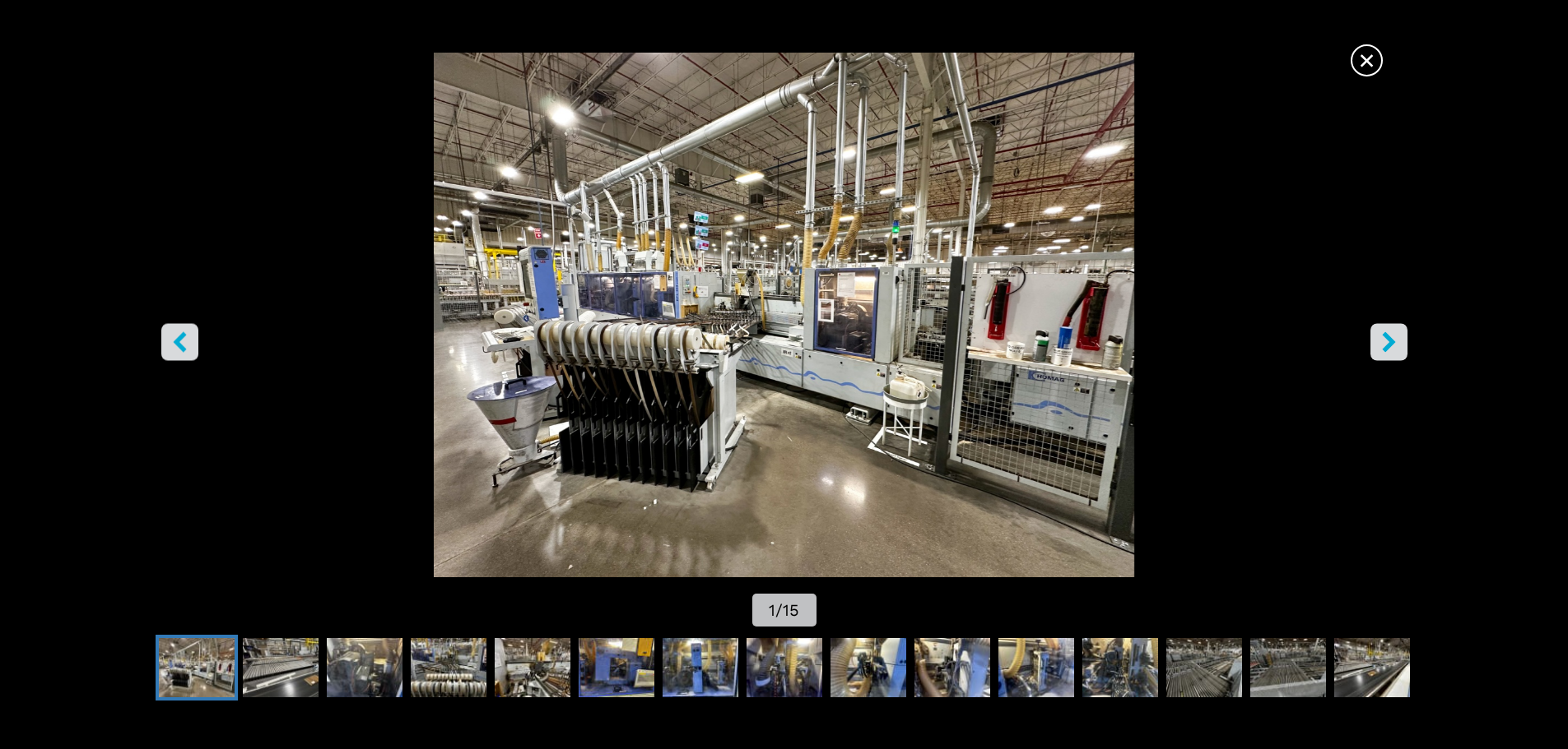
click at [1390, 341] on icon "right-button" at bounding box center [1389, 341] width 13 height 20
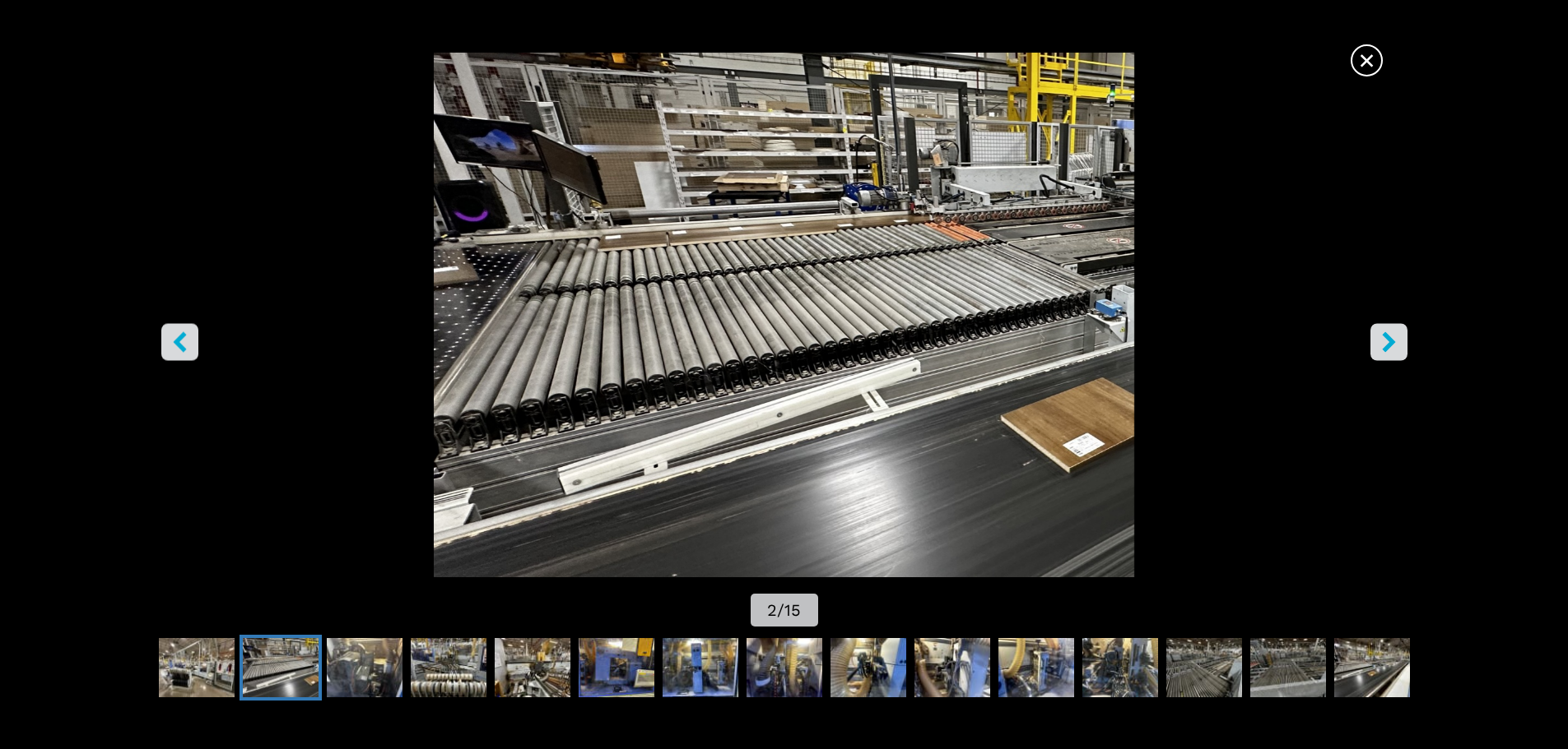
click at [1390, 341] on icon "right-button" at bounding box center [1389, 341] width 13 height 20
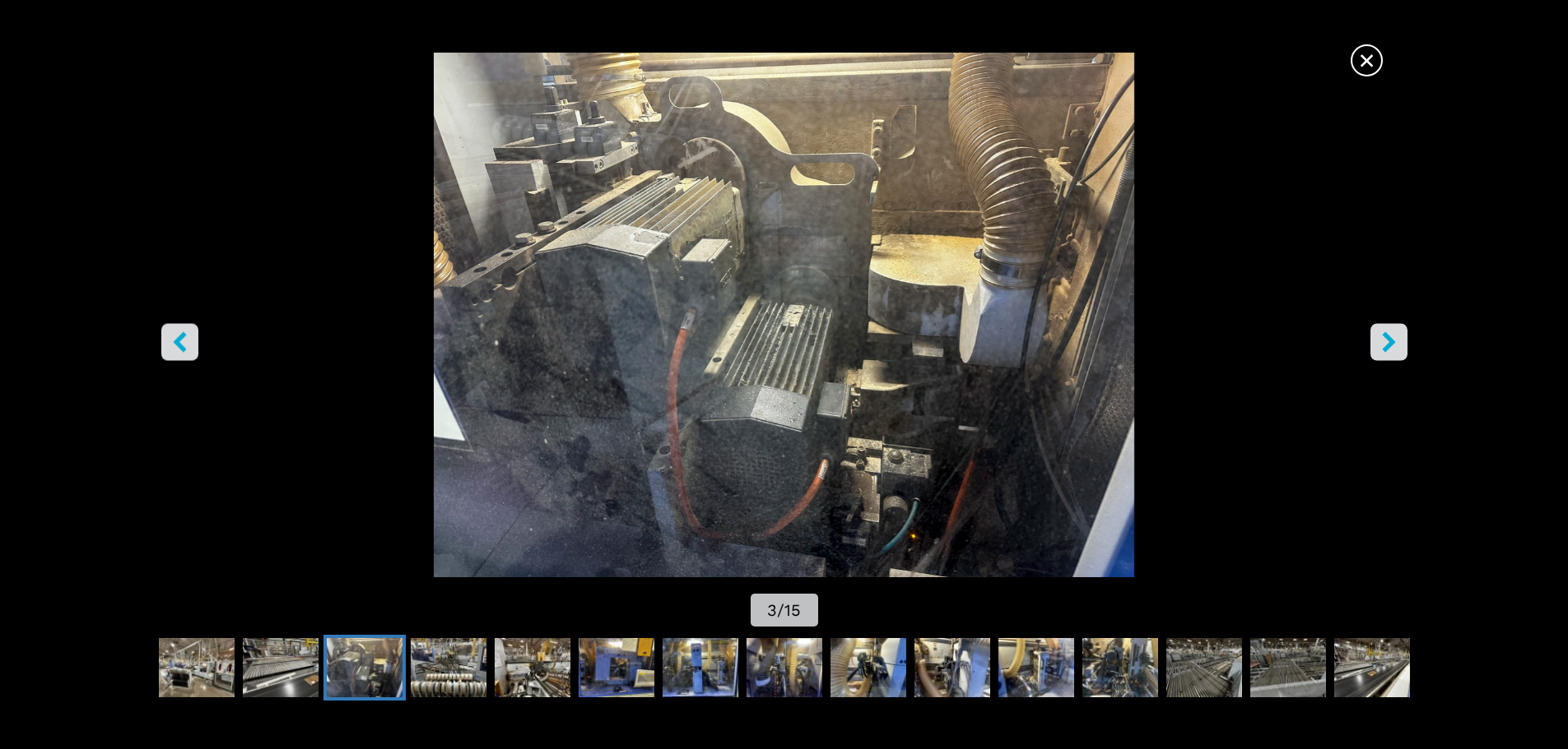
click at [1390, 341] on icon "right-button" at bounding box center [1389, 341] width 13 height 20
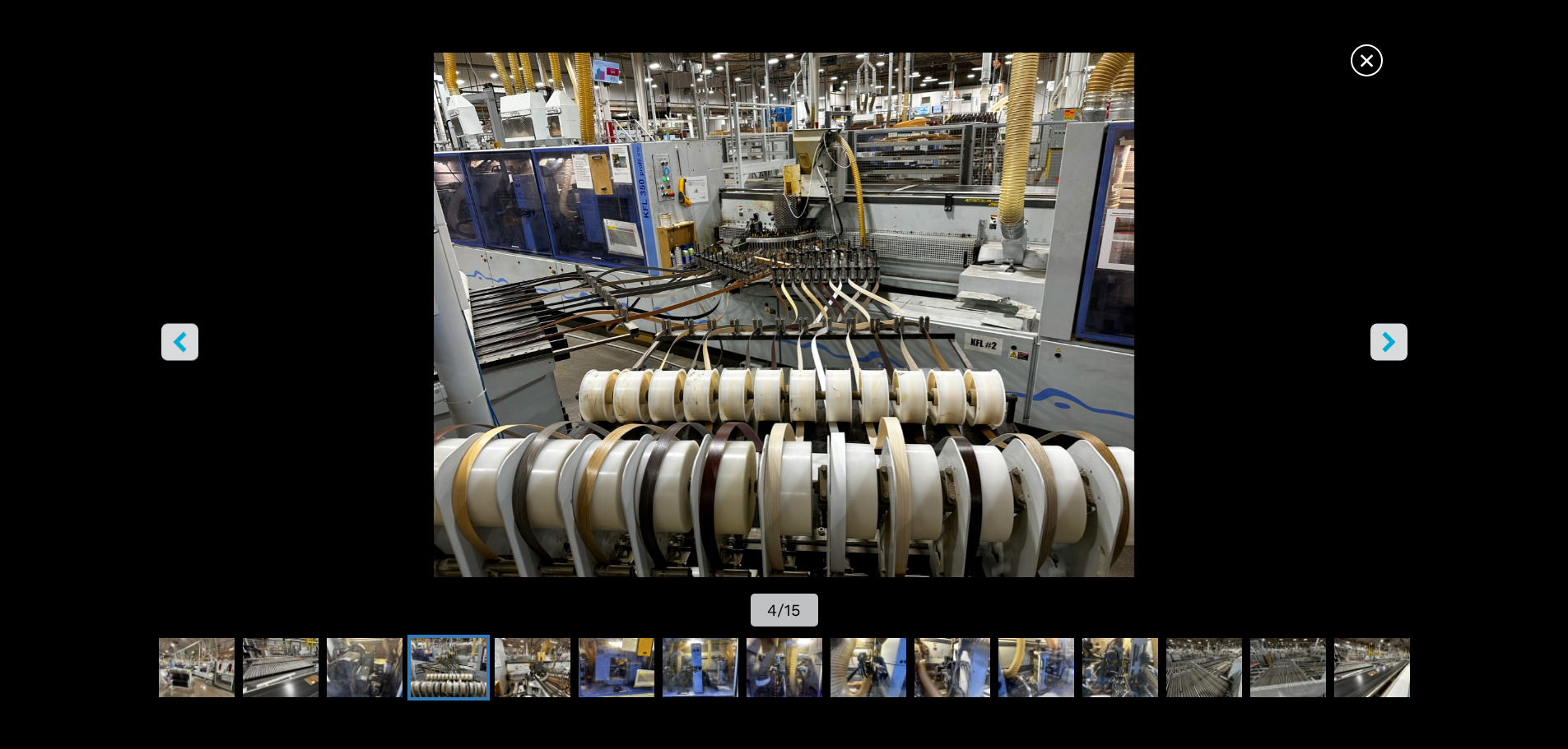
click at [1397, 345] on icon "right-button" at bounding box center [1389, 341] width 20 height 20
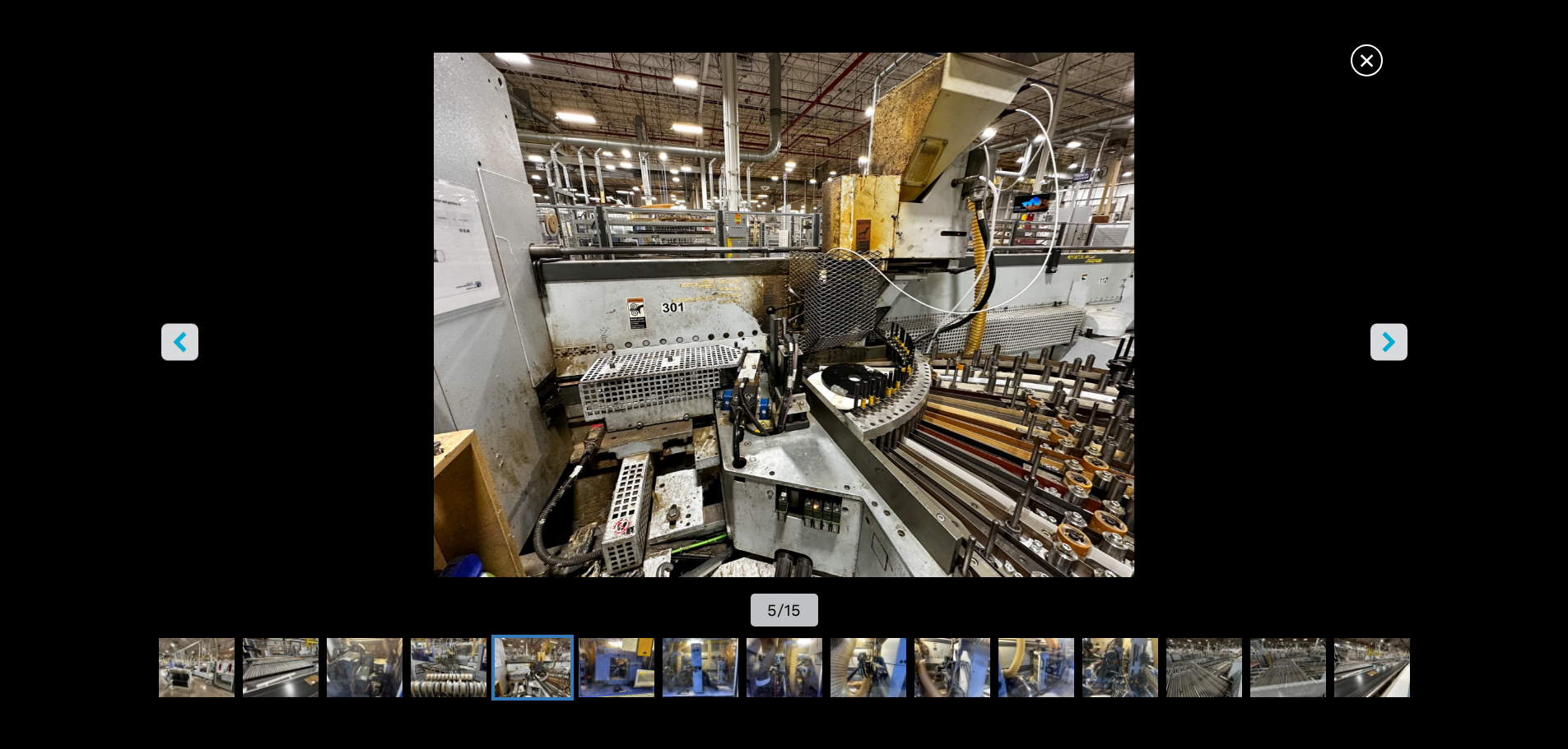
click at [1397, 345] on icon "right-button" at bounding box center [1389, 341] width 20 height 20
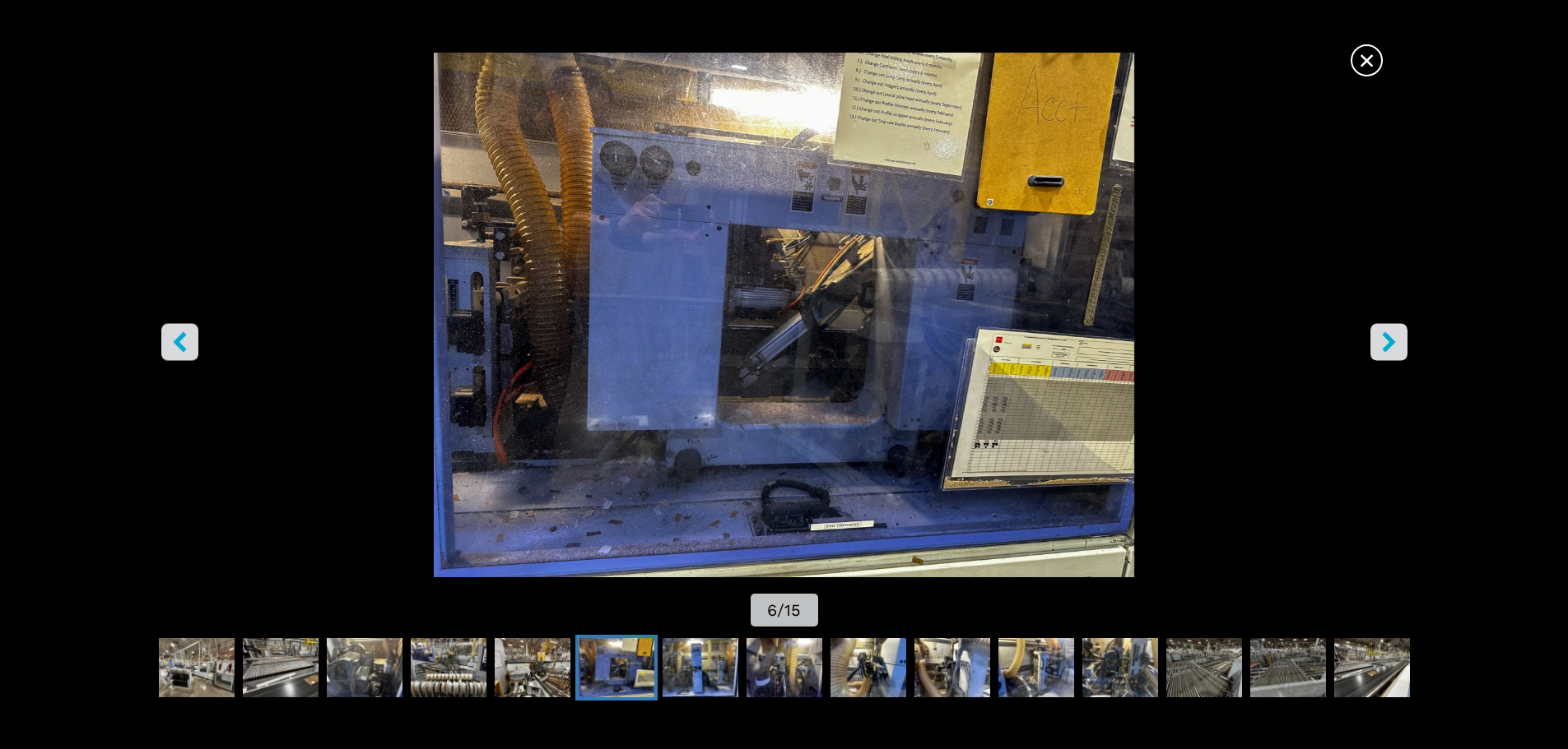
click at [1397, 345] on icon "right-button" at bounding box center [1389, 341] width 20 height 20
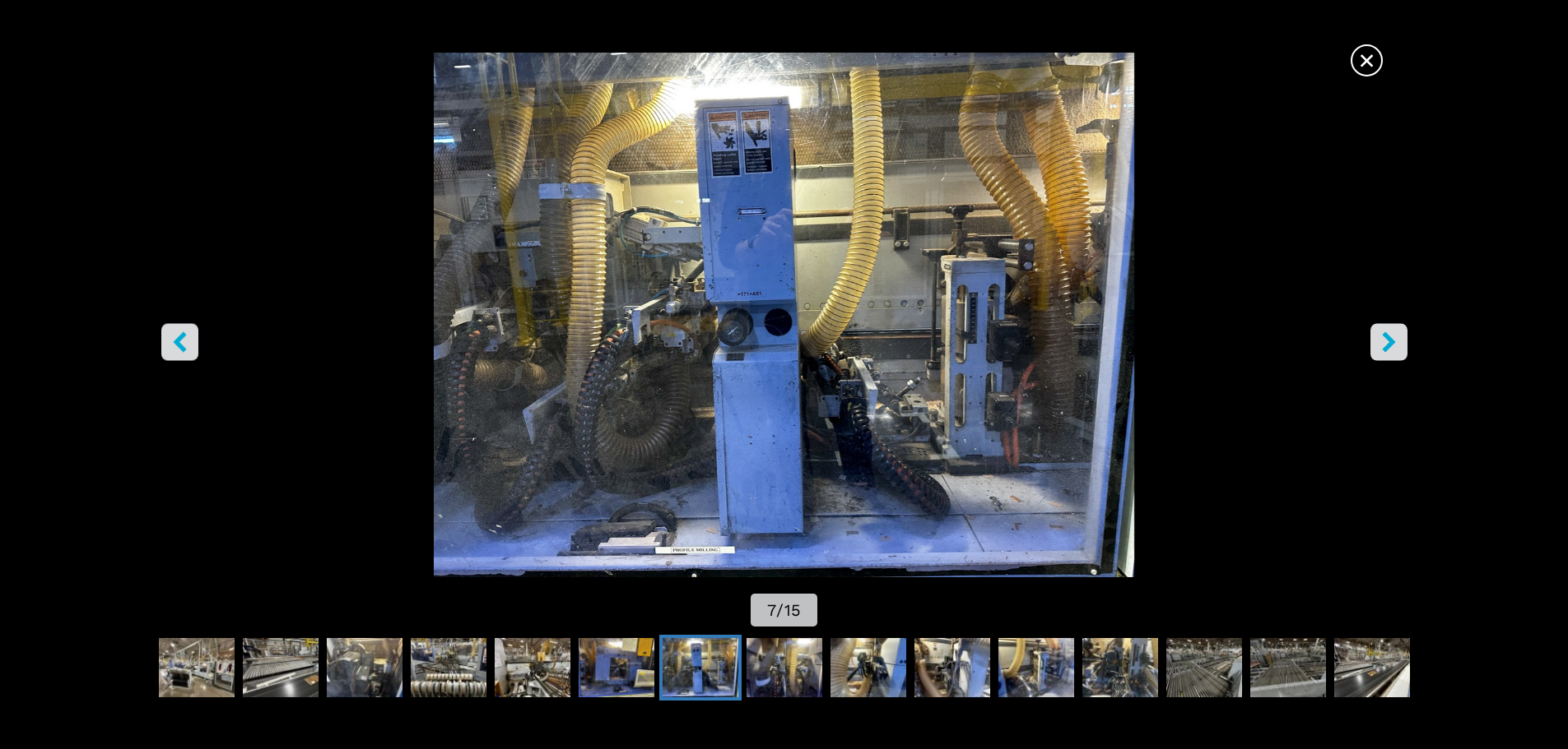
click at [1397, 345] on icon "right-button" at bounding box center [1389, 341] width 20 height 20
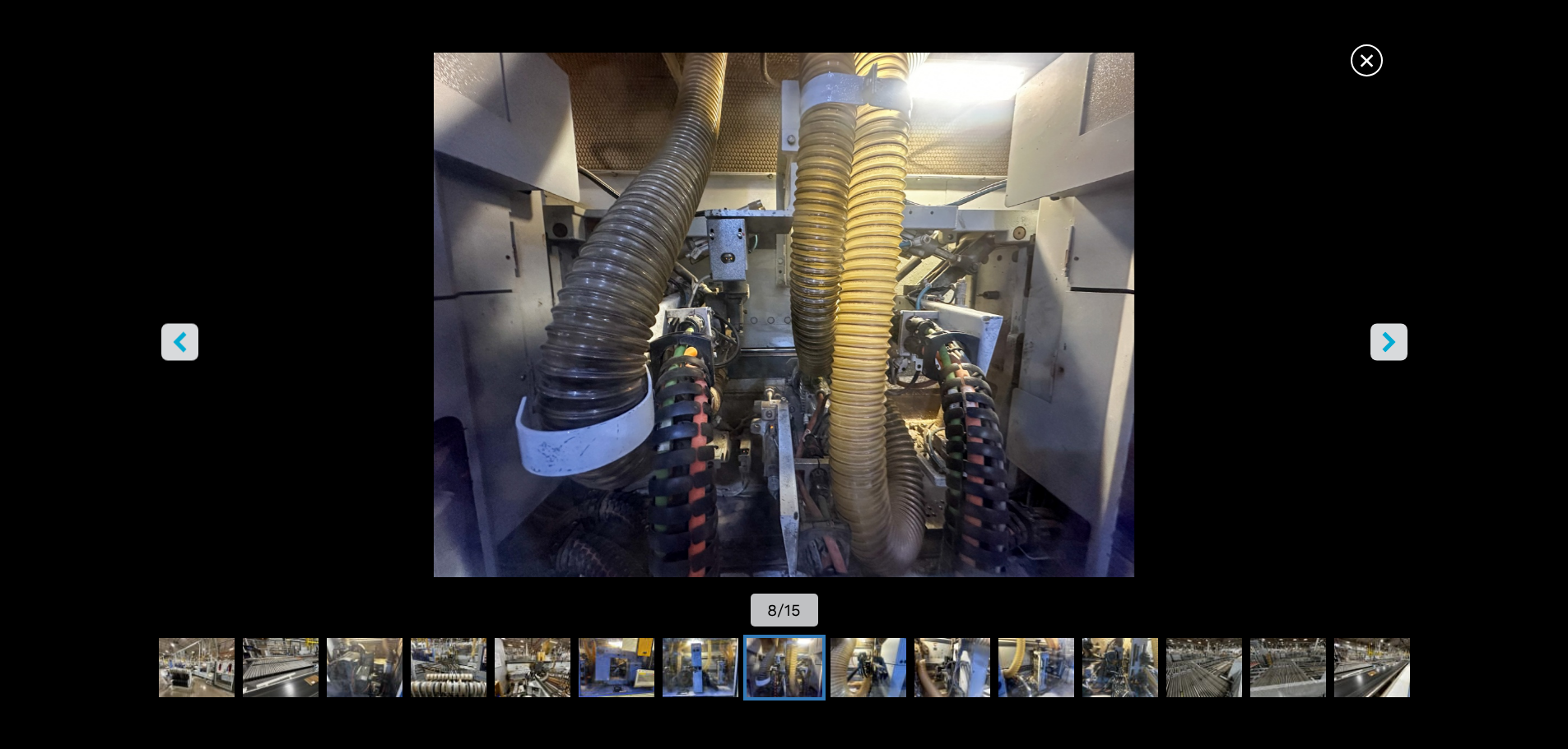
click at [1397, 345] on icon "right-button" at bounding box center [1389, 341] width 20 height 20
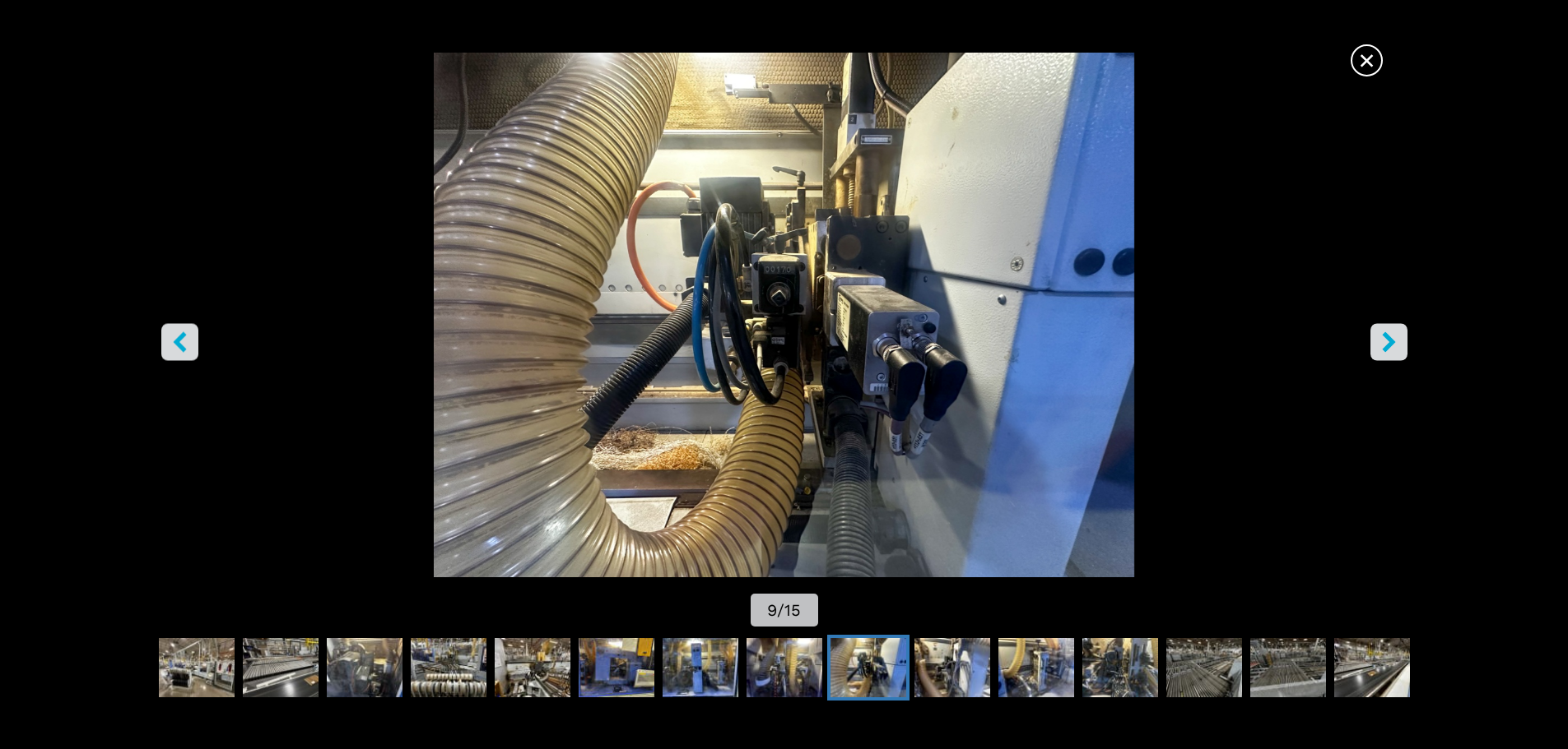
click at [1397, 345] on icon "right-button" at bounding box center [1389, 341] width 20 height 20
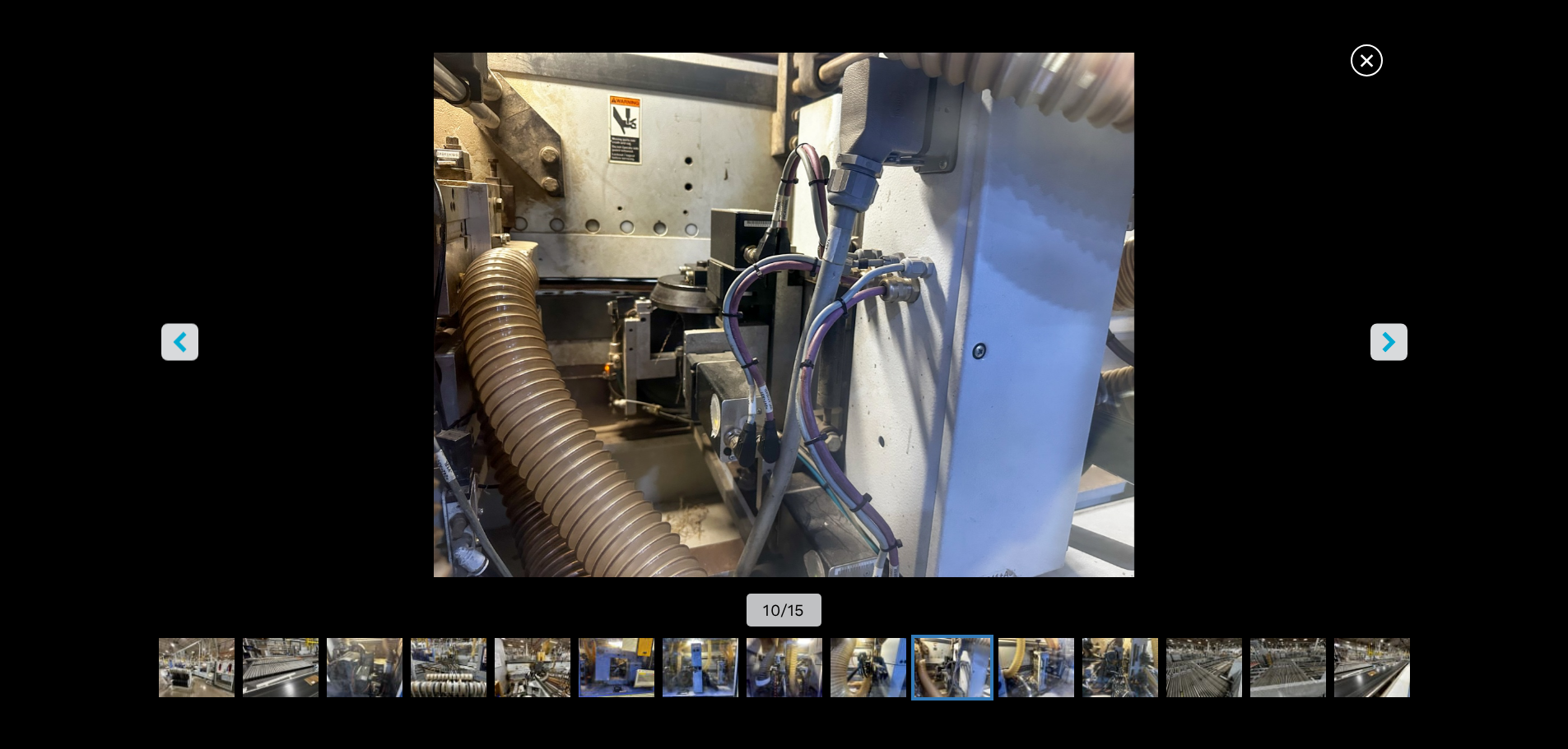
click at [1397, 345] on icon "right-button" at bounding box center [1389, 341] width 20 height 20
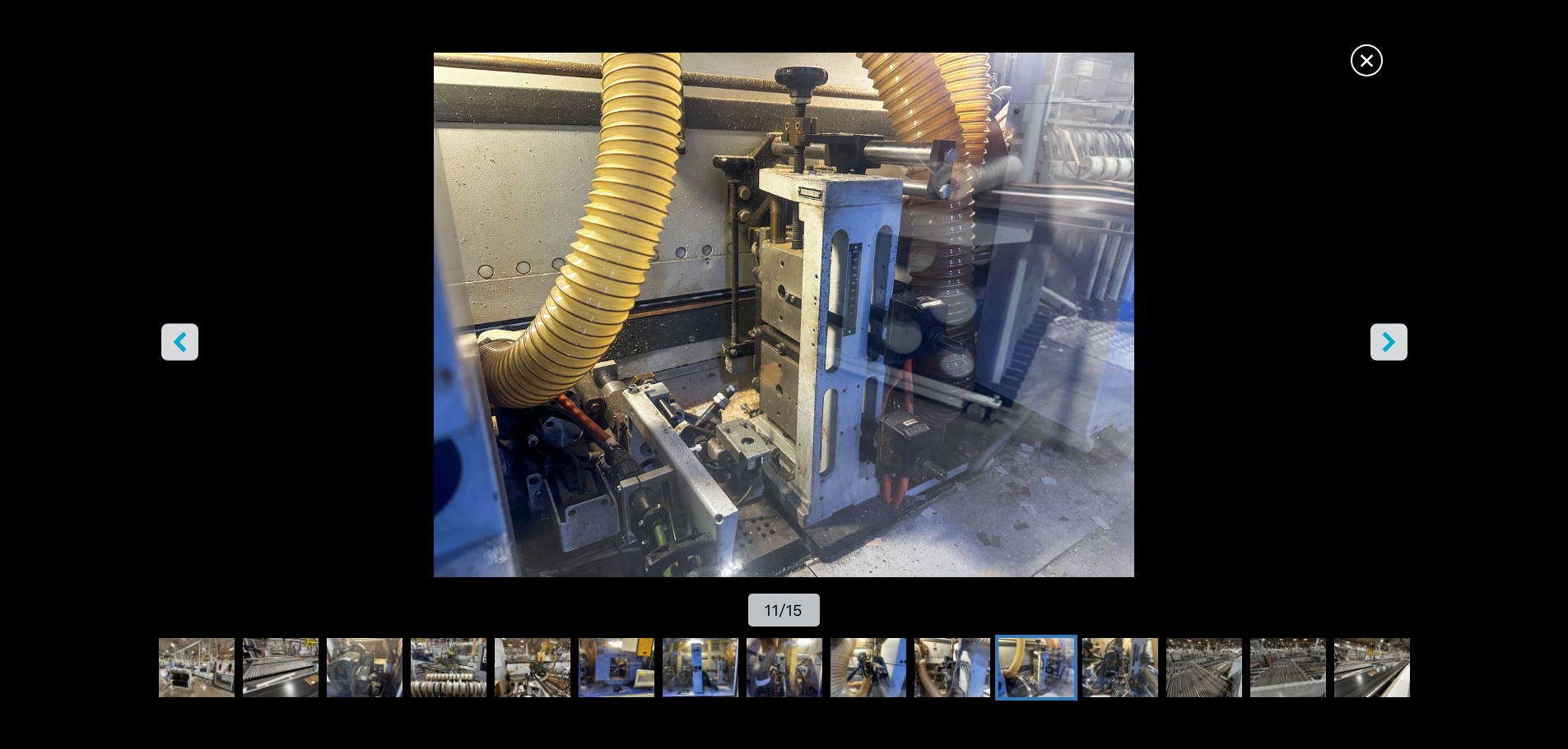
click at [1397, 345] on icon "right-button" at bounding box center [1389, 341] width 20 height 20
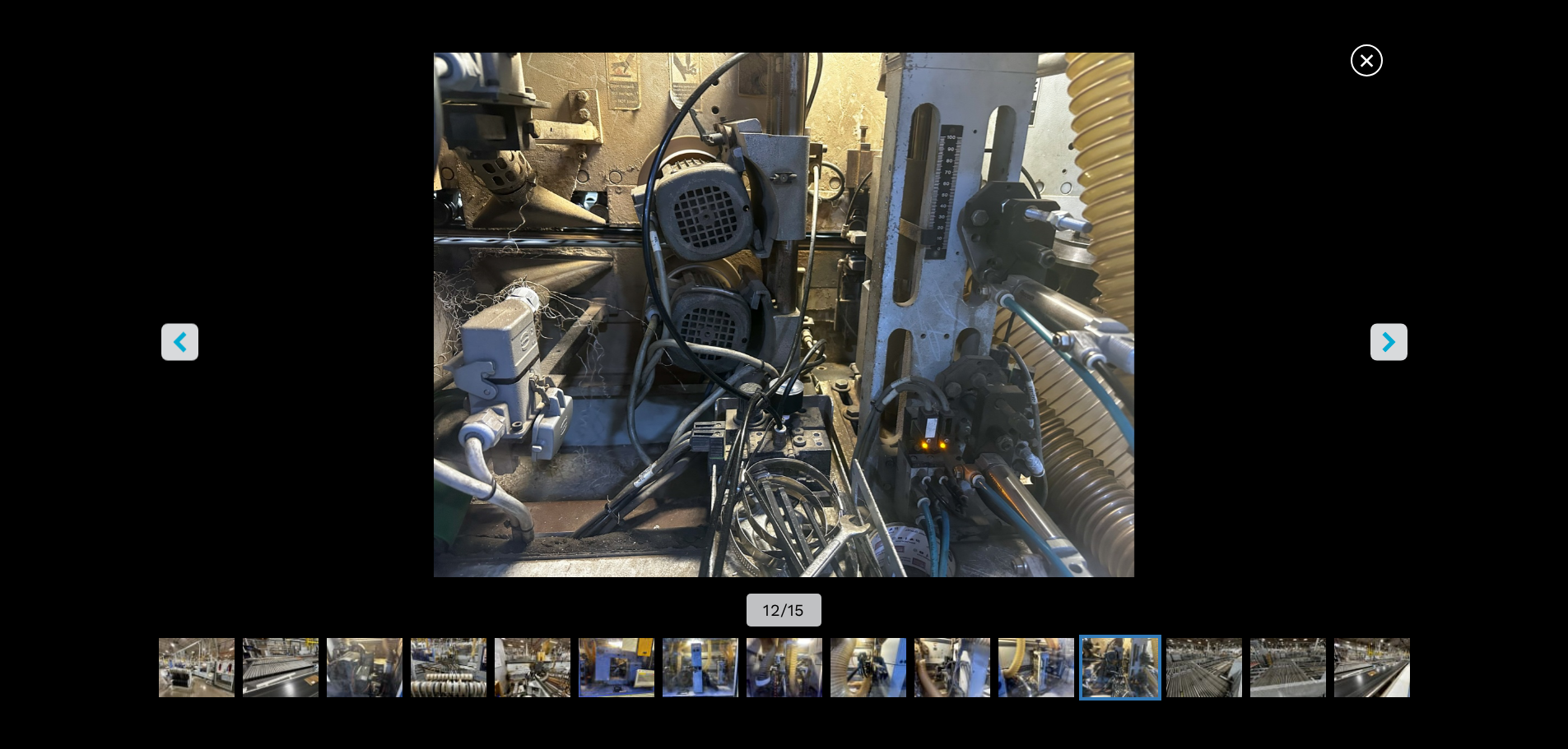
click at [1397, 345] on icon "right-button" at bounding box center [1389, 341] width 20 height 20
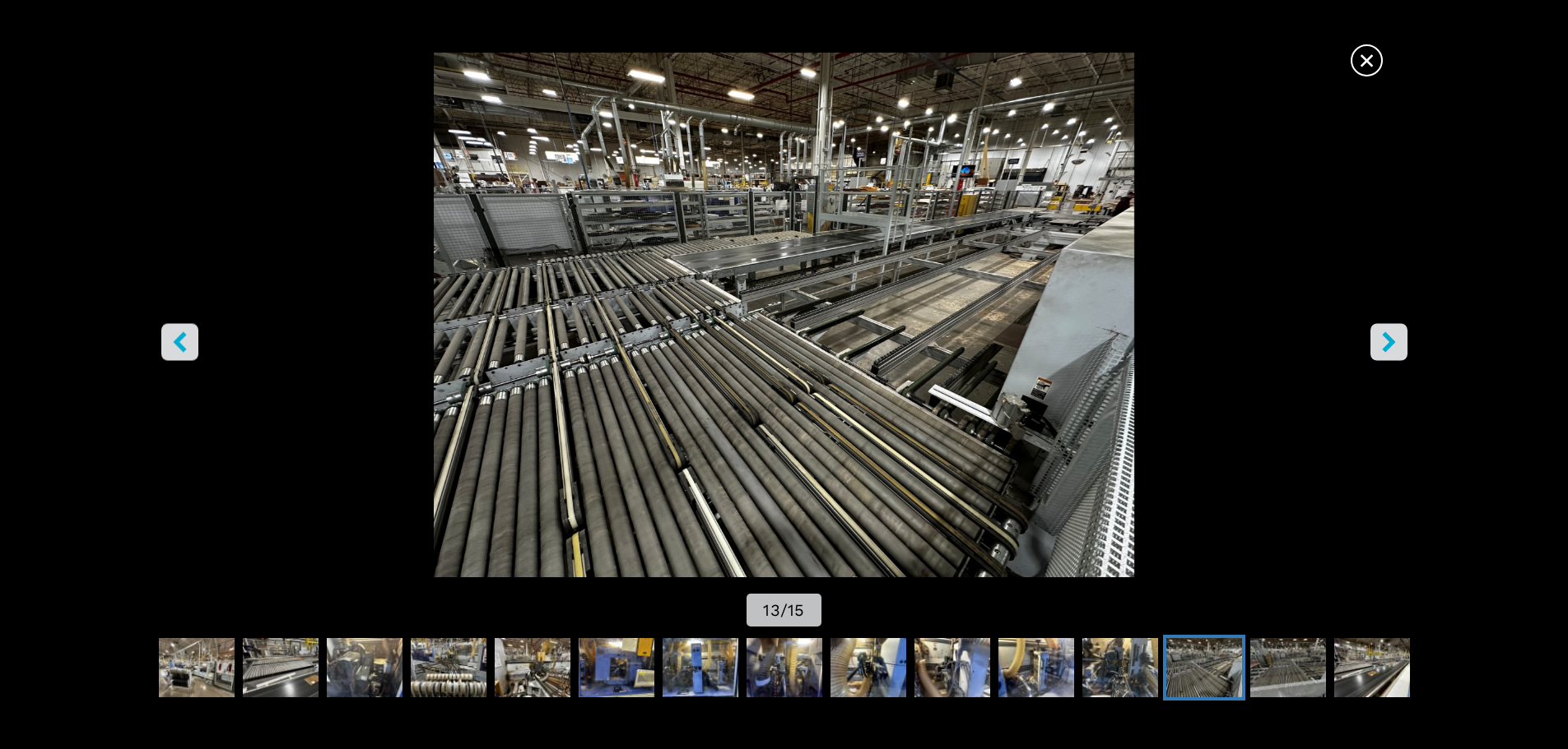
click at [1397, 345] on icon "right-button" at bounding box center [1389, 341] width 20 height 20
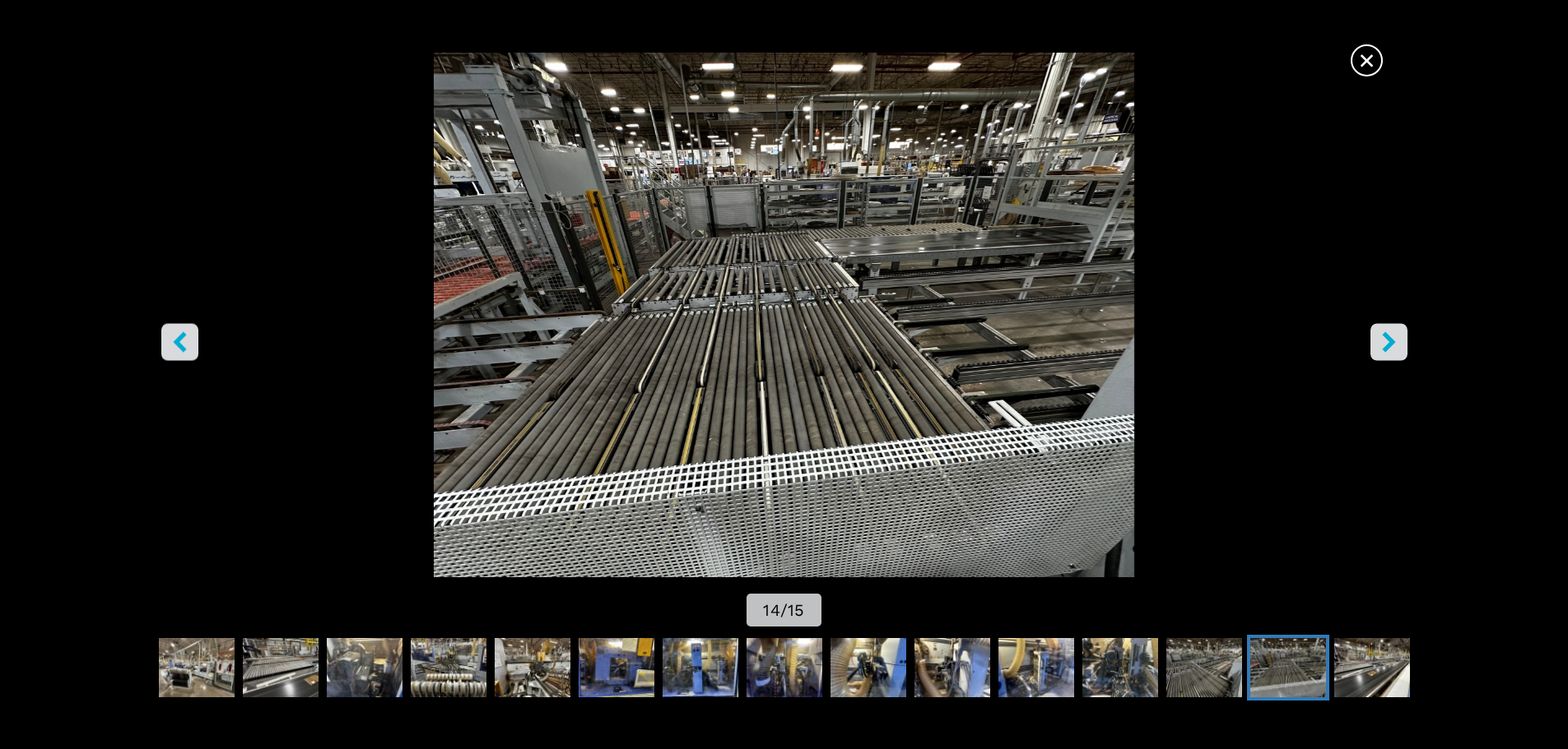
click at [1397, 345] on icon "right-button" at bounding box center [1389, 341] width 20 height 20
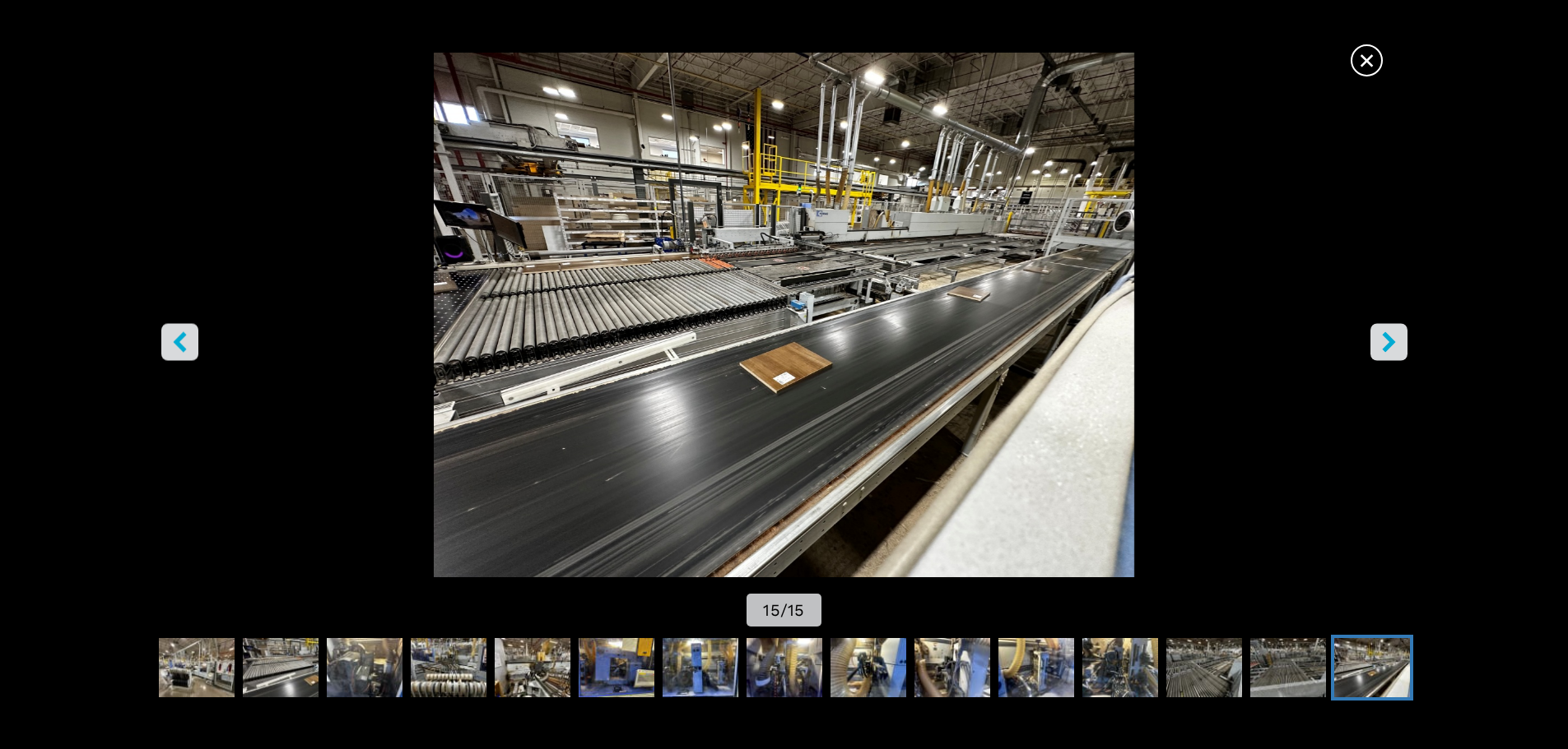
click at [1397, 345] on icon "right-button" at bounding box center [1389, 341] width 20 height 20
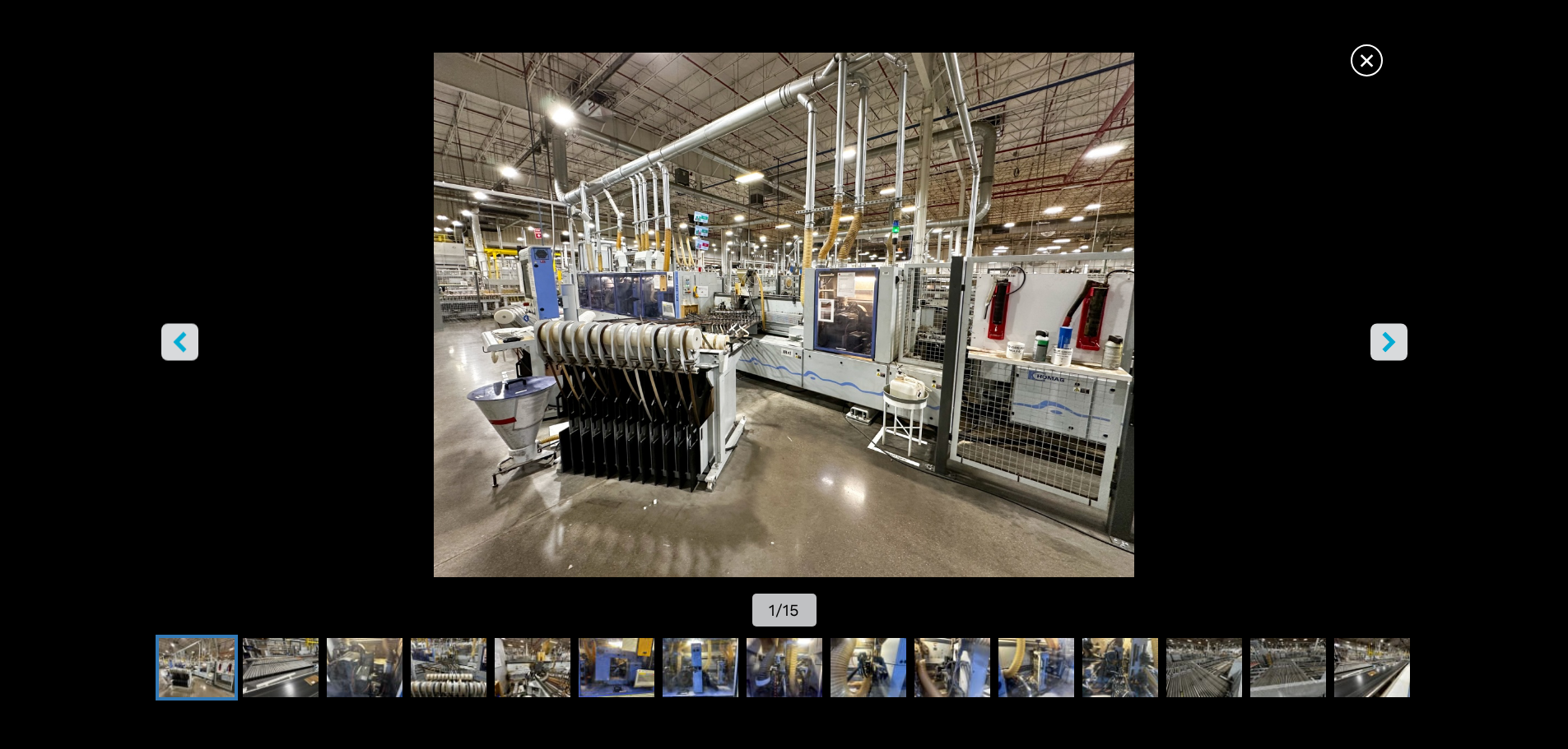
click at [1384, 336] on icon "right-button" at bounding box center [1389, 341] width 13 height 20
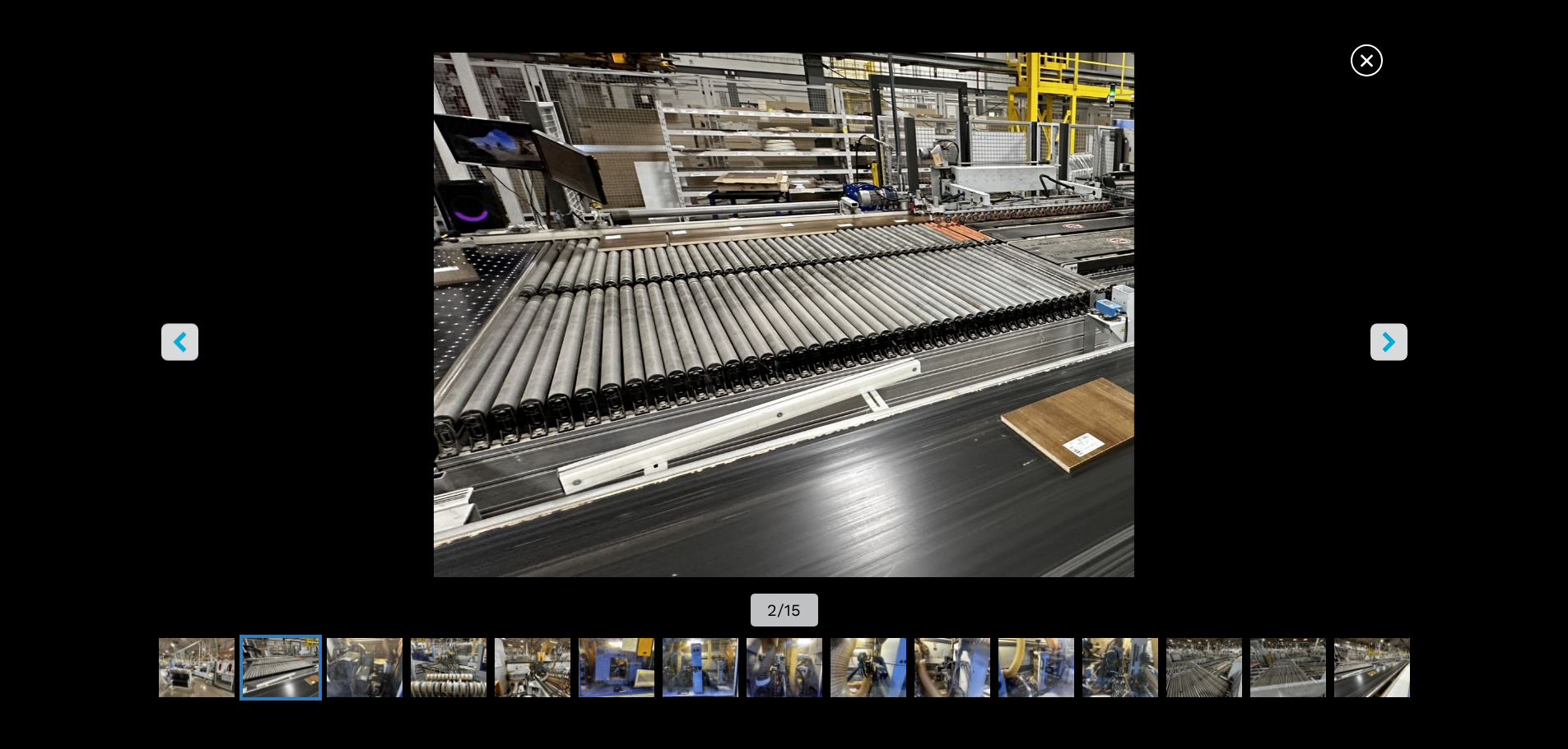
click at [1384, 336] on icon "right-button" at bounding box center [1389, 341] width 13 height 20
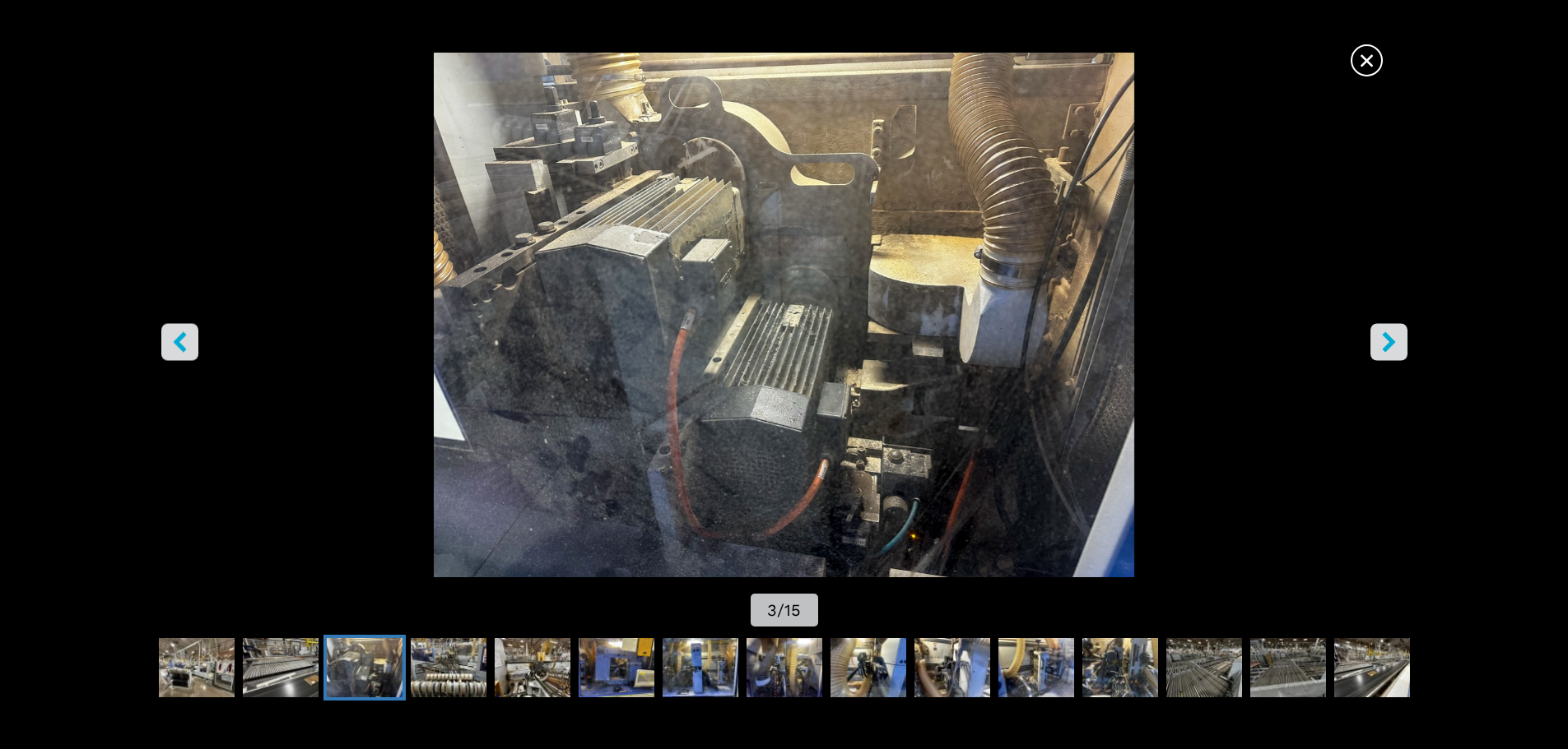
click at [1384, 336] on icon "right-button" at bounding box center [1389, 341] width 13 height 20
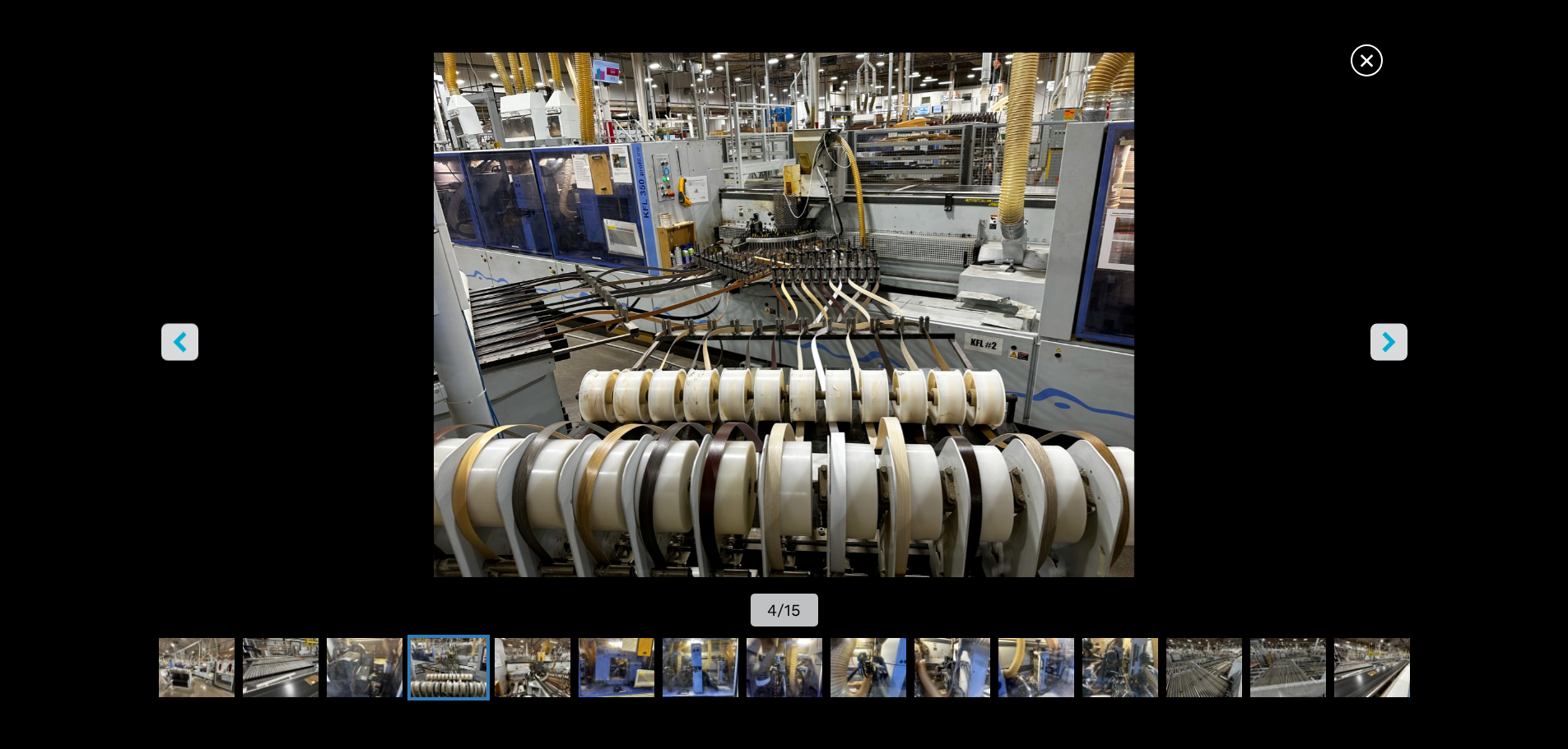
click at [1400, 336] on button "right-button" at bounding box center [1389, 341] width 37 height 37
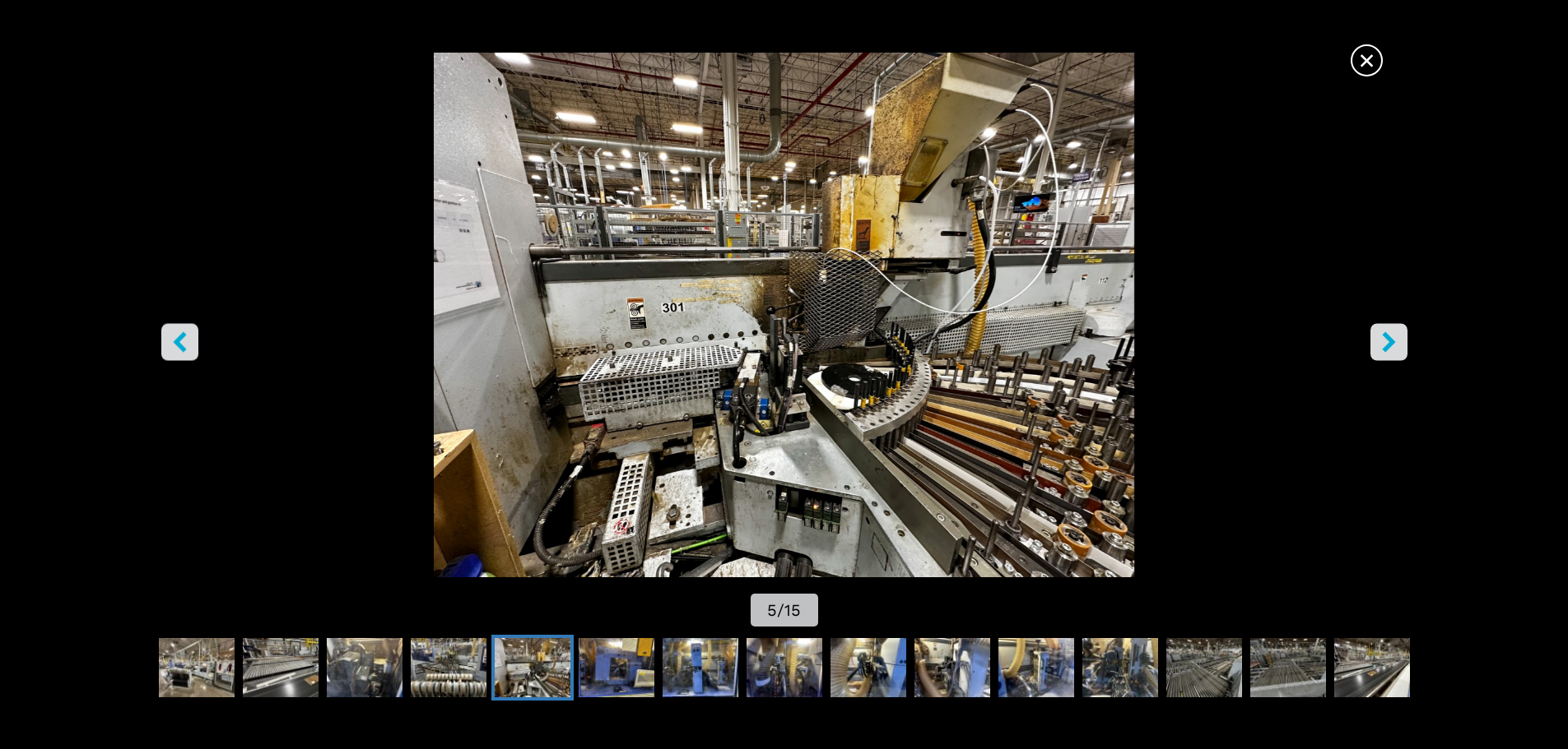
click at [1400, 336] on button "right-button" at bounding box center [1389, 341] width 37 height 37
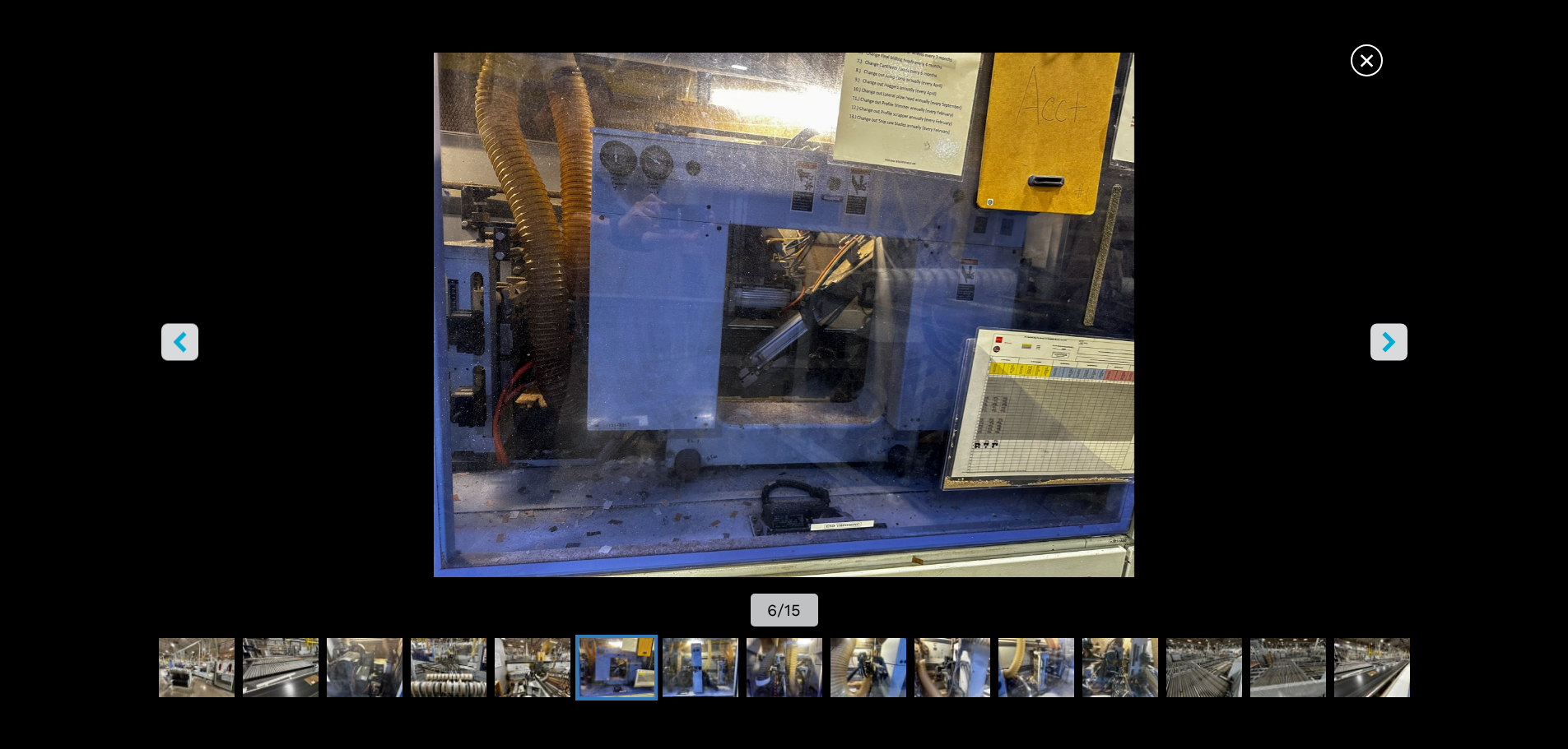
click at [1394, 343] on icon "right-button" at bounding box center [1389, 341] width 20 height 20
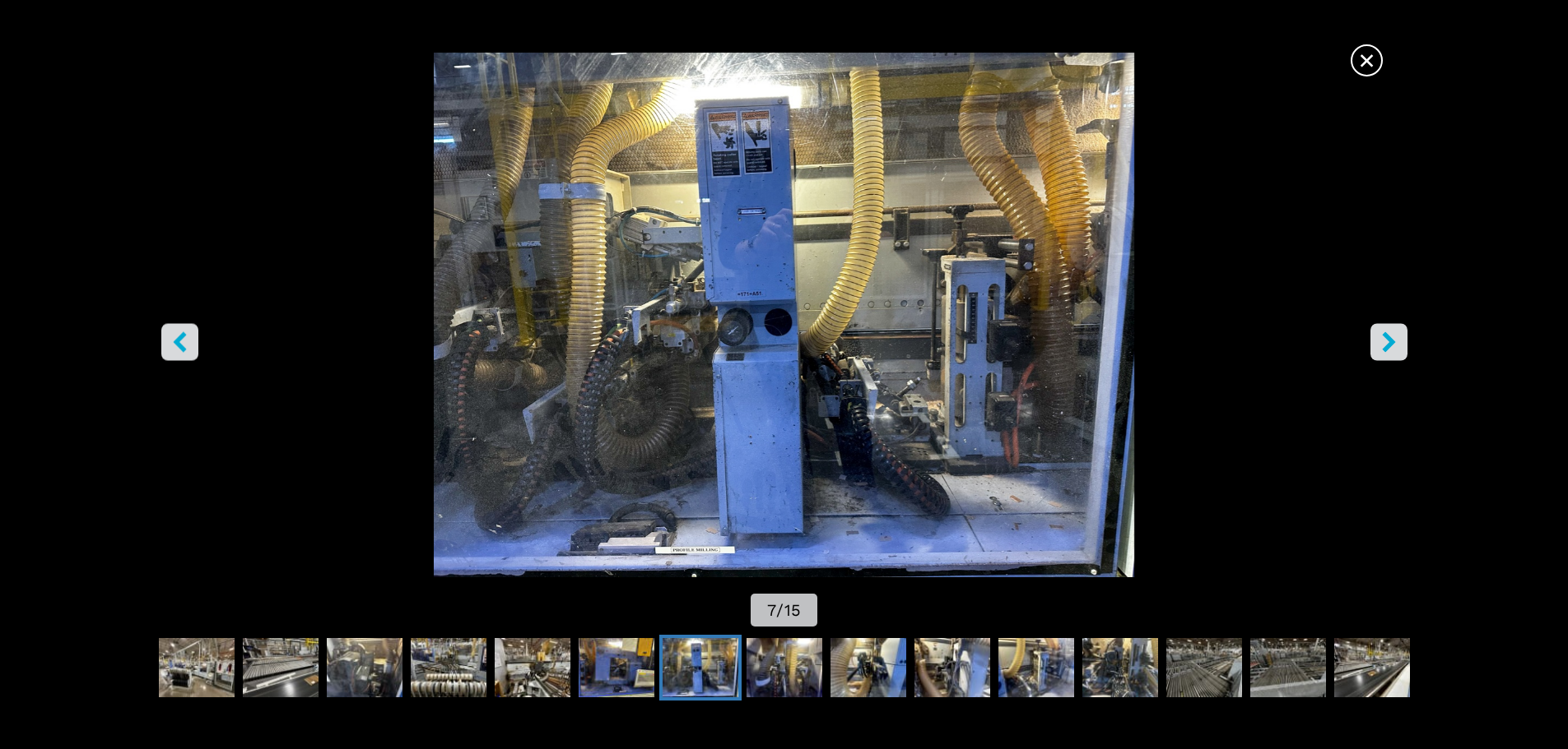
click at [1394, 343] on icon "right-button" at bounding box center [1389, 341] width 20 height 20
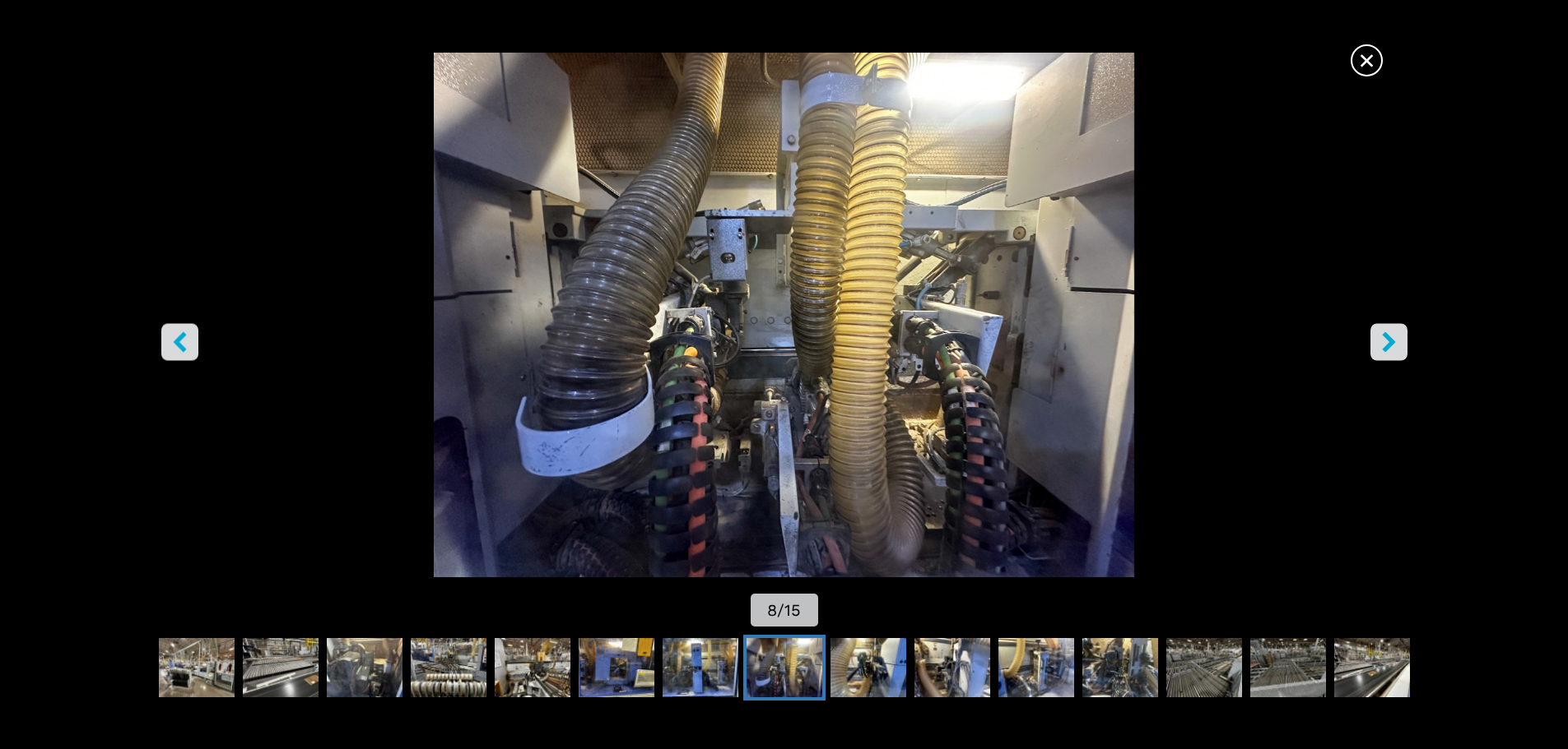
click at [1394, 343] on icon "right-button" at bounding box center [1389, 341] width 20 height 20
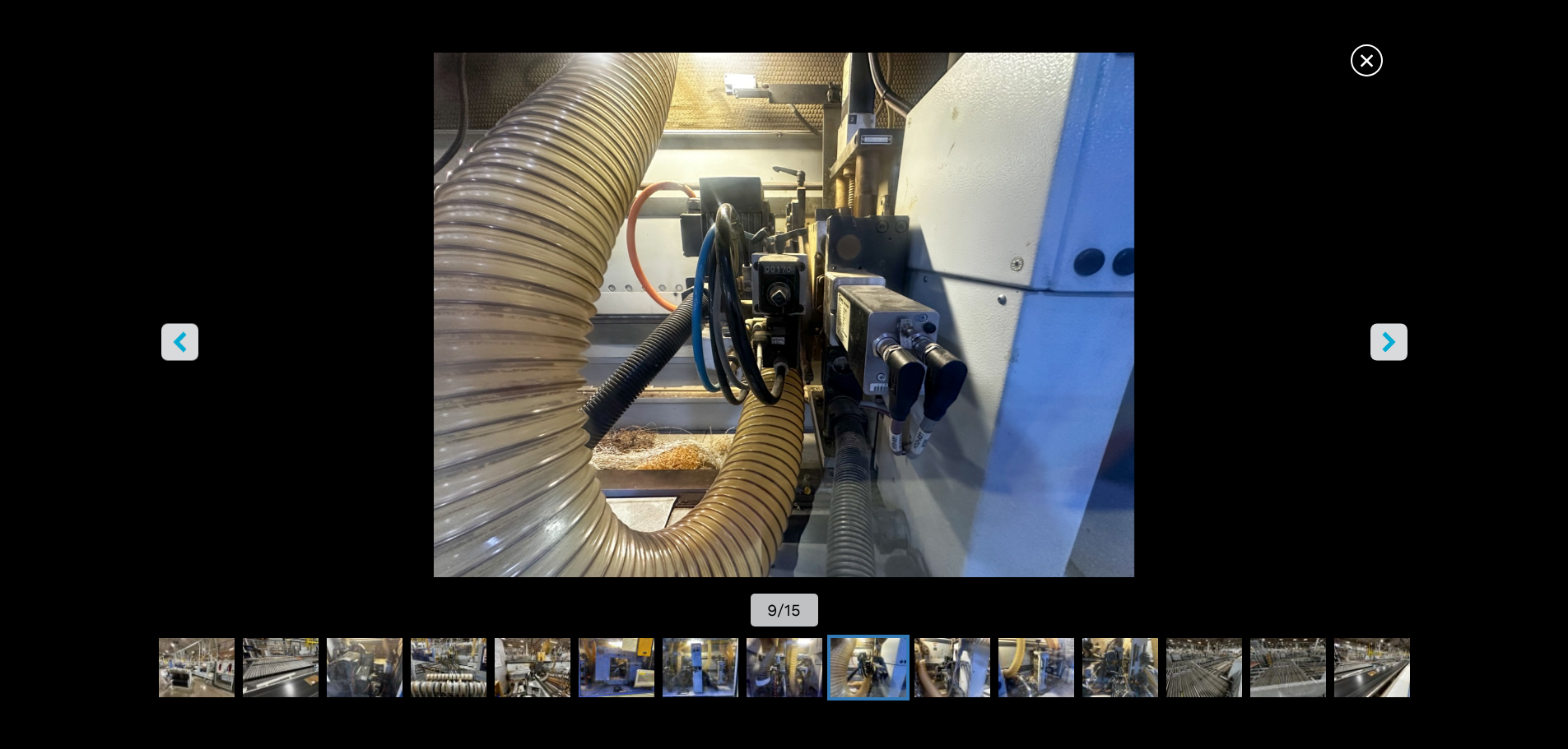
click at [1394, 343] on icon "right-button" at bounding box center [1389, 341] width 20 height 20
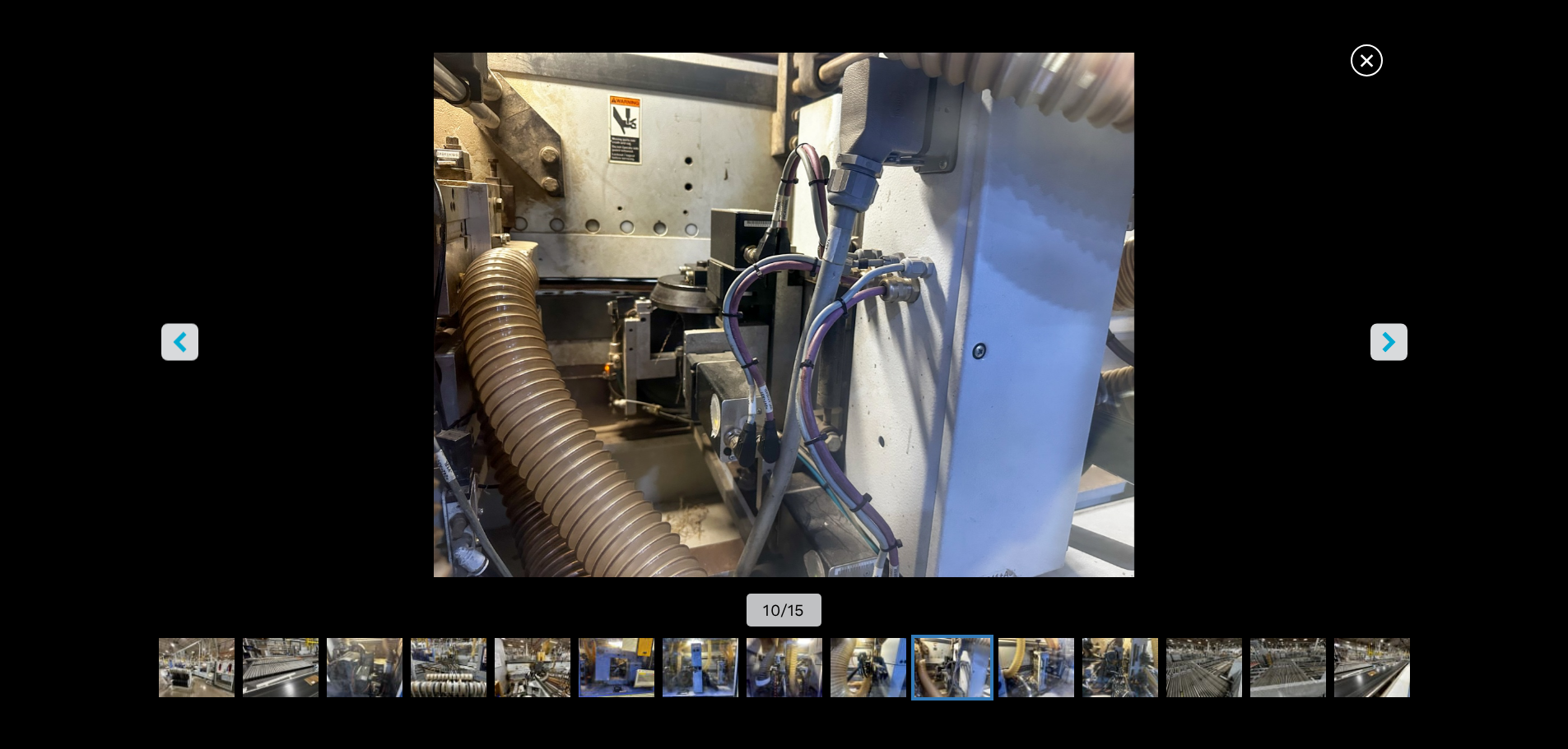
click at [1387, 336] on icon "right-button" at bounding box center [1389, 341] width 13 height 20
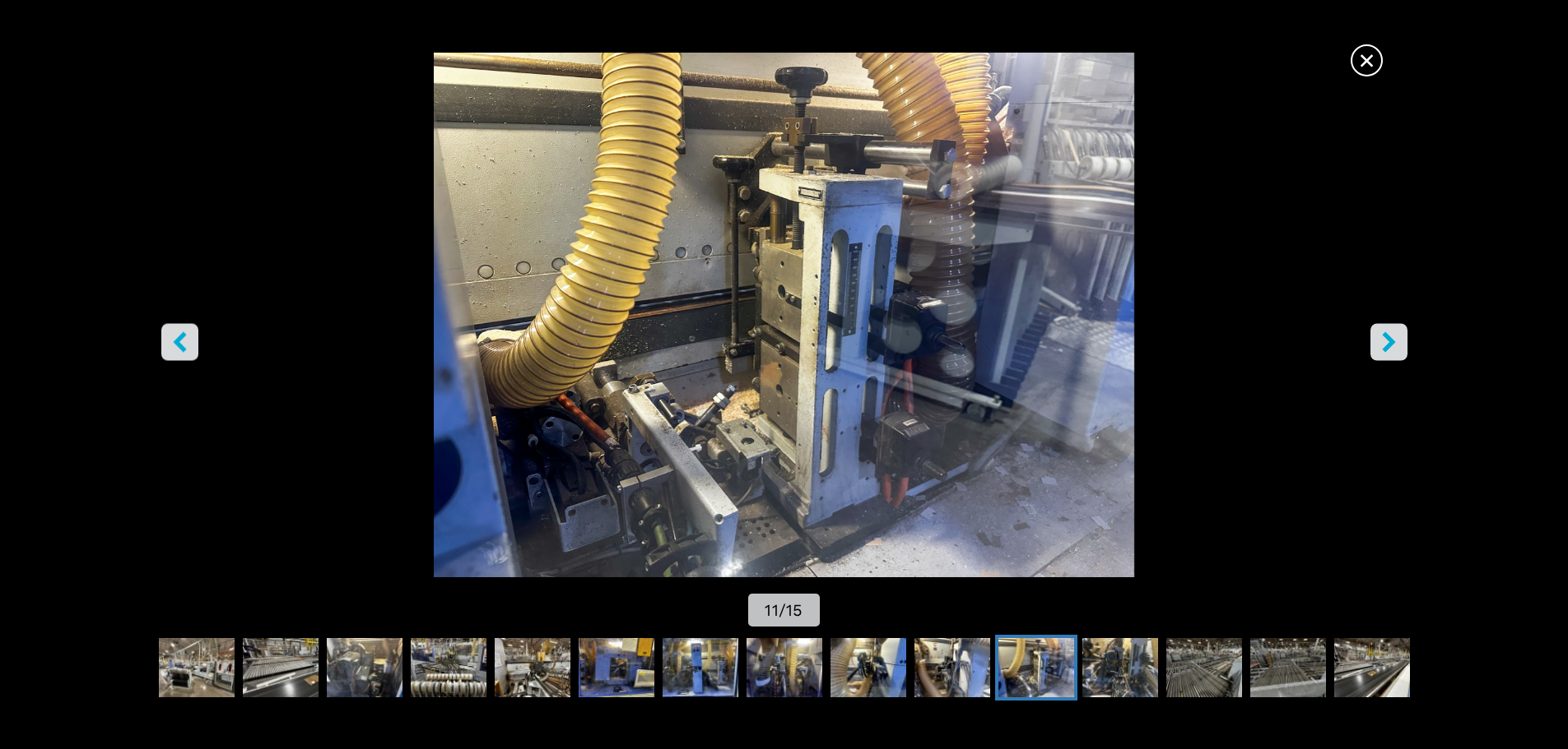
click at [1387, 336] on icon "right-button" at bounding box center [1389, 341] width 13 height 20
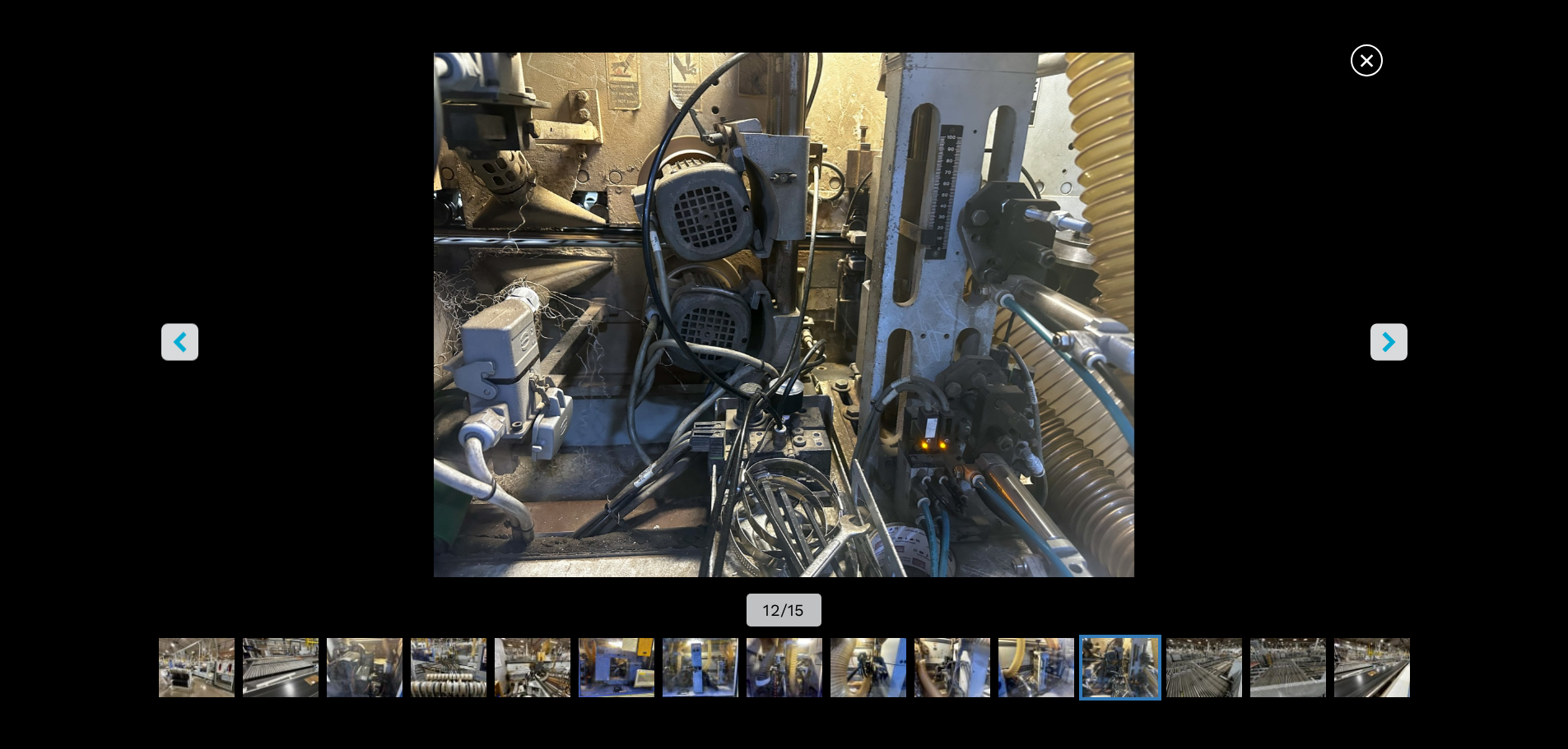
click at [1386, 338] on icon "right-button" at bounding box center [1389, 341] width 13 height 20
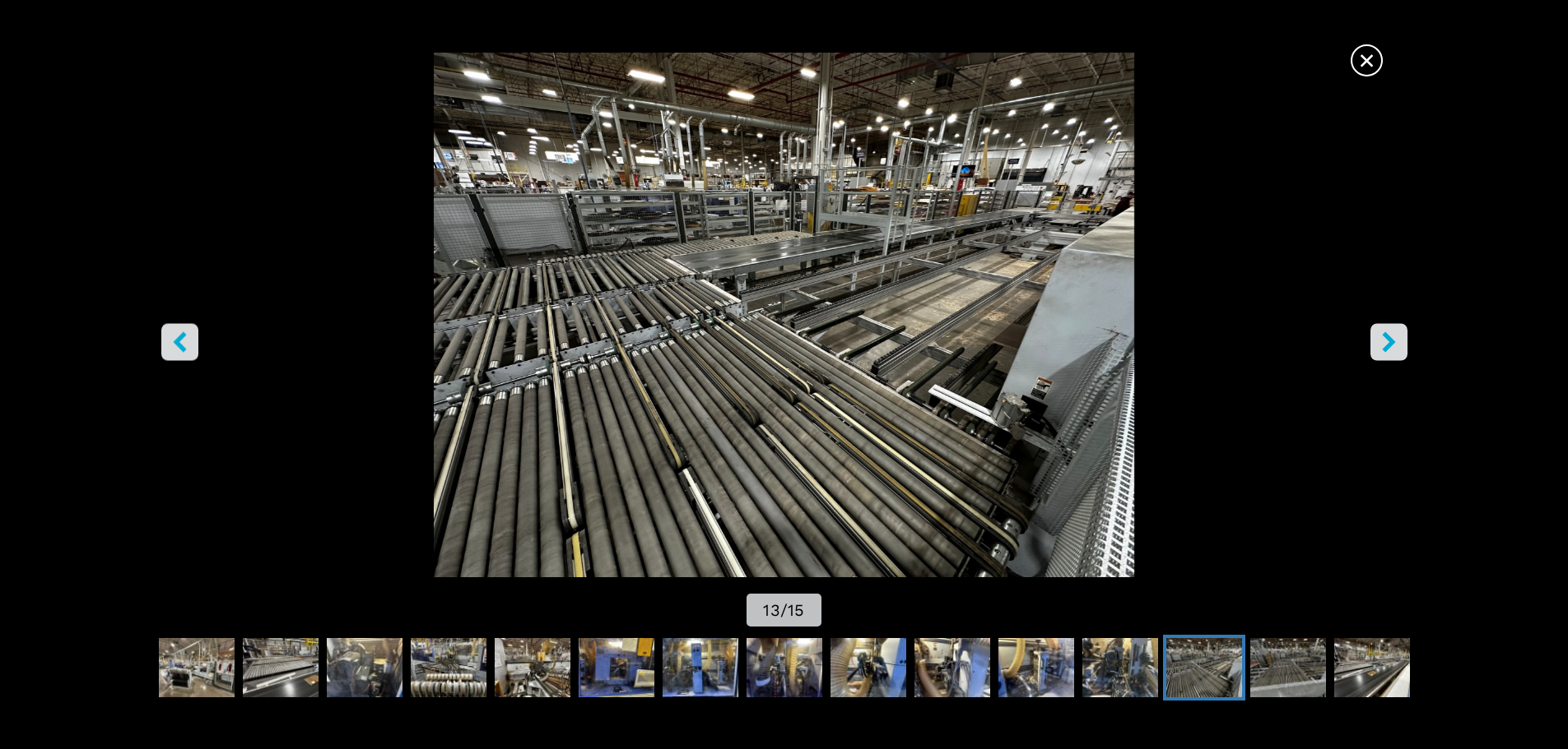
click at [1389, 339] on icon "right-button" at bounding box center [1389, 341] width 13 height 20
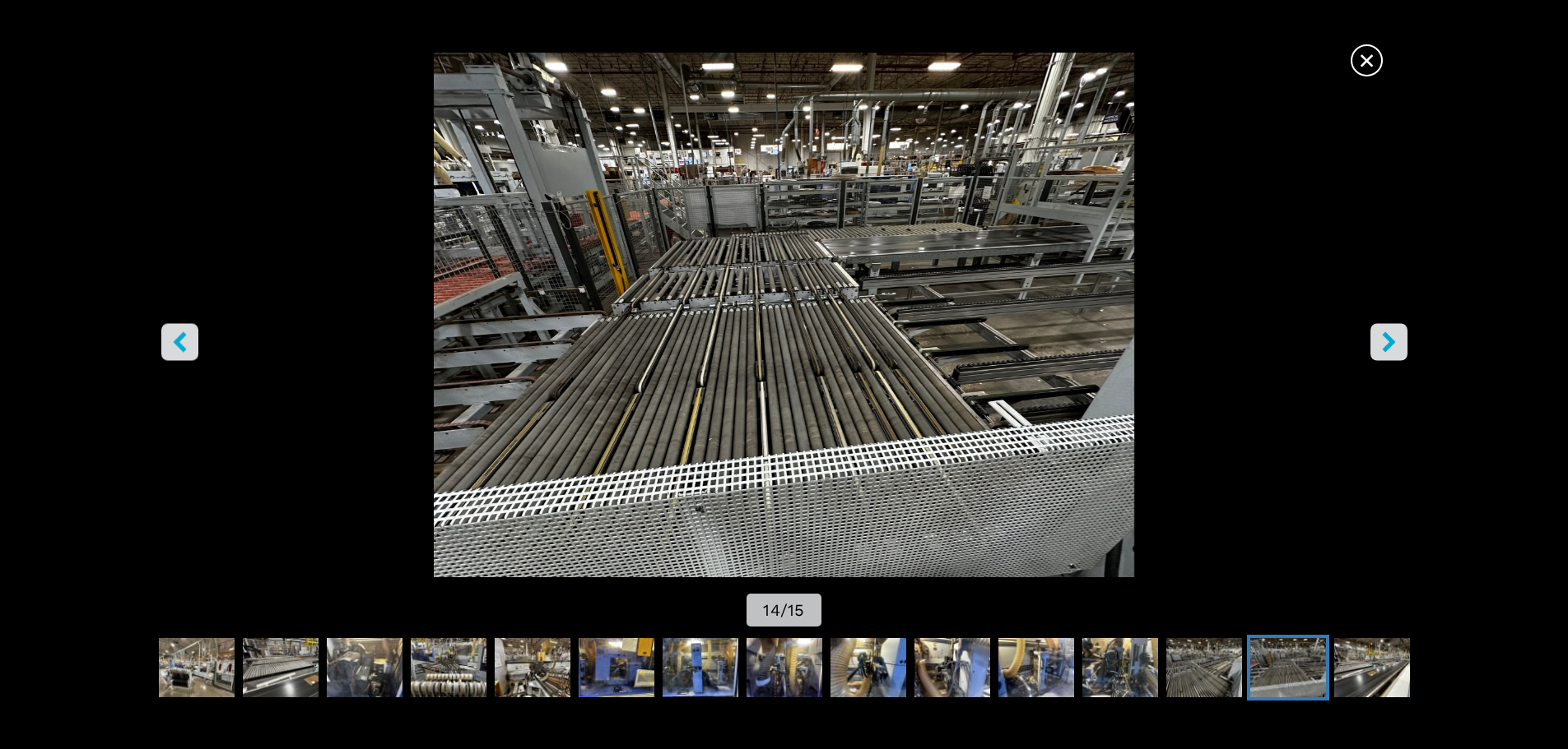
click at [1389, 339] on icon "right-button" at bounding box center [1389, 341] width 13 height 20
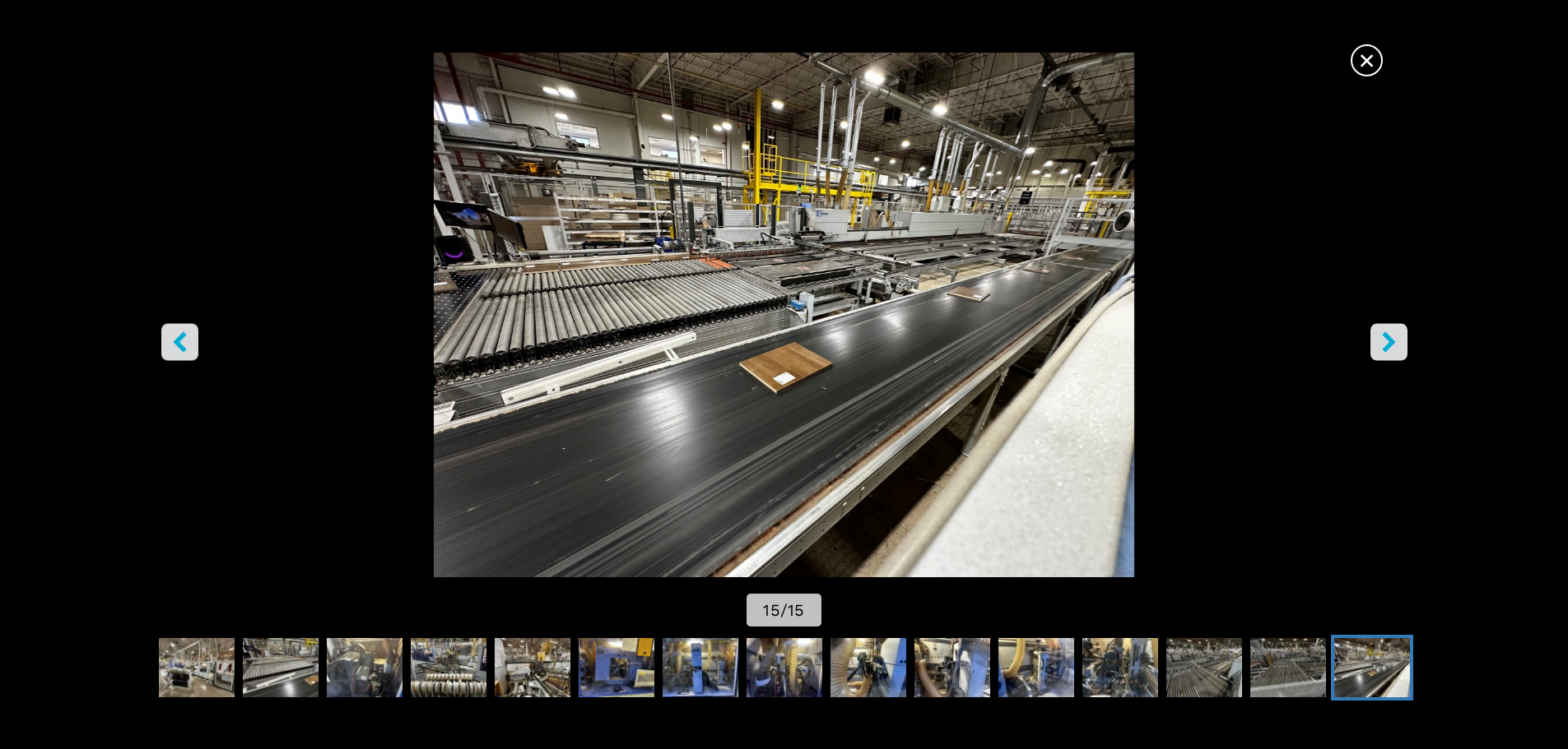
click at [1389, 339] on icon "right-button" at bounding box center [1389, 341] width 13 height 20
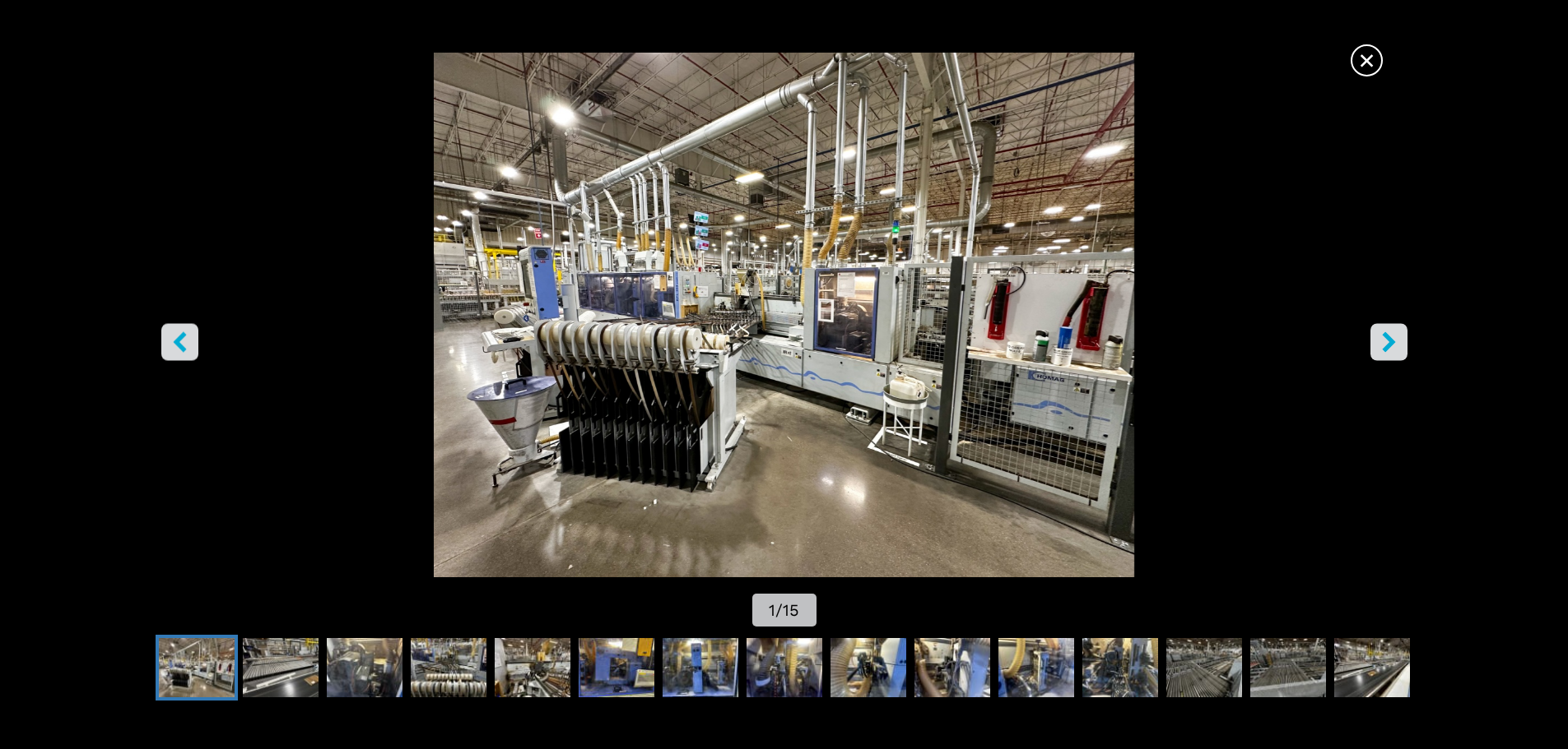
click at [1389, 339] on icon "right-button" at bounding box center [1389, 341] width 13 height 20
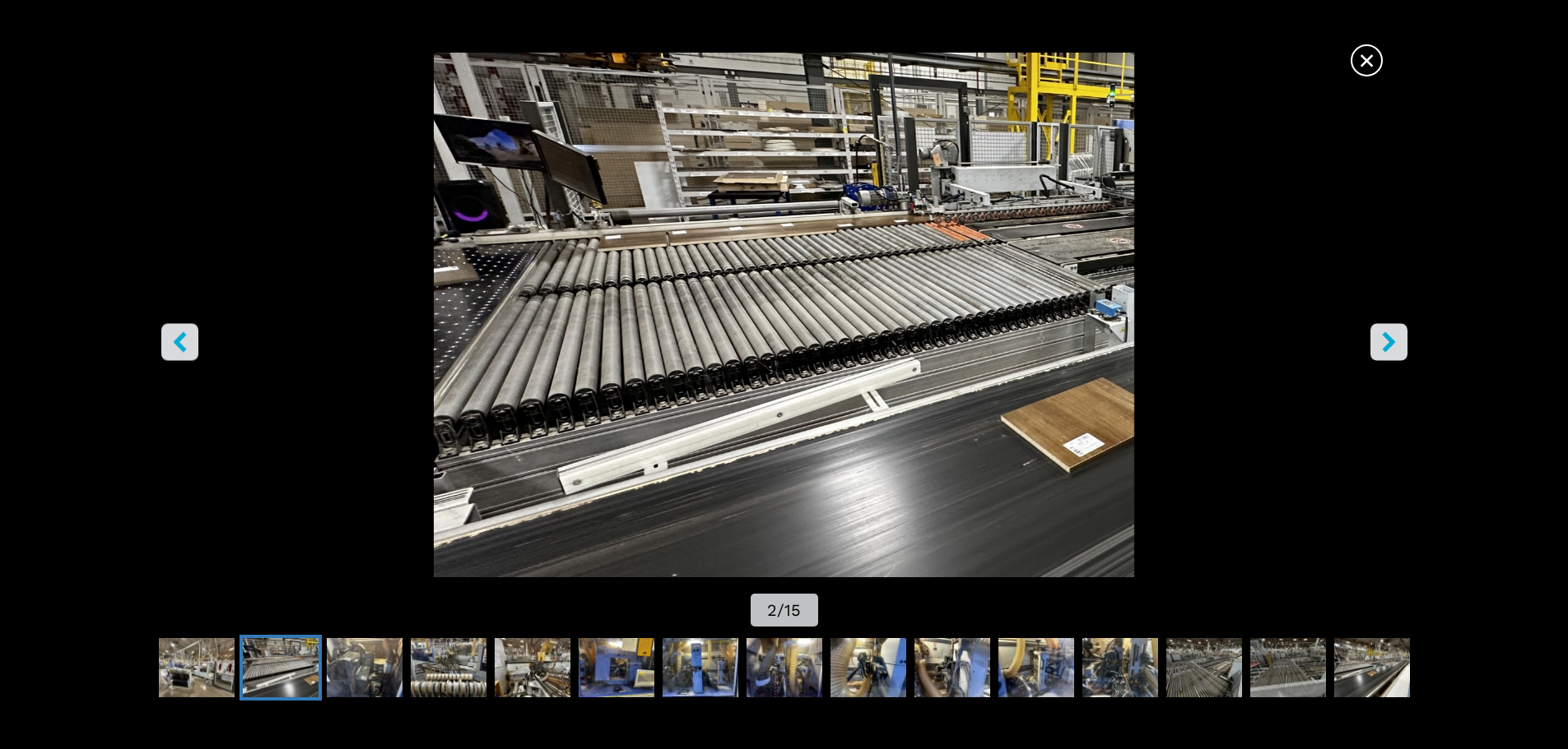
click at [1389, 339] on icon "right-button" at bounding box center [1389, 341] width 13 height 20
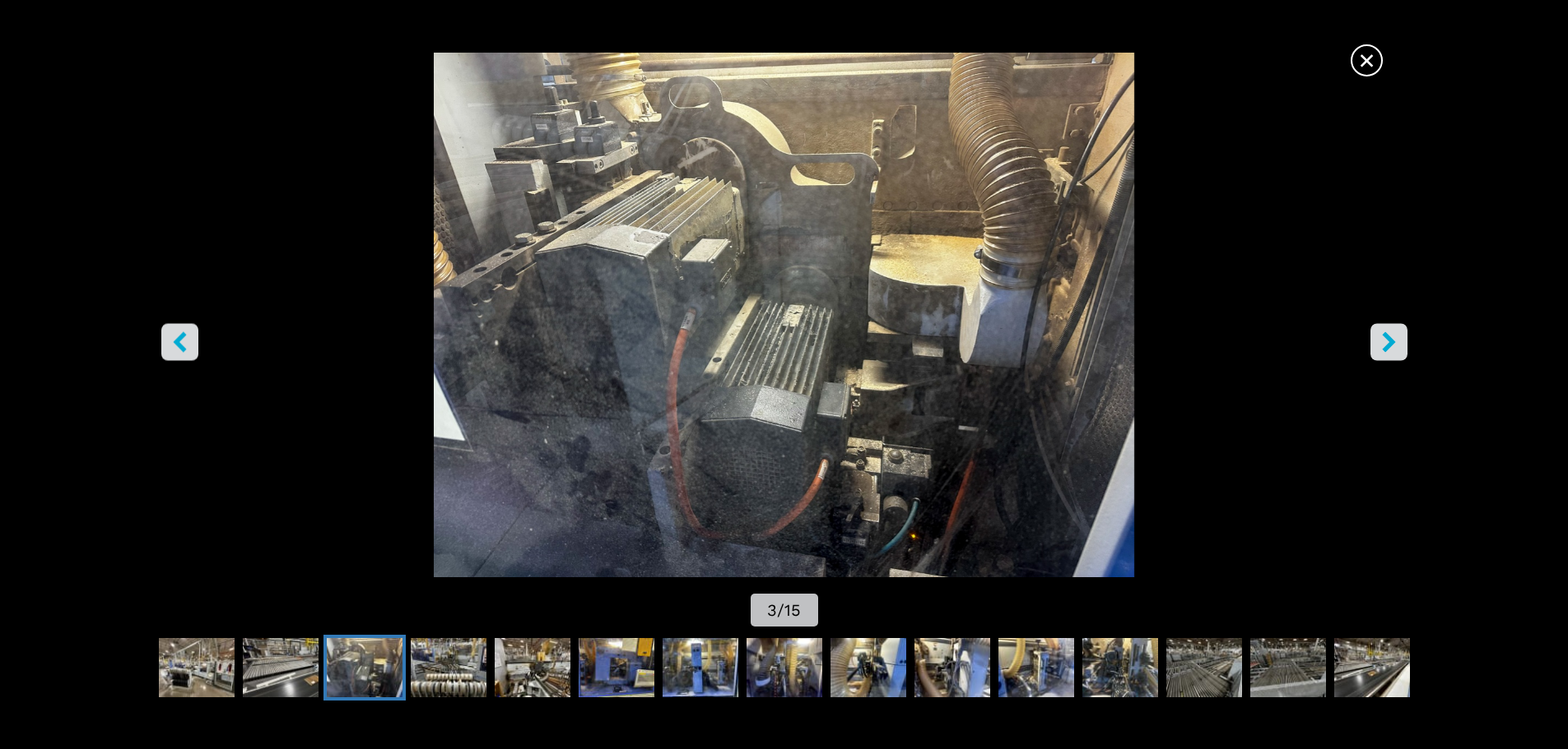
click at [1389, 339] on icon "right-button" at bounding box center [1389, 341] width 13 height 20
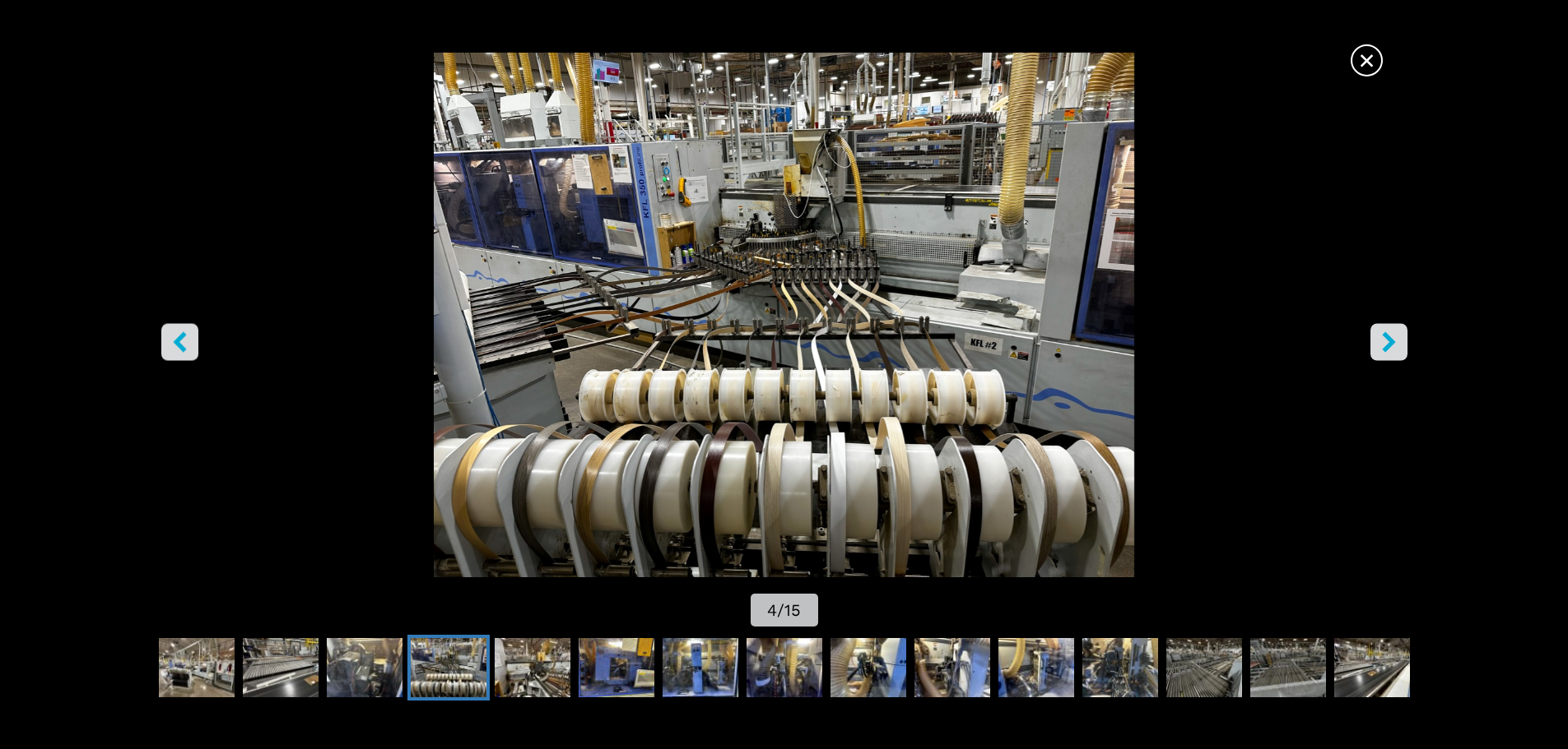
click at [1387, 342] on icon "right-button" at bounding box center [1389, 341] width 20 height 20
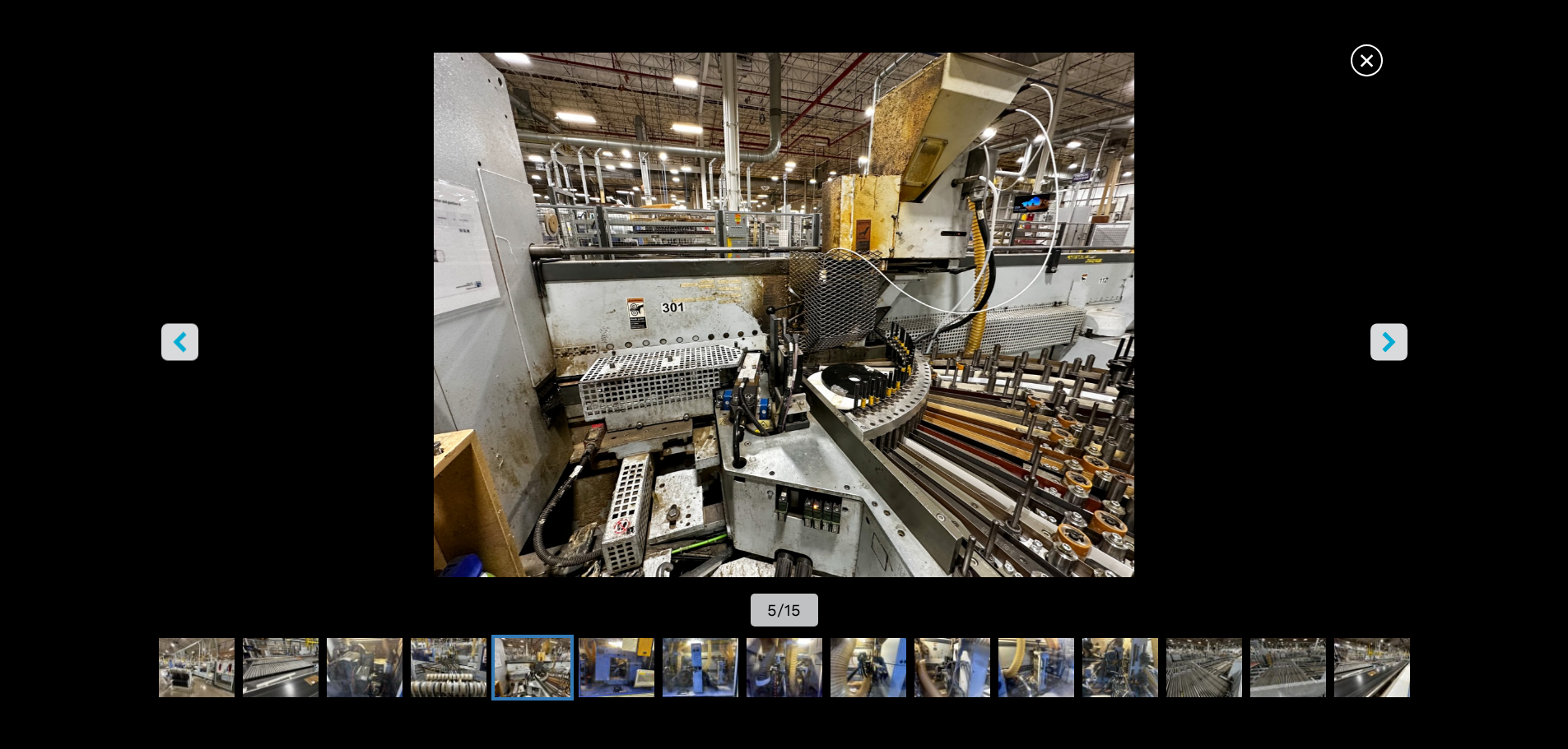
click at [1387, 342] on icon "right-button" at bounding box center [1389, 341] width 20 height 20
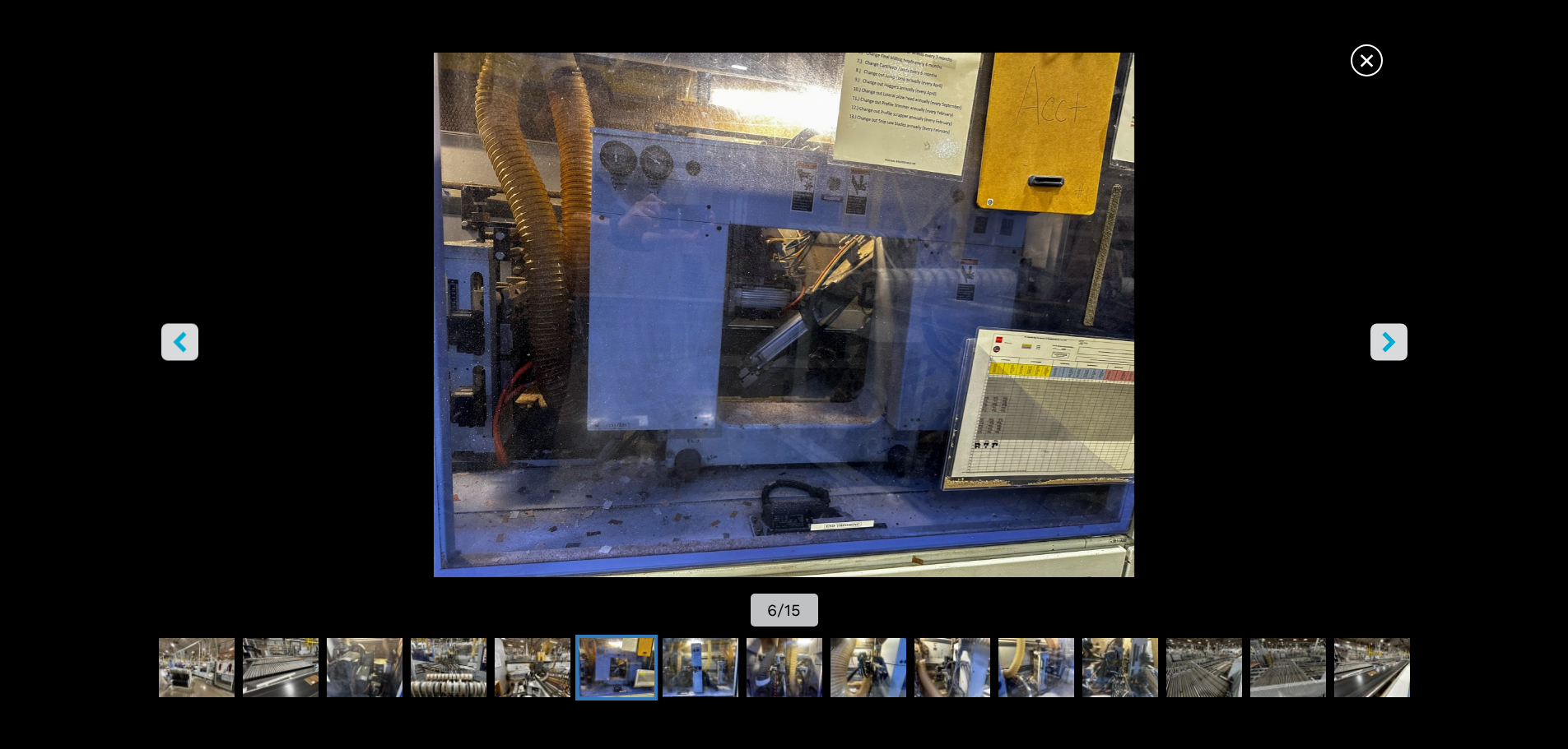
click at [1387, 342] on icon "right-button" at bounding box center [1389, 341] width 20 height 20
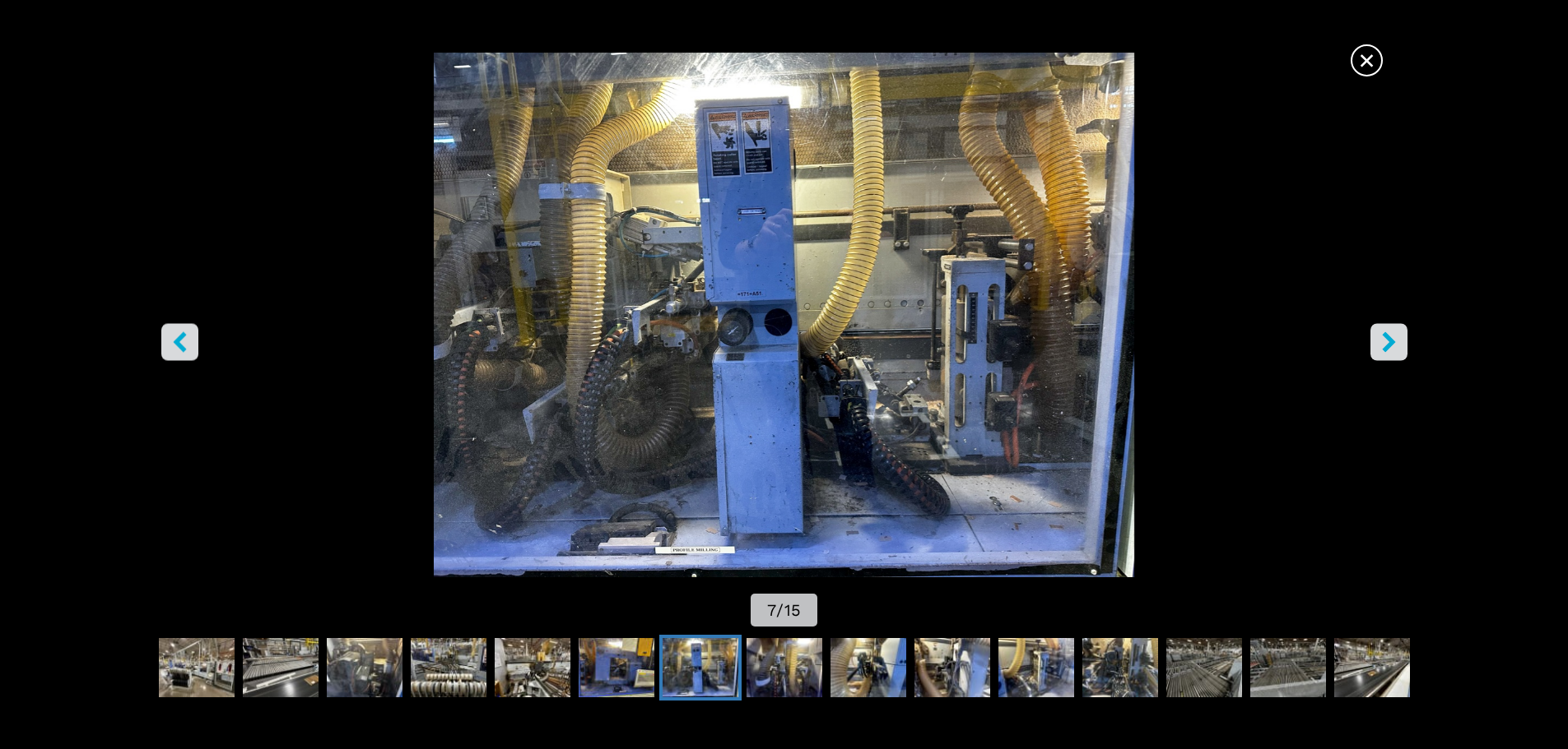
click at [1387, 342] on icon "right-button" at bounding box center [1389, 341] width 20 height 20
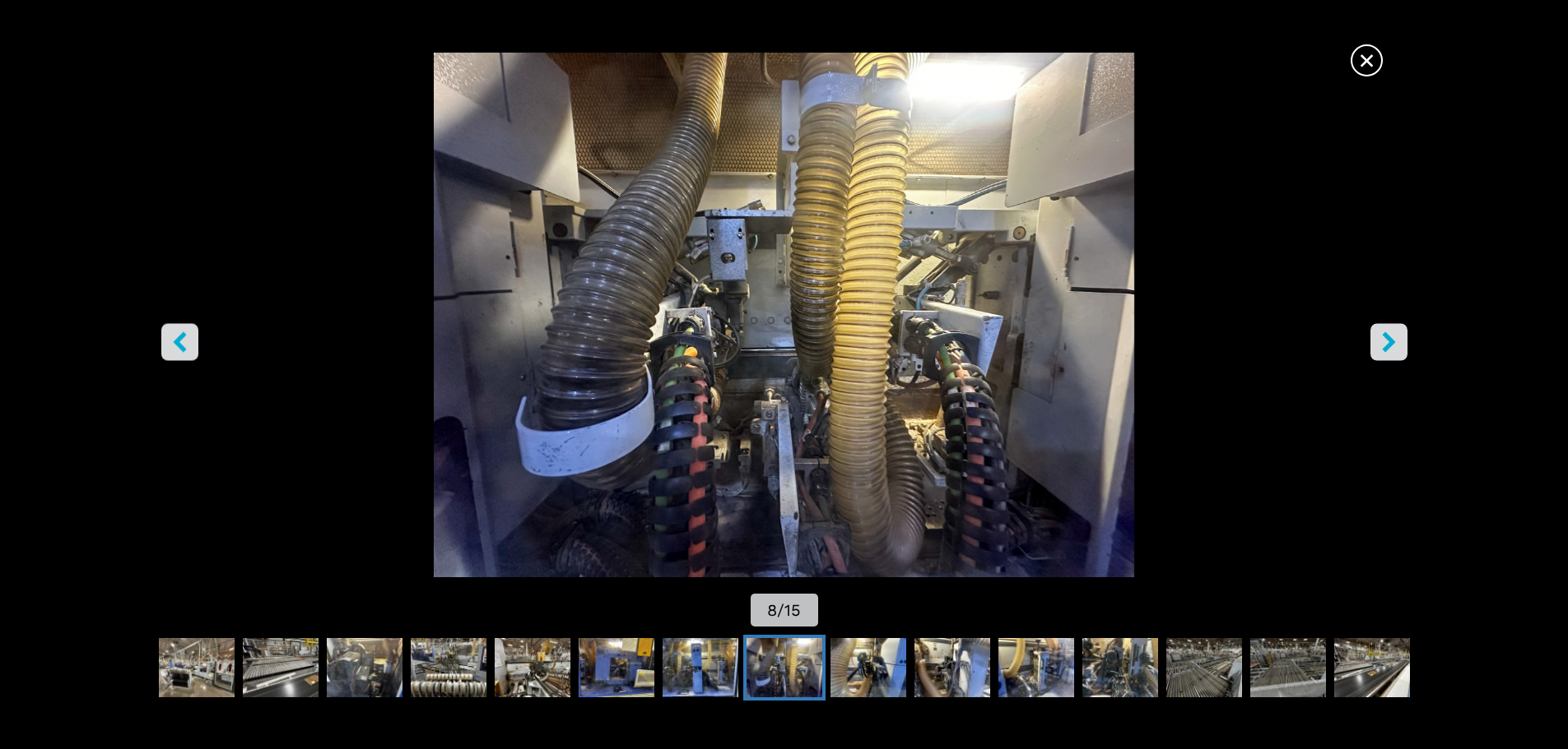
click at [1387, 342] on icon "right-button" at bounding box center [1389, 341] width 20 height 20
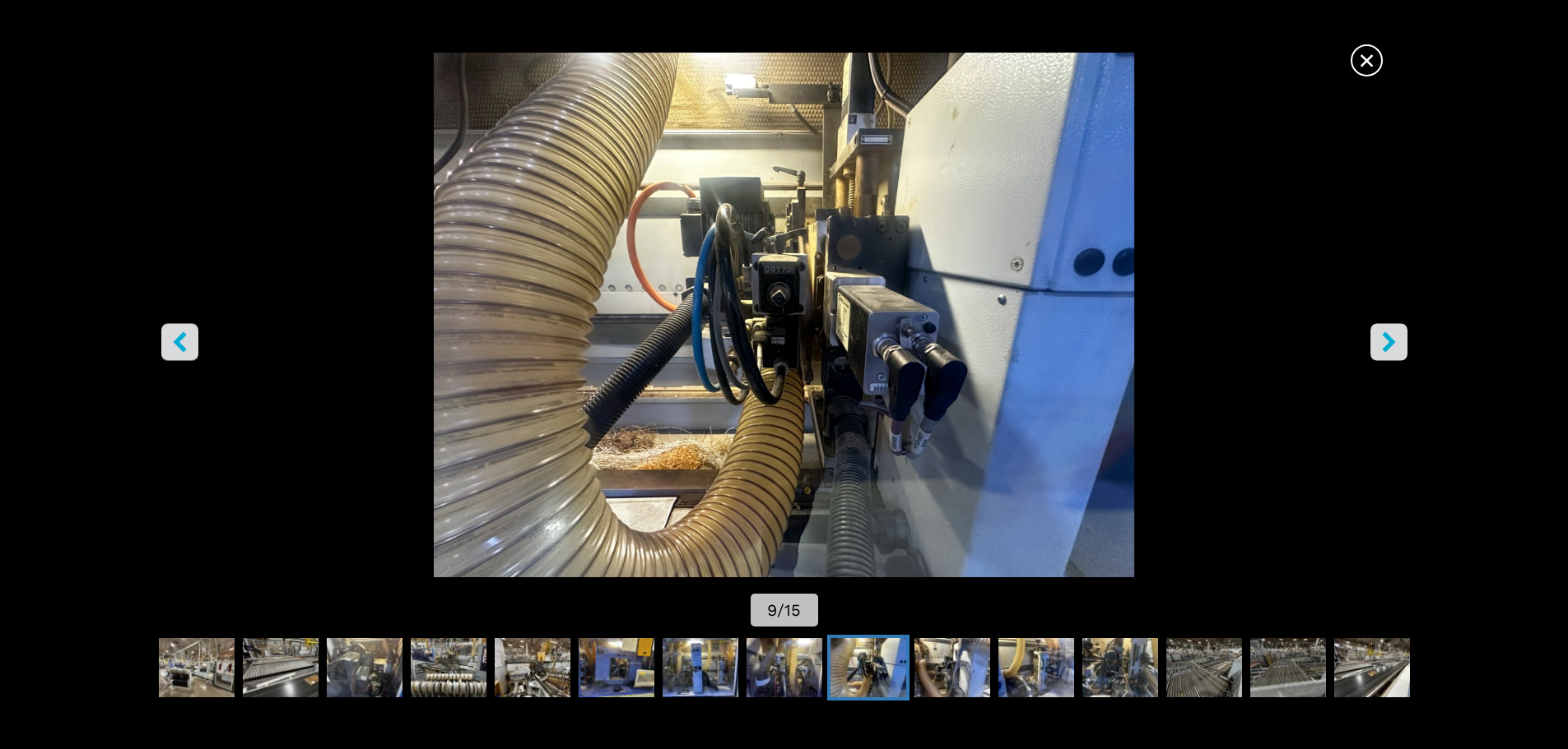
click at [1383, 339] on icon "right-button" at bounding box center [1389, 341] width 20 height 20
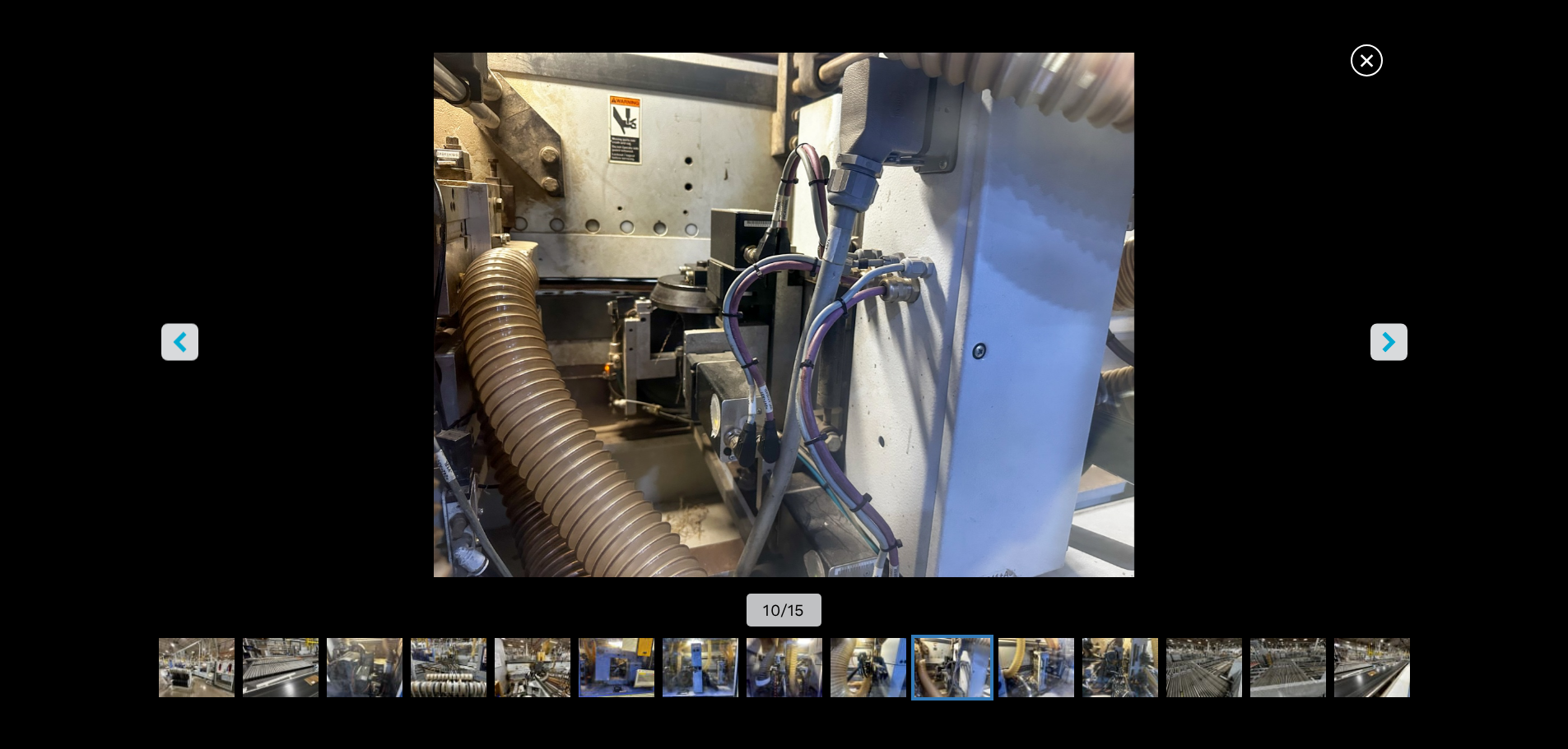
click at [1390, 343] on icon "right-button" at bounding box center [1389, 341] width 13 height 20
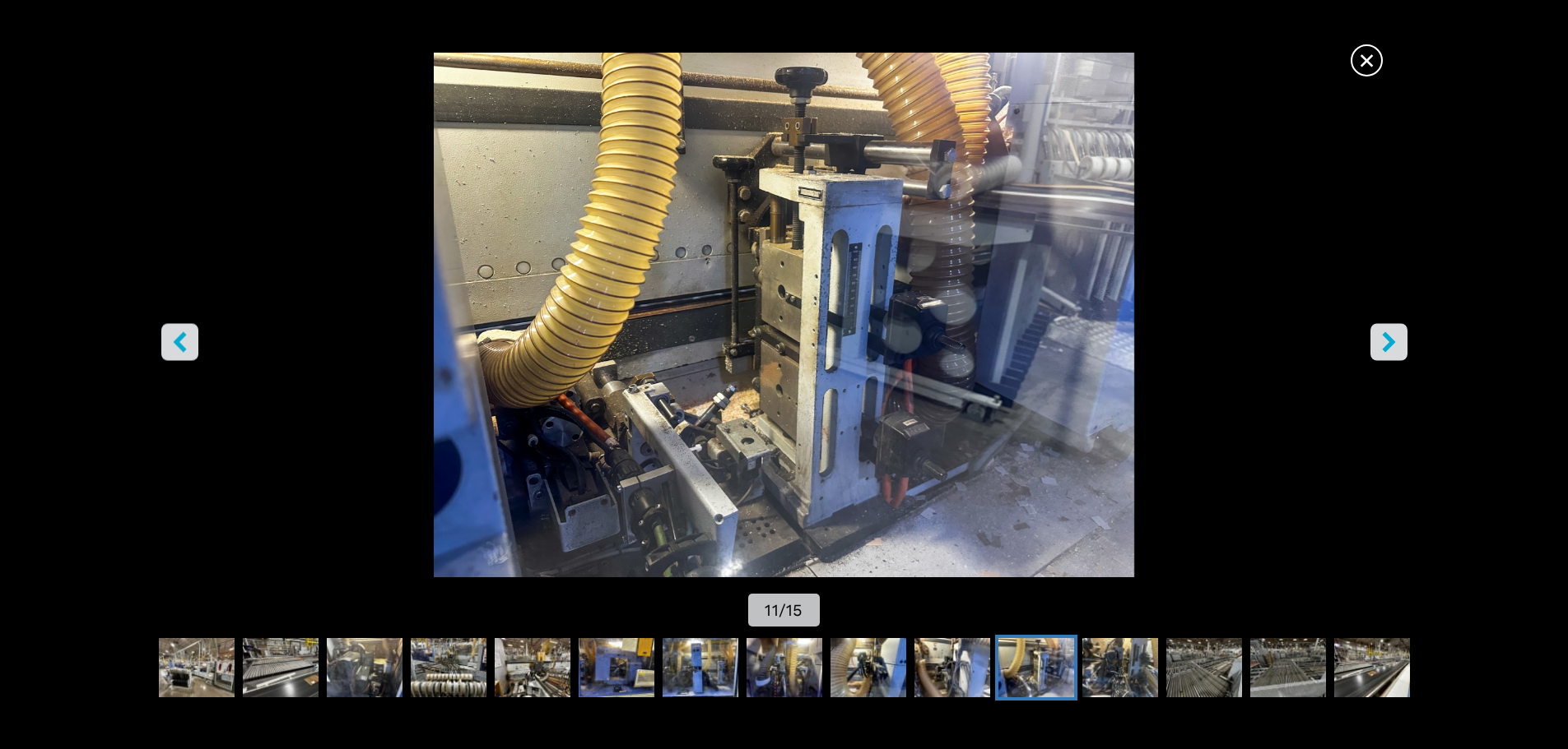
click at [1390, 343] on icon "right-button" at bounding box center [1389, 341] width 13 height 20
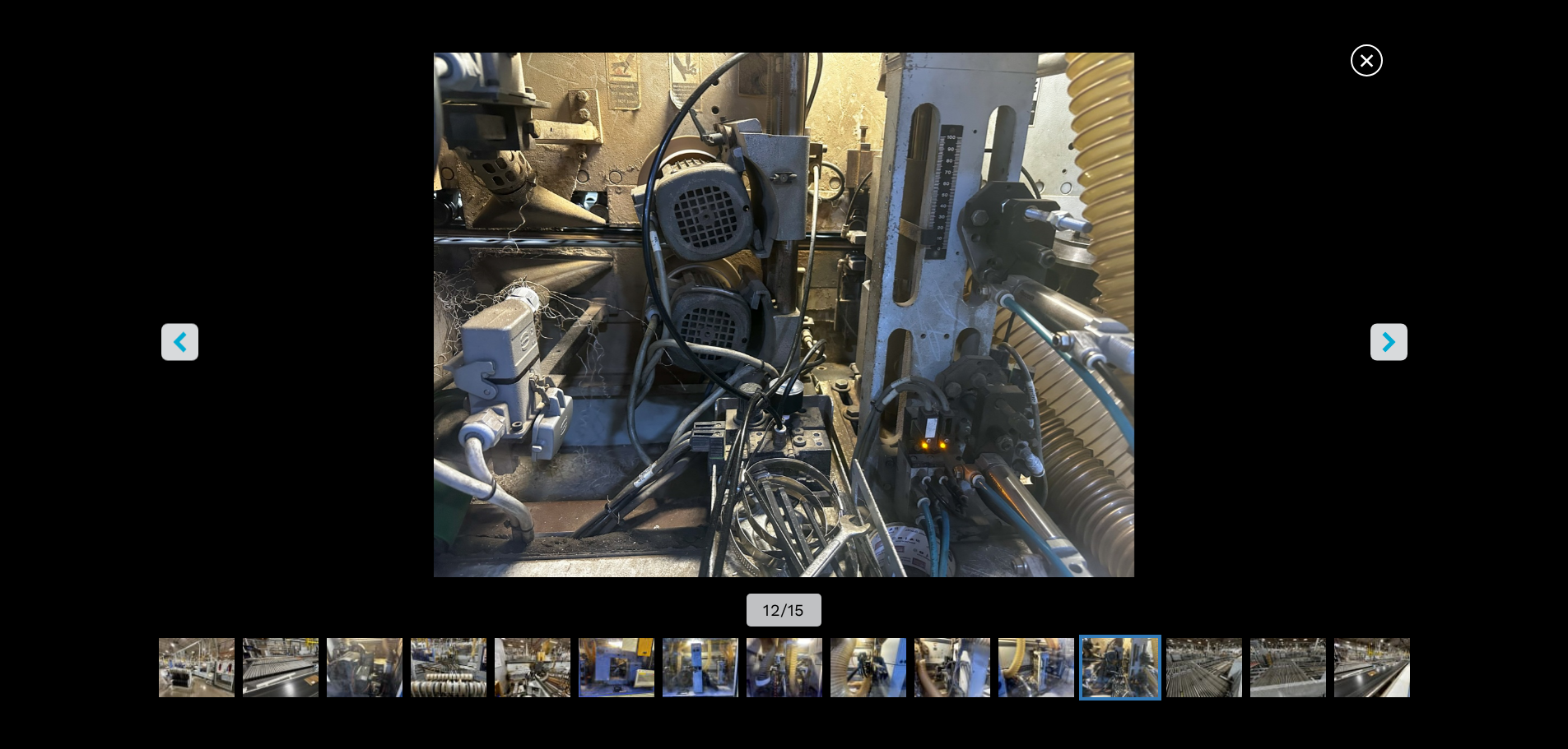
click at [1390, 343] on icon "right-button" at bounding box center [1389, 341] width 13 height 20
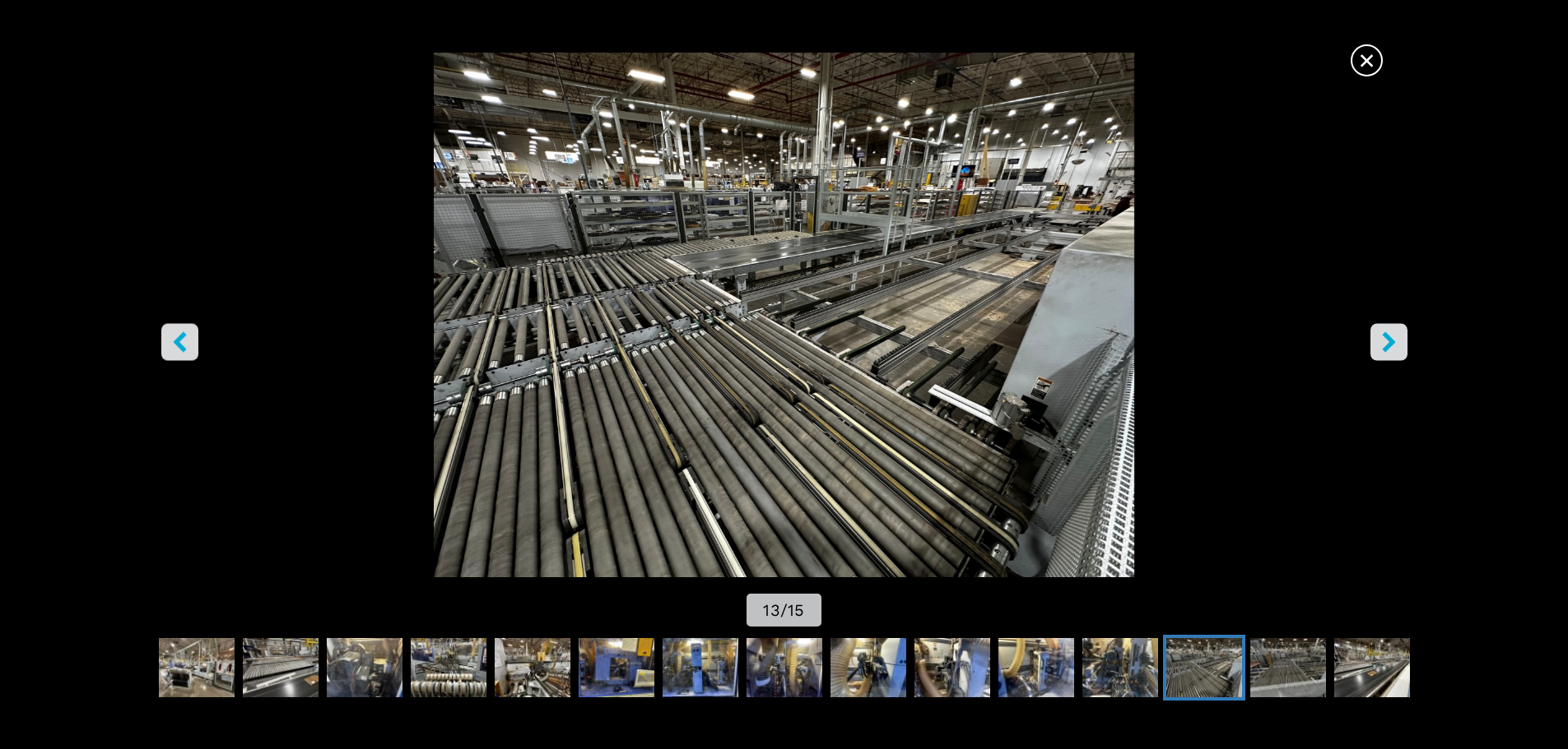
click at [1390, 343] on icon "right-button" at bounding box center [1389, 341] width 13 height 20
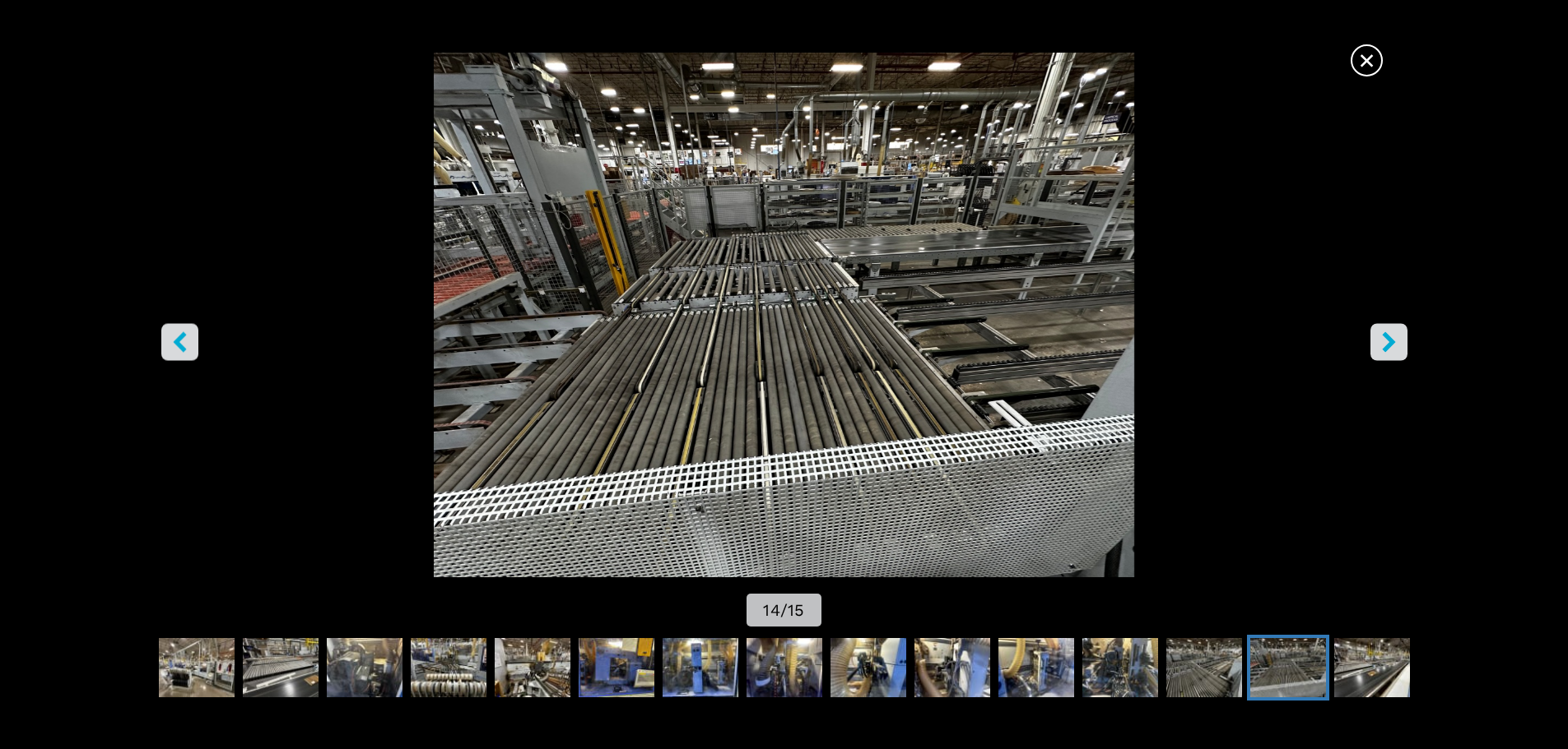
click at [1390, 343] on icon "right-button" at bounding box center [1389, 341] width 13 height 20
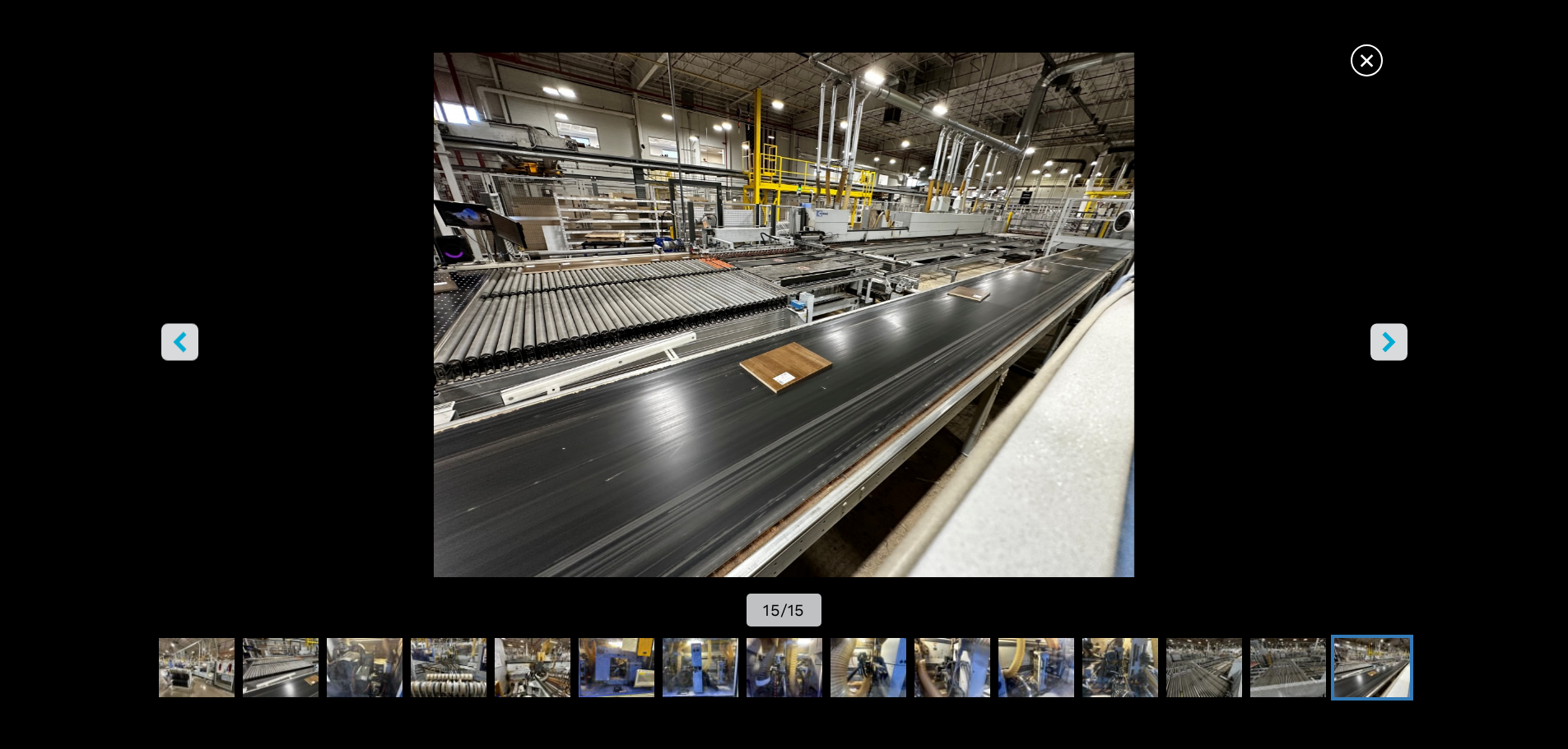
click at [1390, 343] on icon "right-button" at bounding box center [1389, 341] width 13 height 20
